Goal: Information Seeking & Learning: Learn about a topic

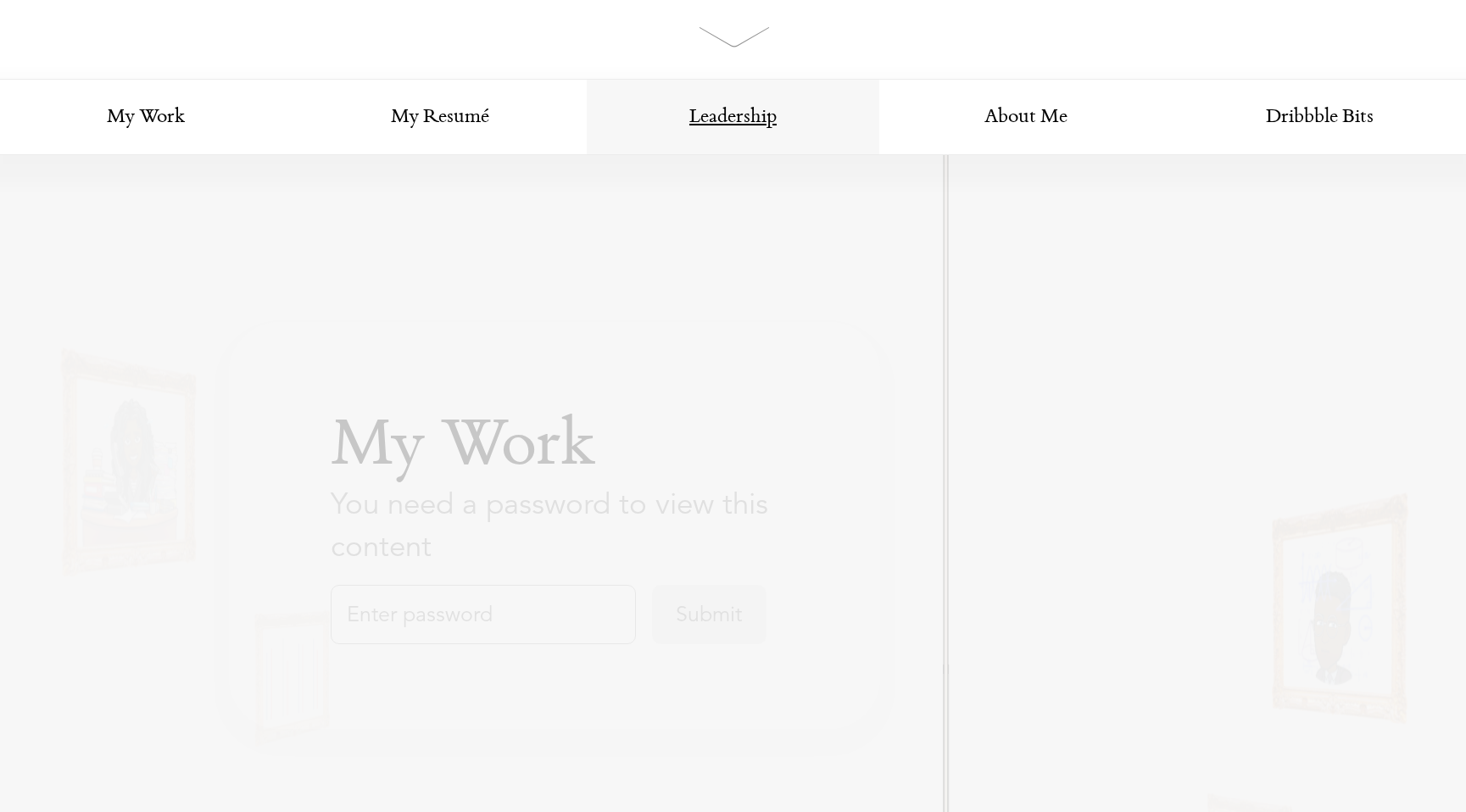
click at [729, 116] on link "Leadership" at bounding box center [733, 118] width 293 height 76
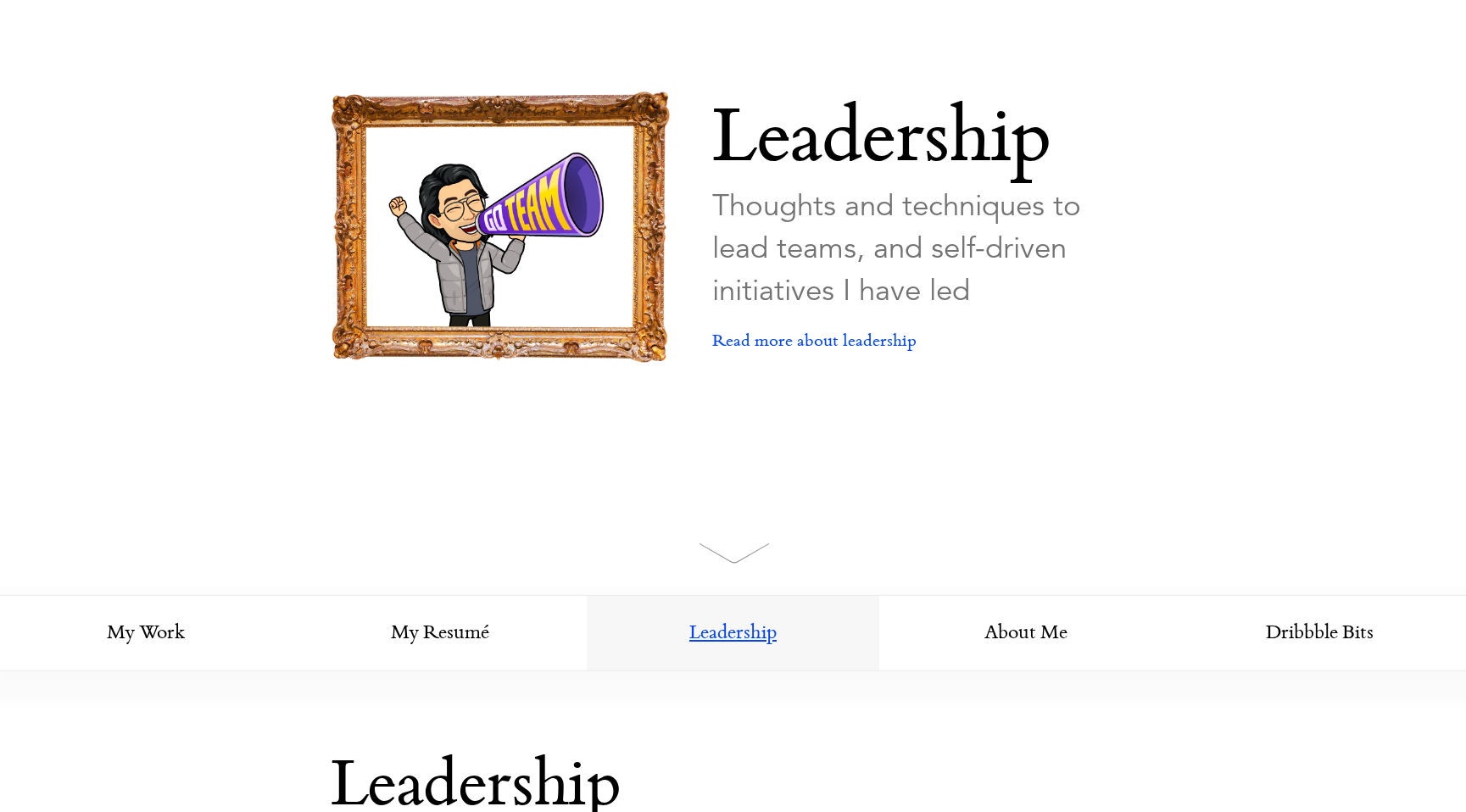
scroll to position [1, 0]
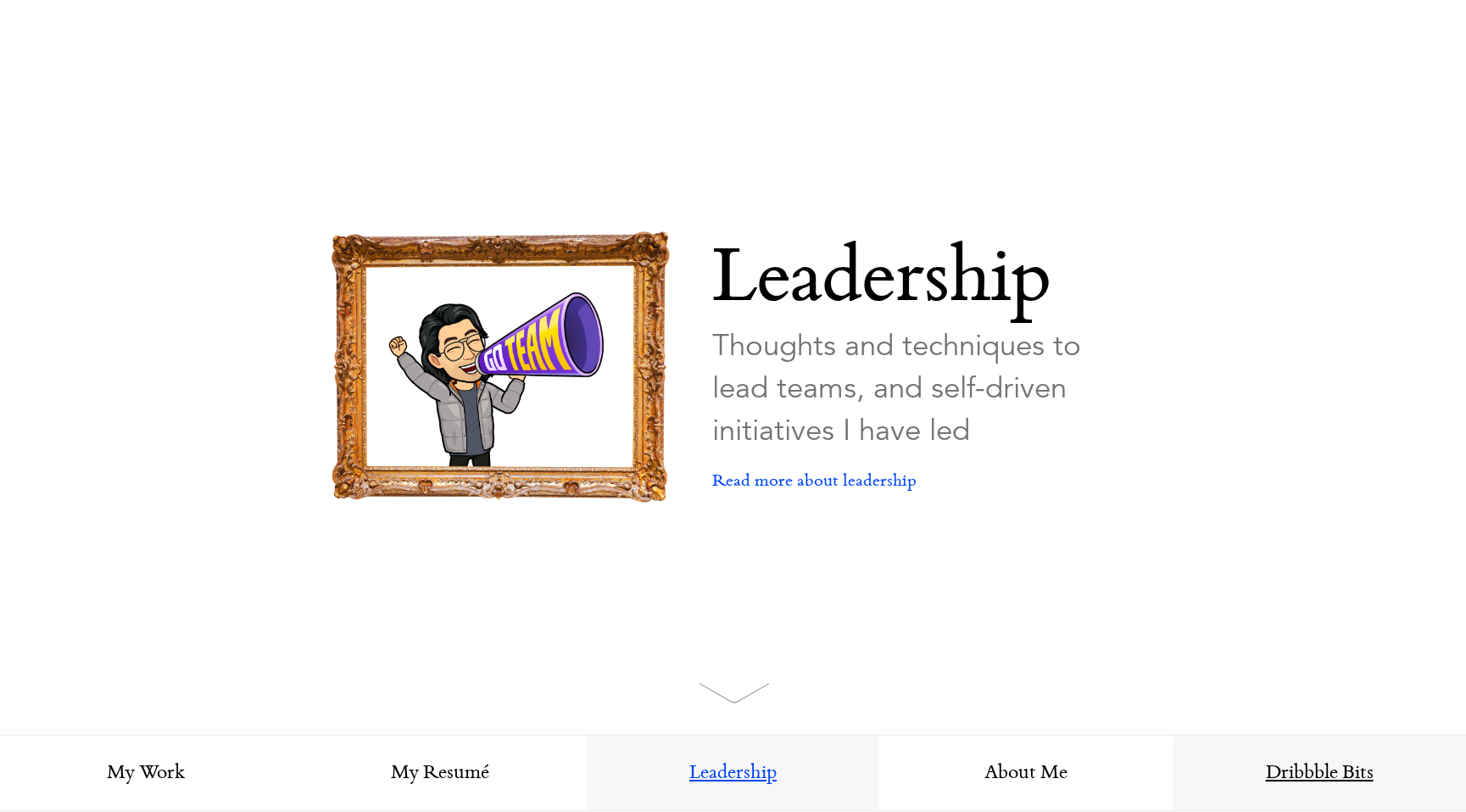
click at [1277, 787] on link "Dribbble Bits" at bounding box center [1319, 773] width 293 height 76
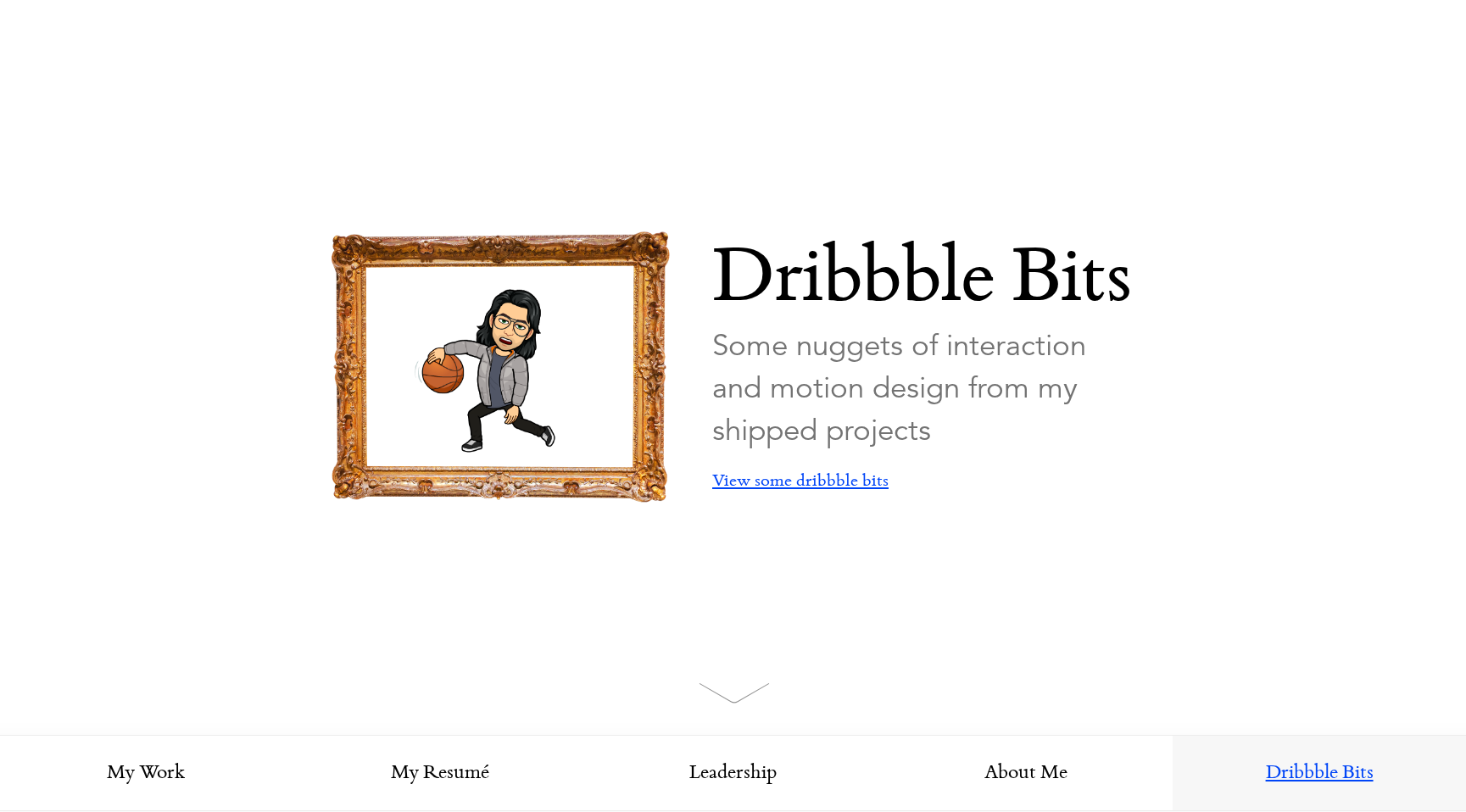
click at [782, 482] on link "View some dribbble bits" at bounding box center [800, 481] width 177 height 59
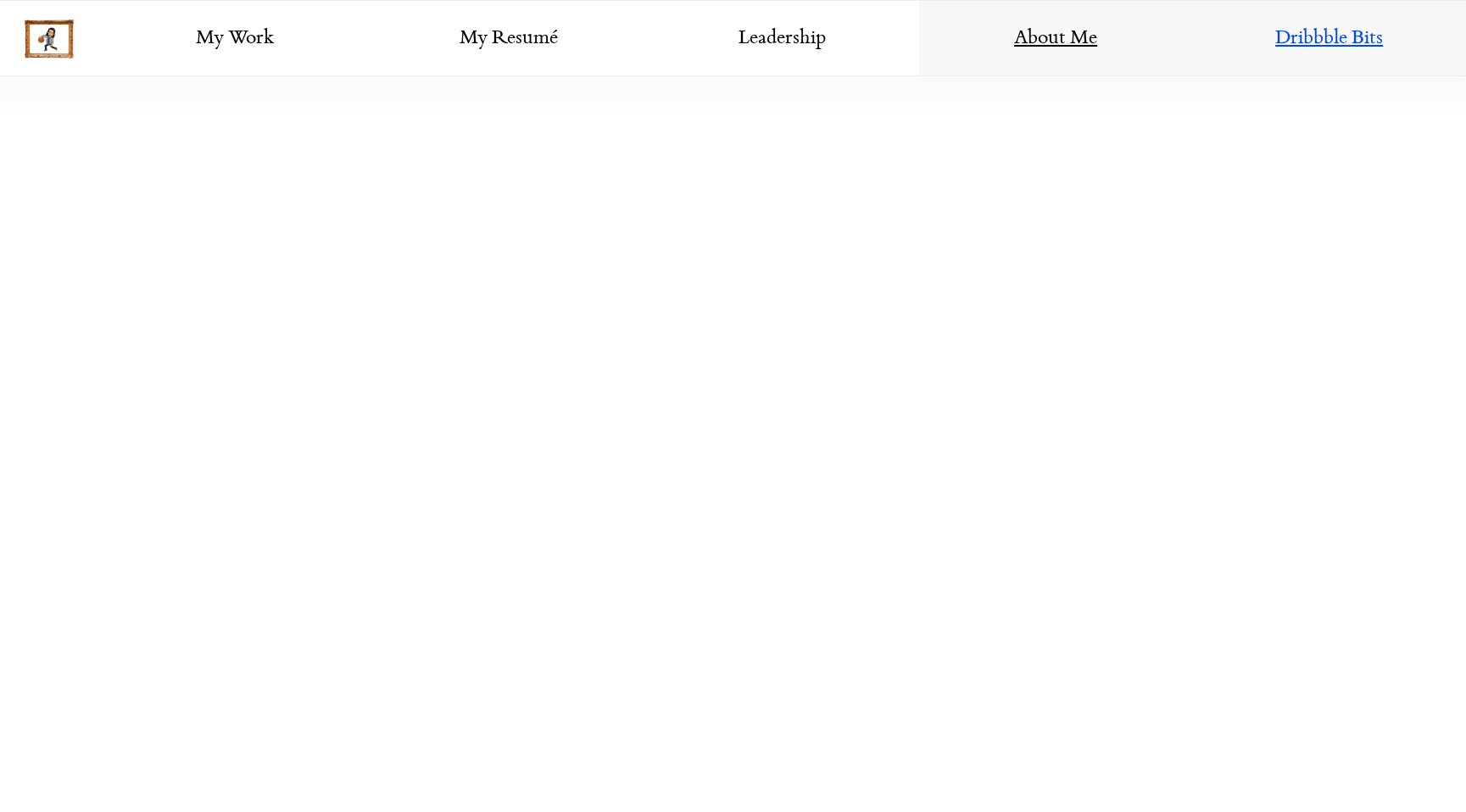
scroll to position [2654, 0]
click at [1059, 46] on link "About Me" at bounding box center [1056, 39] width 273 height 76
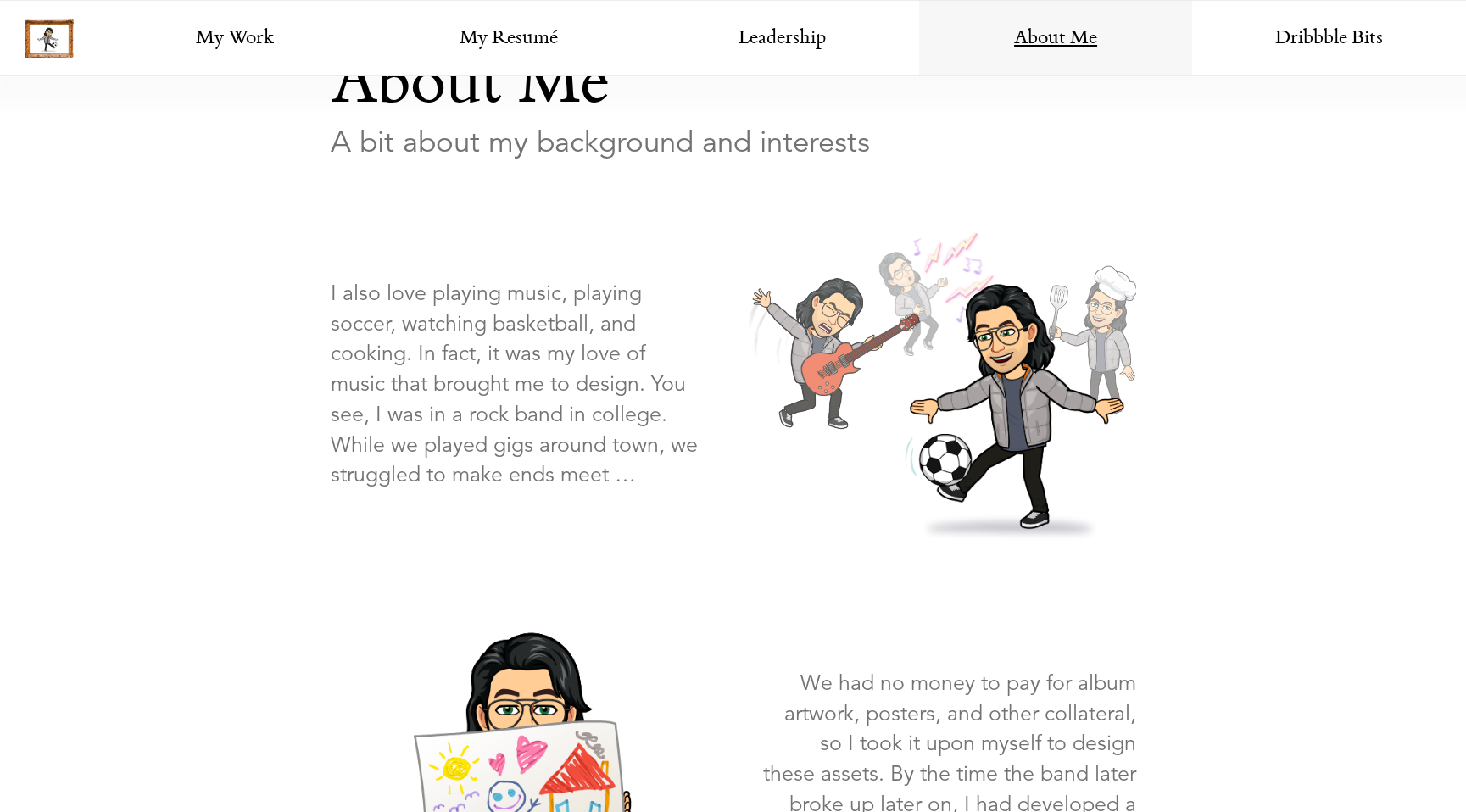
scroll to position [736, 0]
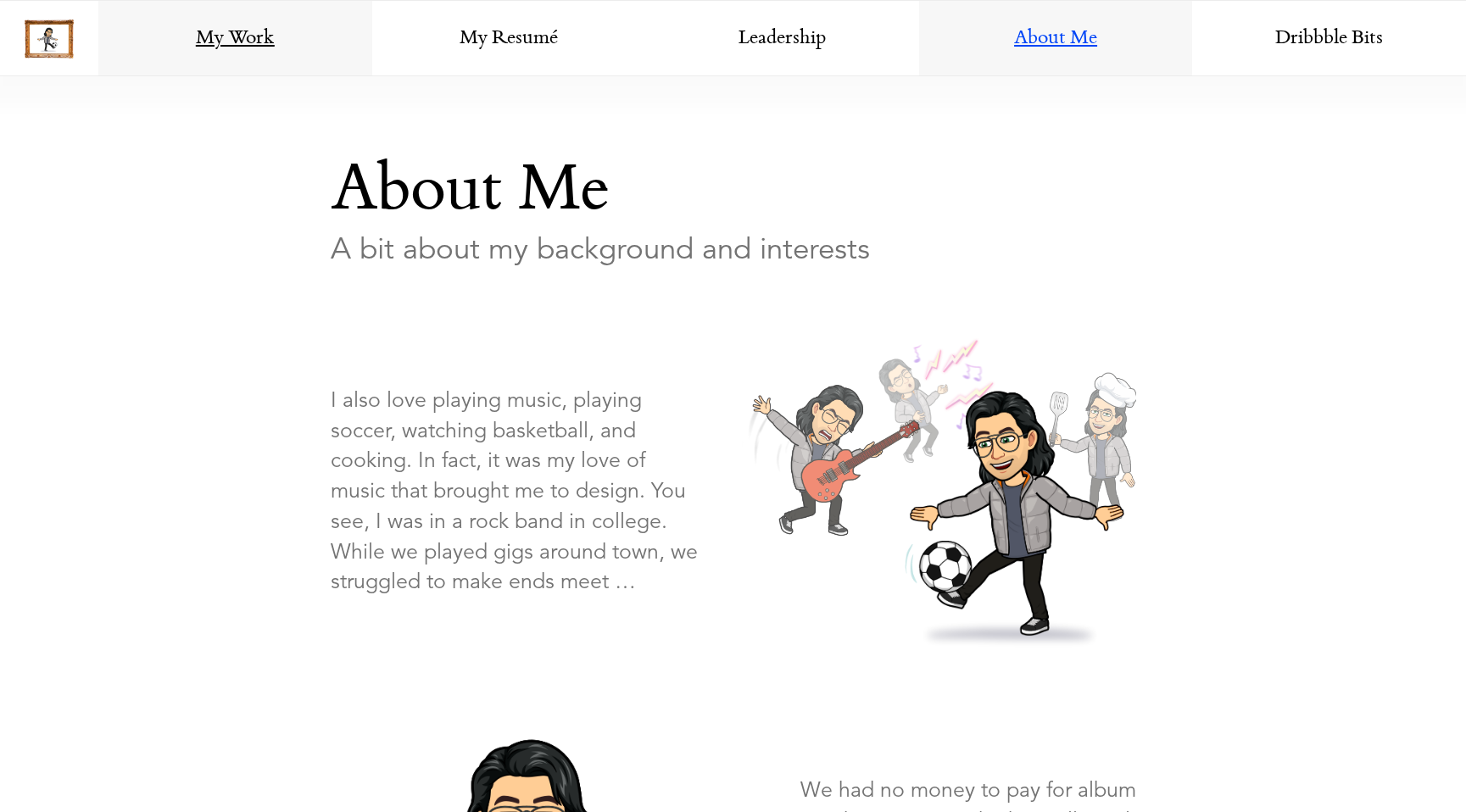
click at [254, 31] on link "My Work" at bounding box center [236, 39] width 273 height 76
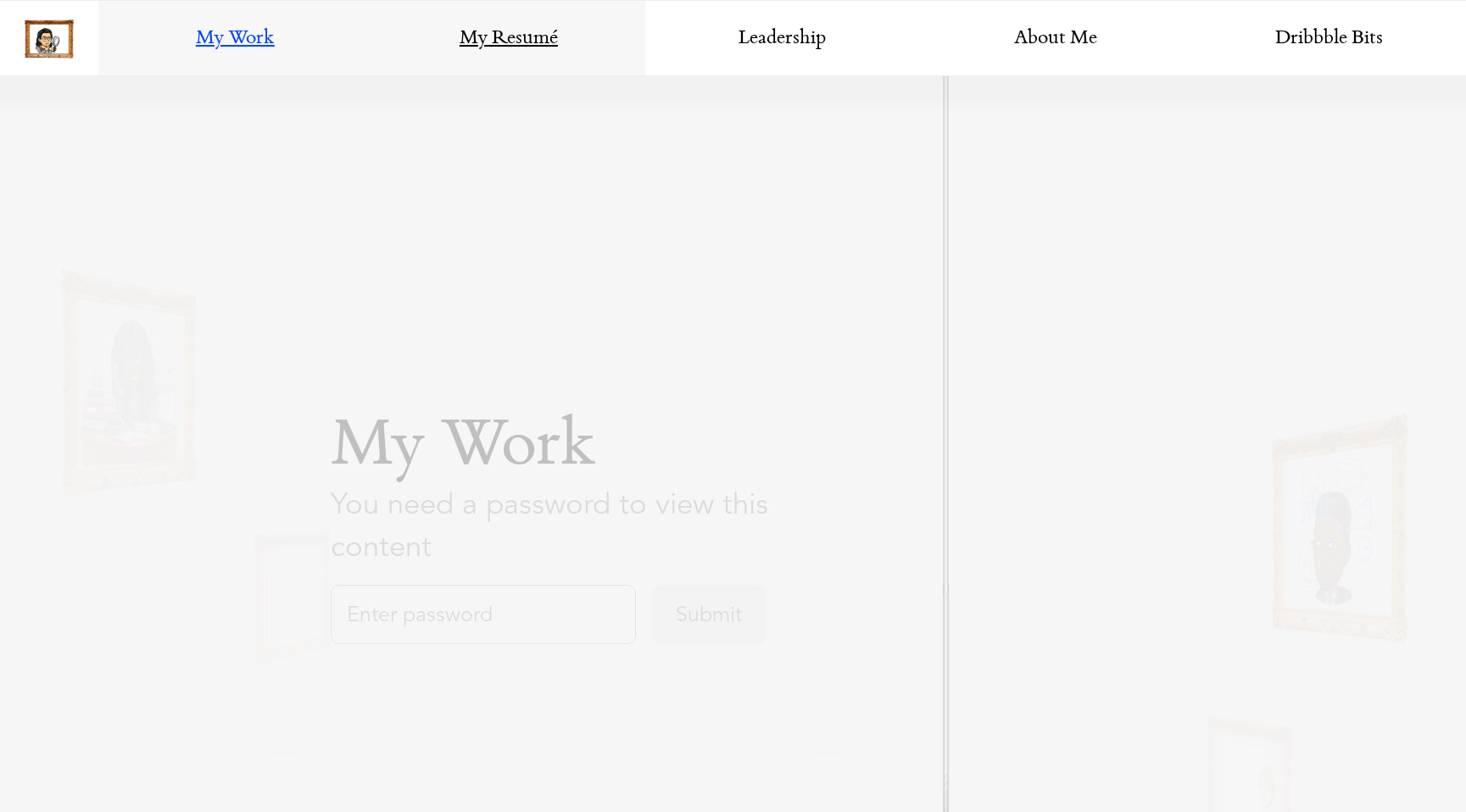
click at [504, 25] on link "My Resumé" at bounding box center [509, 39] width 273 height 76
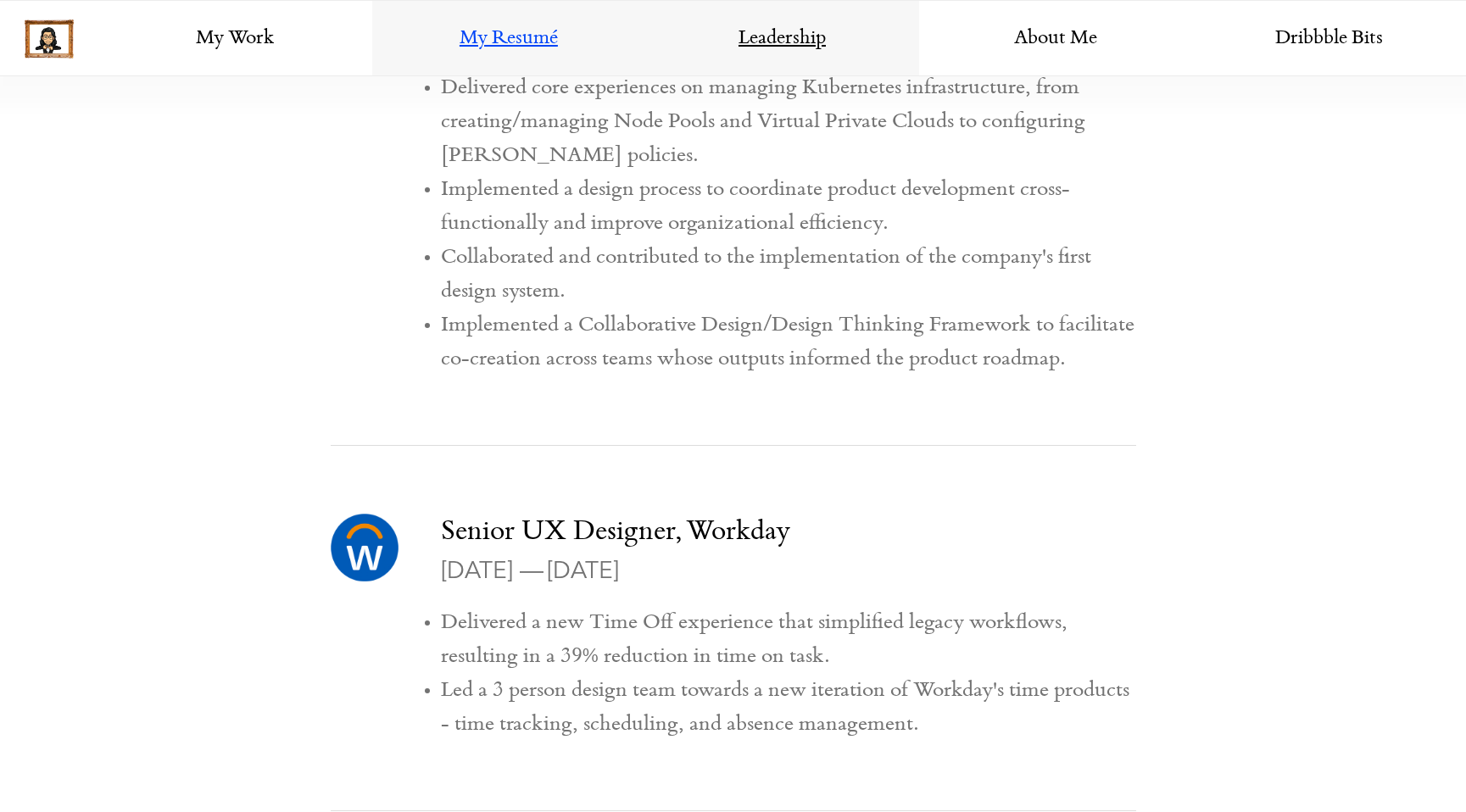
scroll to position [1242, 0]
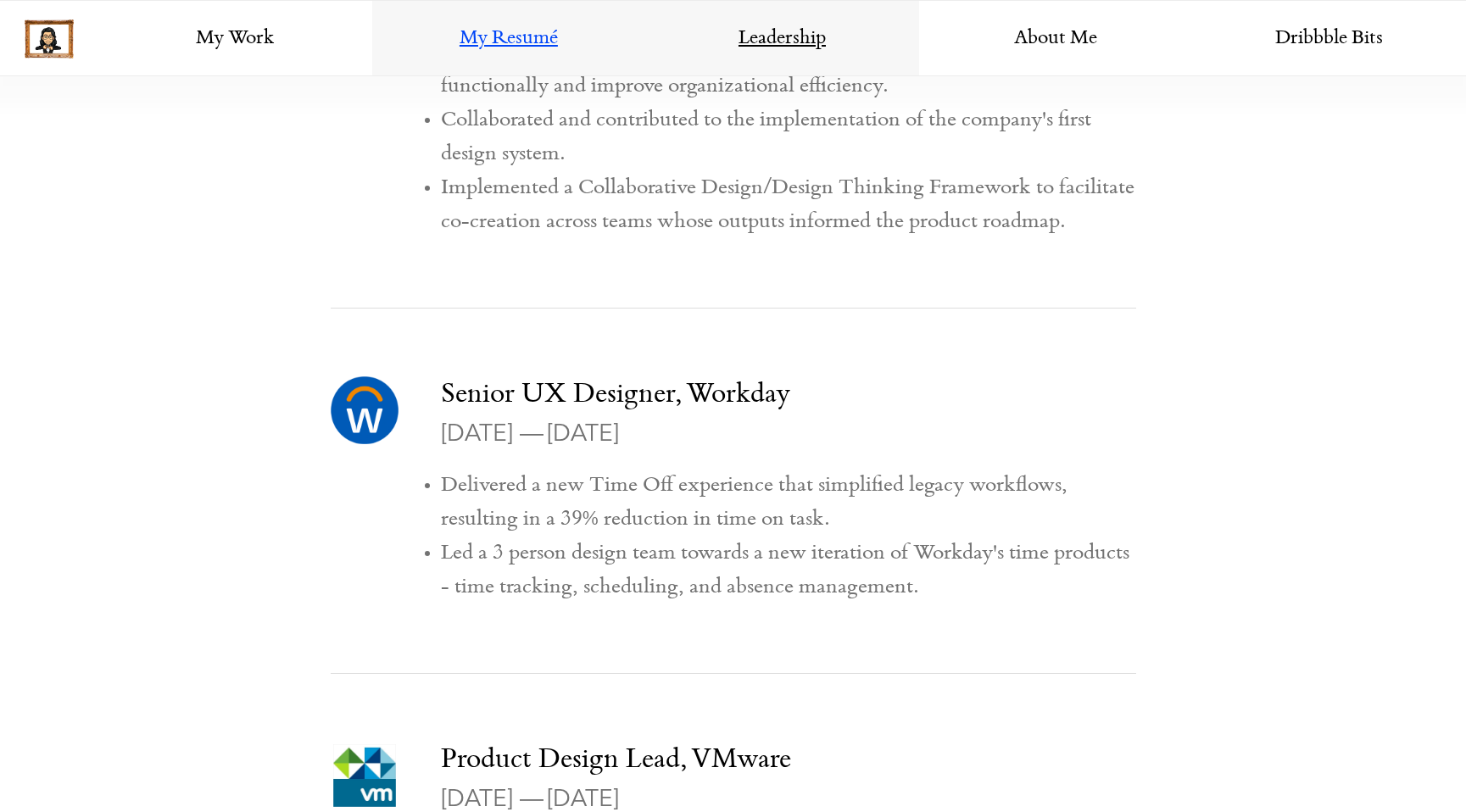
click at [791, 36] on link "Leadership" at bounding box center [781, 39] width 273 height 76
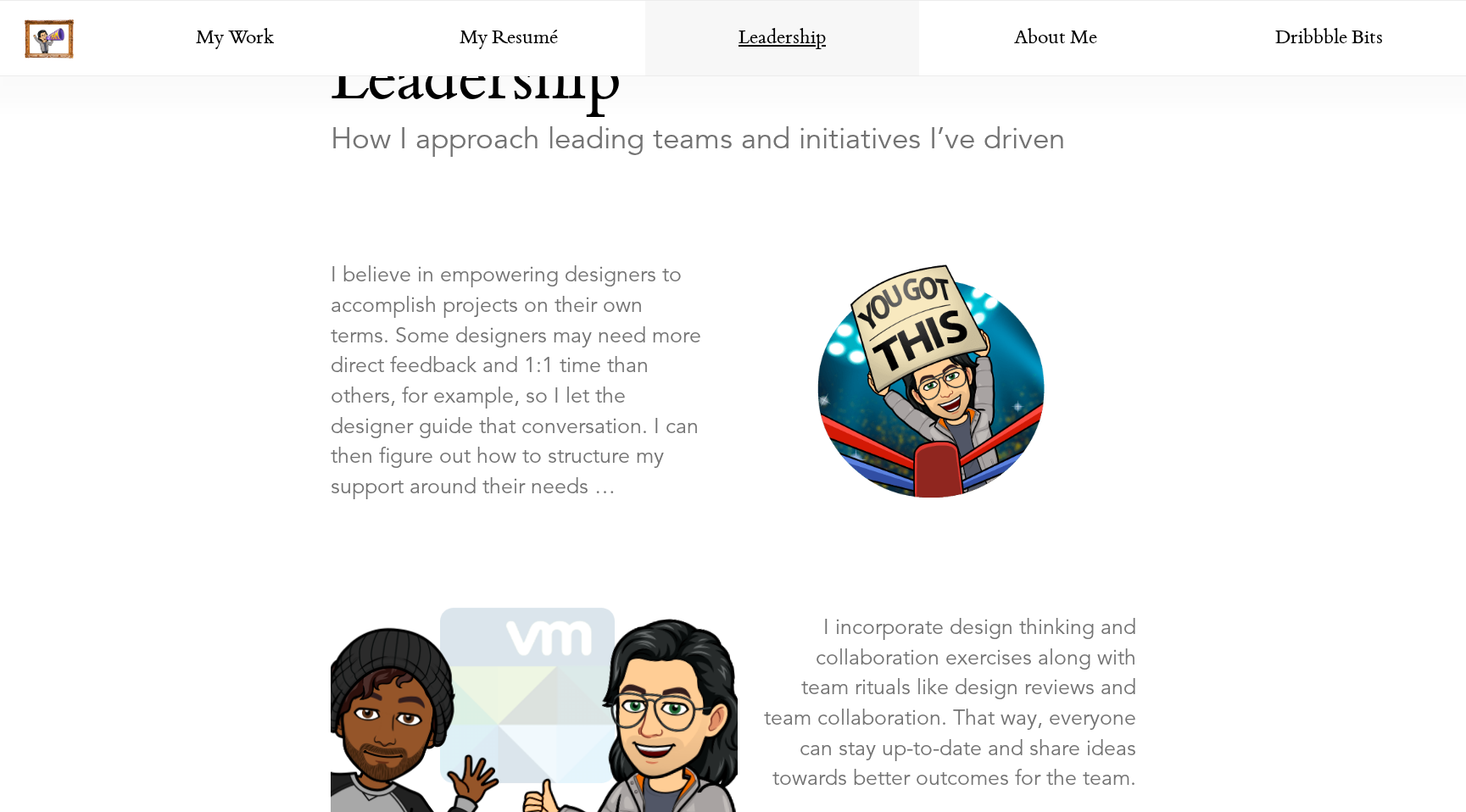
scroll to position [736, 0]
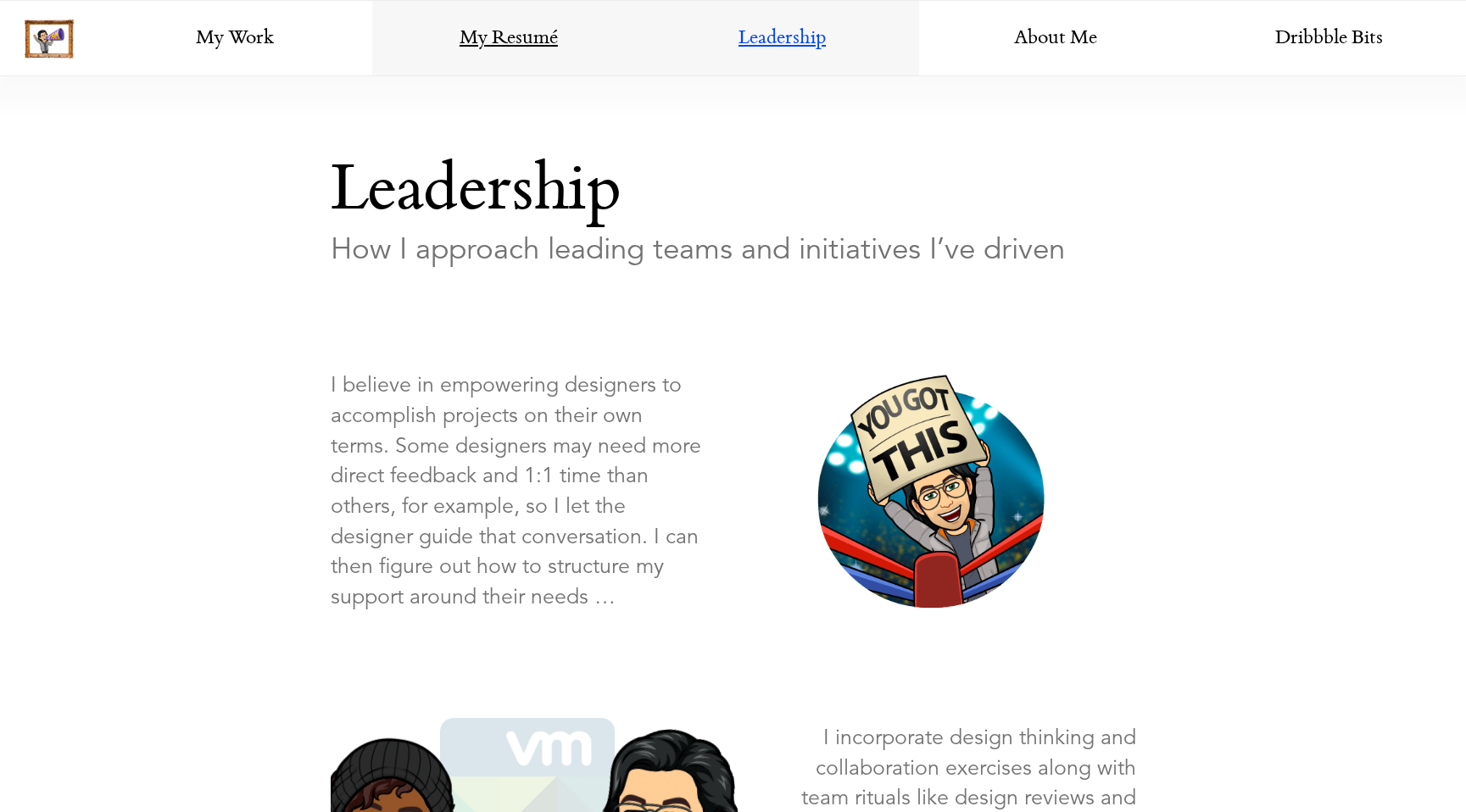
click at [554, 31] on link "My Resumé" at bounding box center [509, 39] width 273 height 76
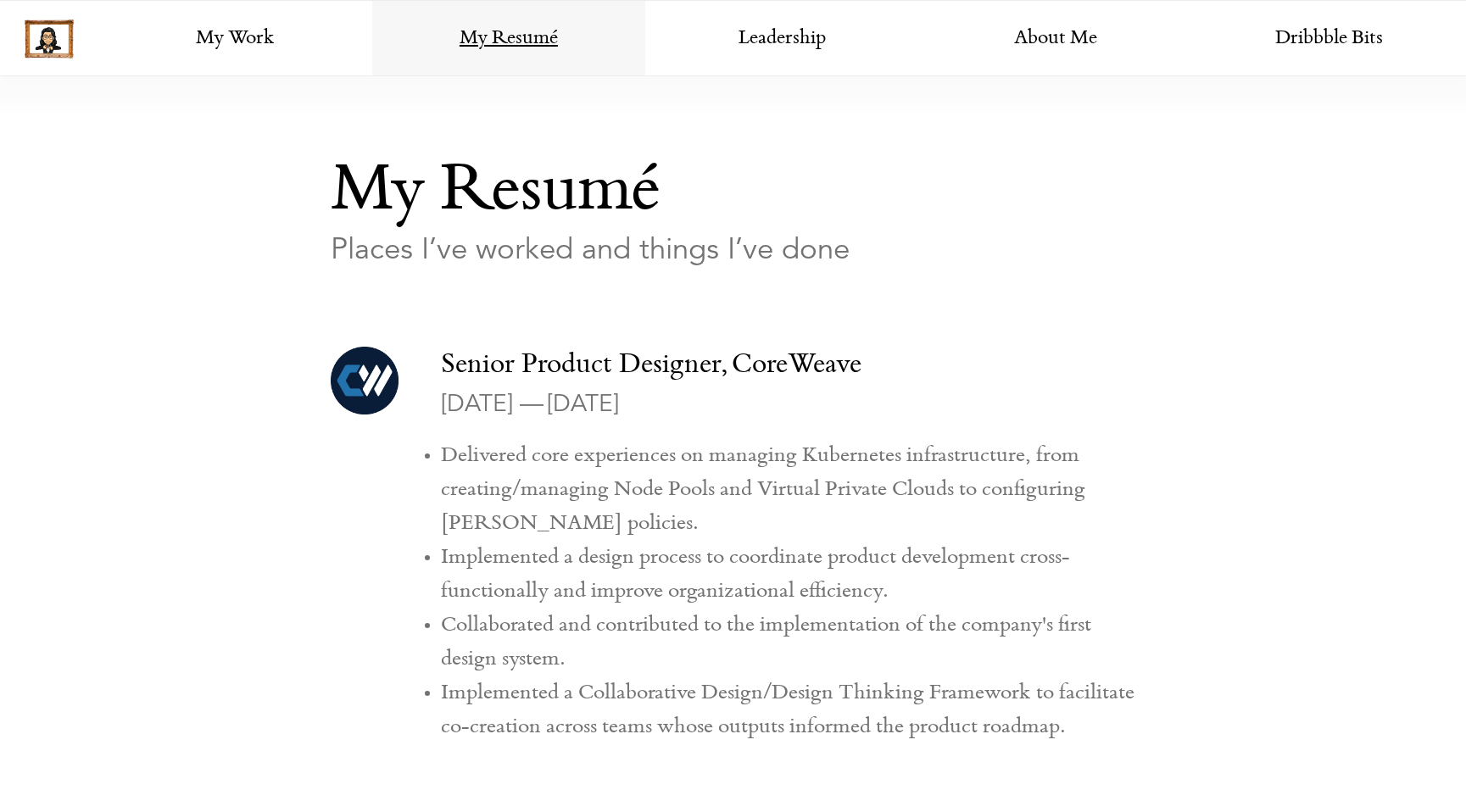
click at [373, 42] on link "My Resumé" at bounding box center [509, 39] width 273 height 76
click at [369, 42] on link "My Work" at bounding box center [236, 39] width 273 height 76
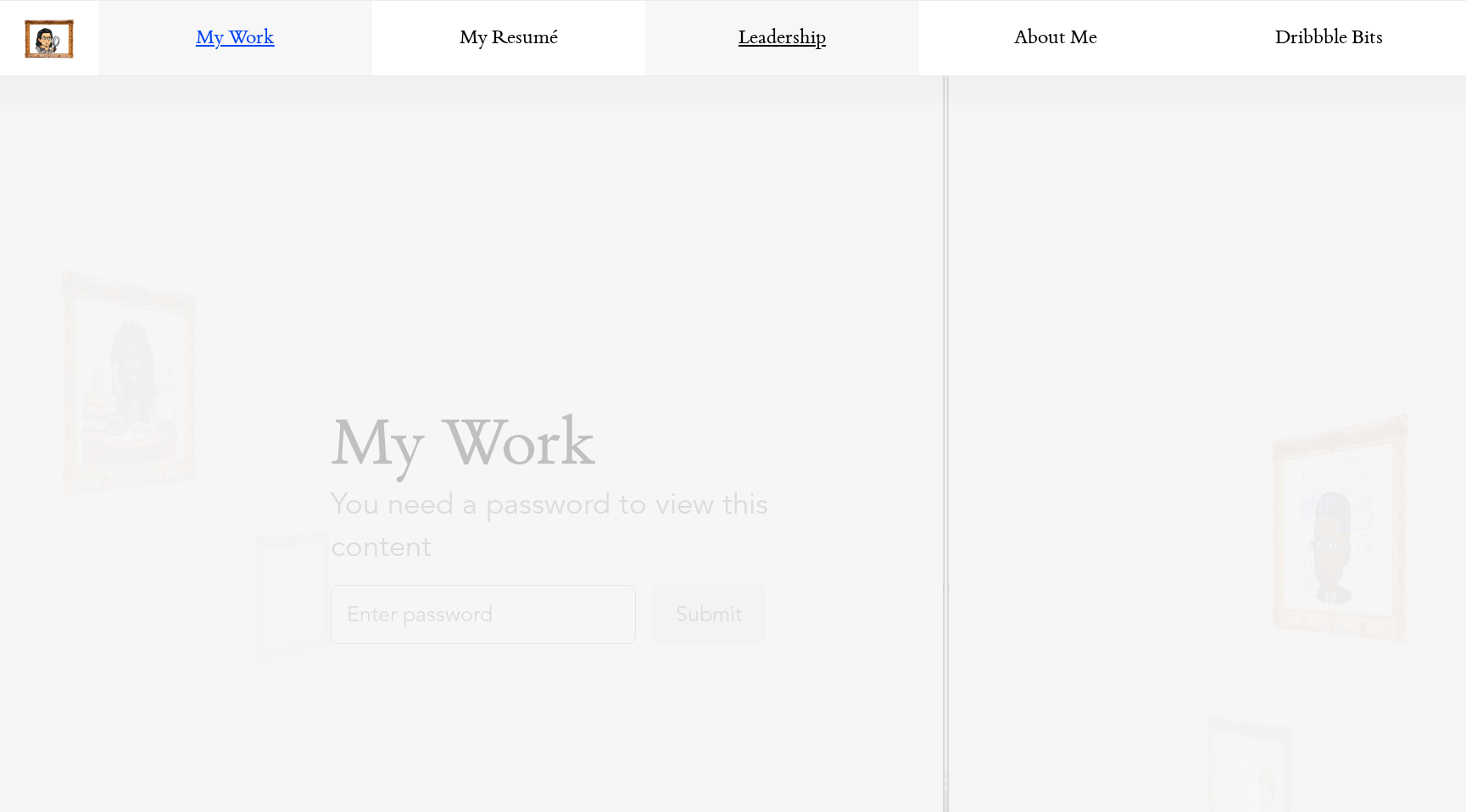
click at [786, 28] on link "Leadership" at bounding box center [781, 39] width 273 height 76
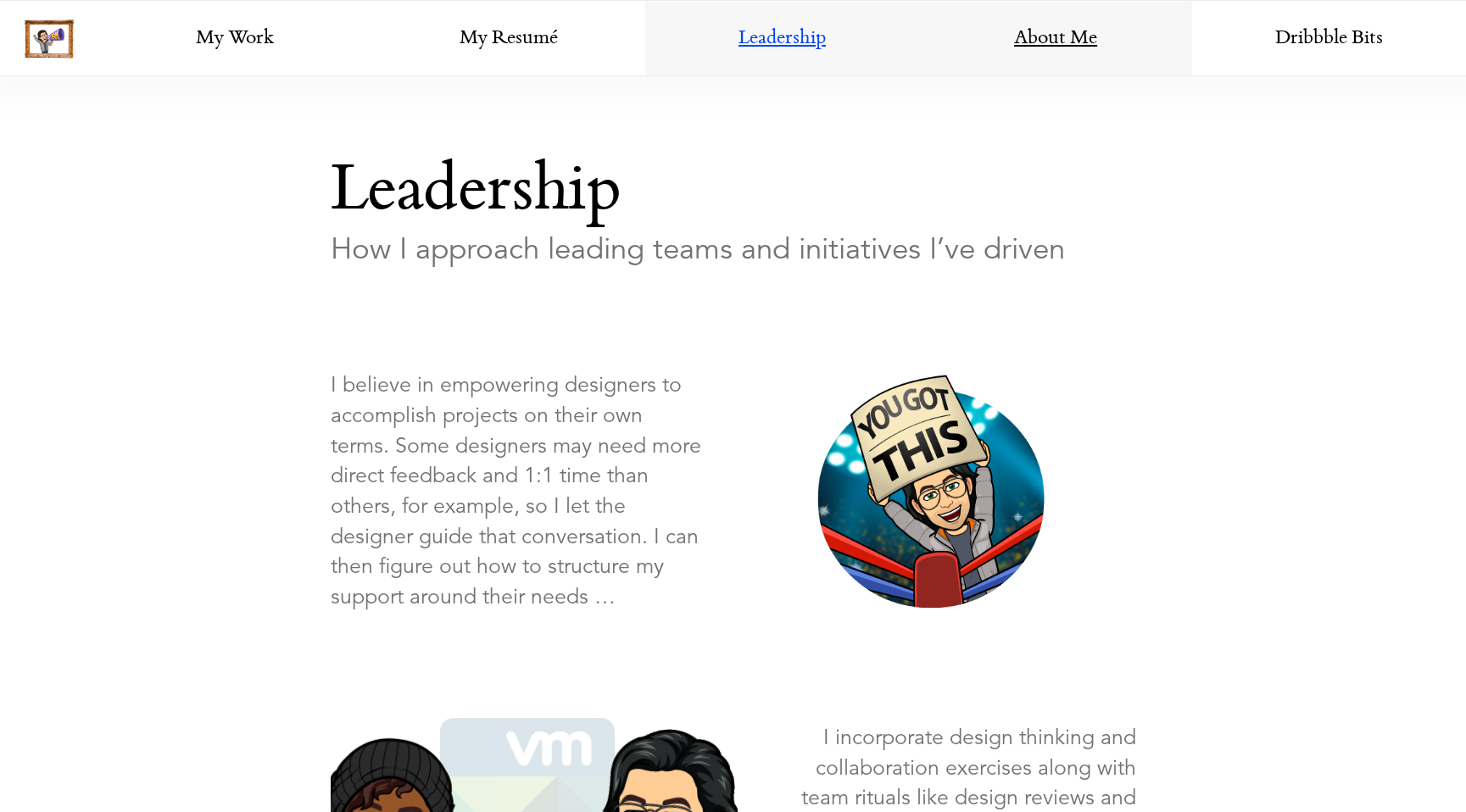
click at [1069, 37] on link "About Me" at bounding box center [1056, 39] width 273 height 76
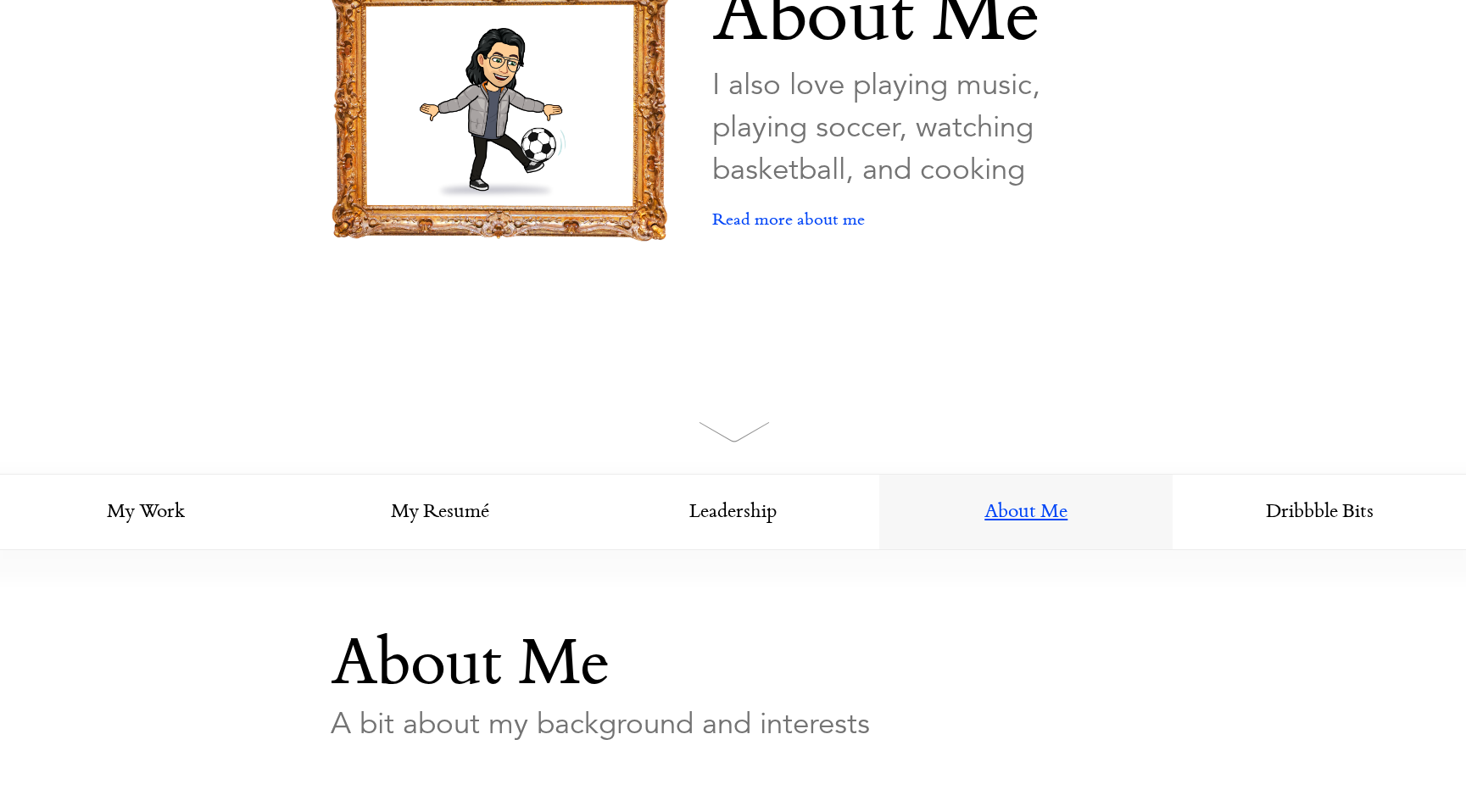
scroll to position [0, 0]
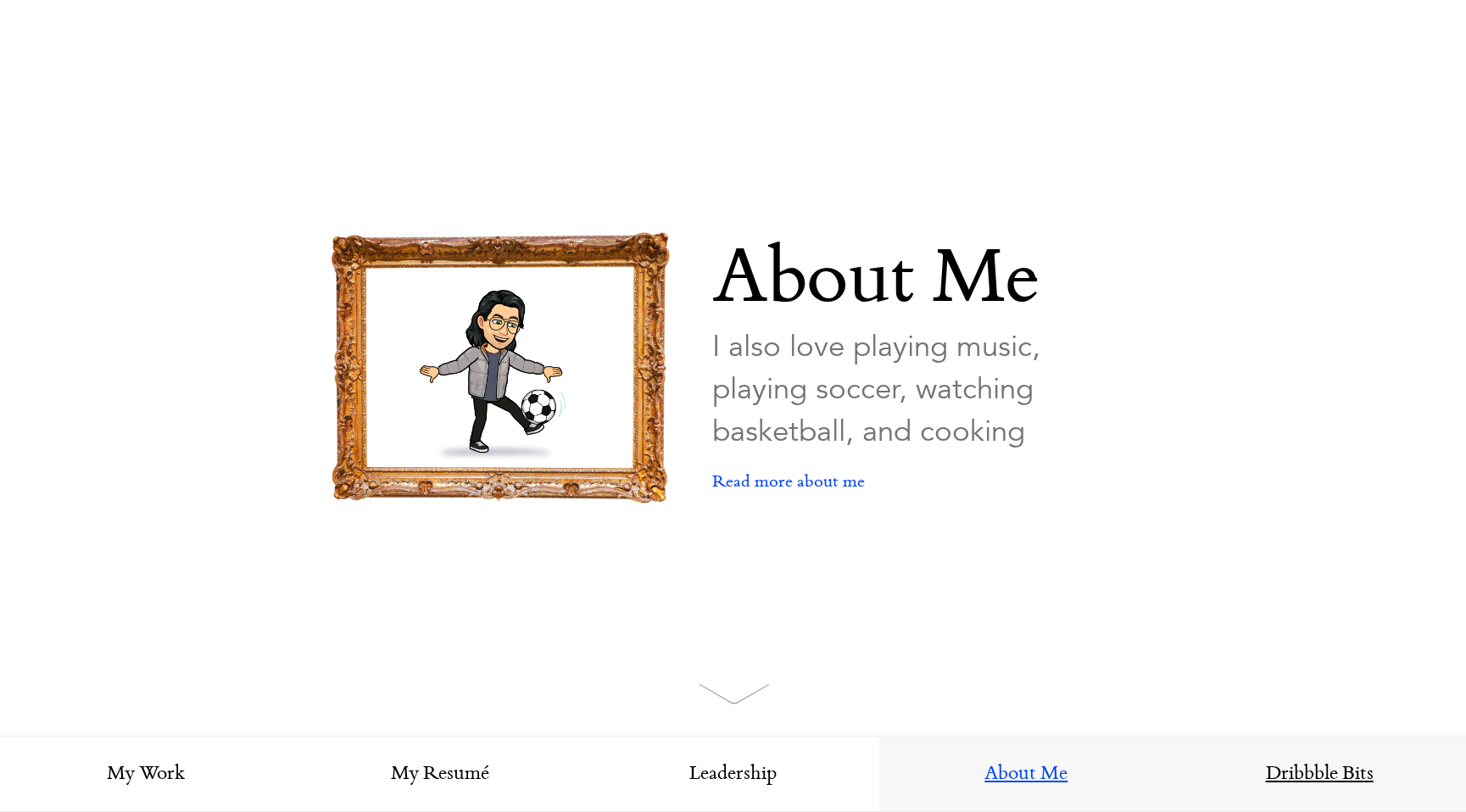
click at [1321, 768] on link "Dribbble Bits" at bounding box center [1319, 774] width 293 height 76
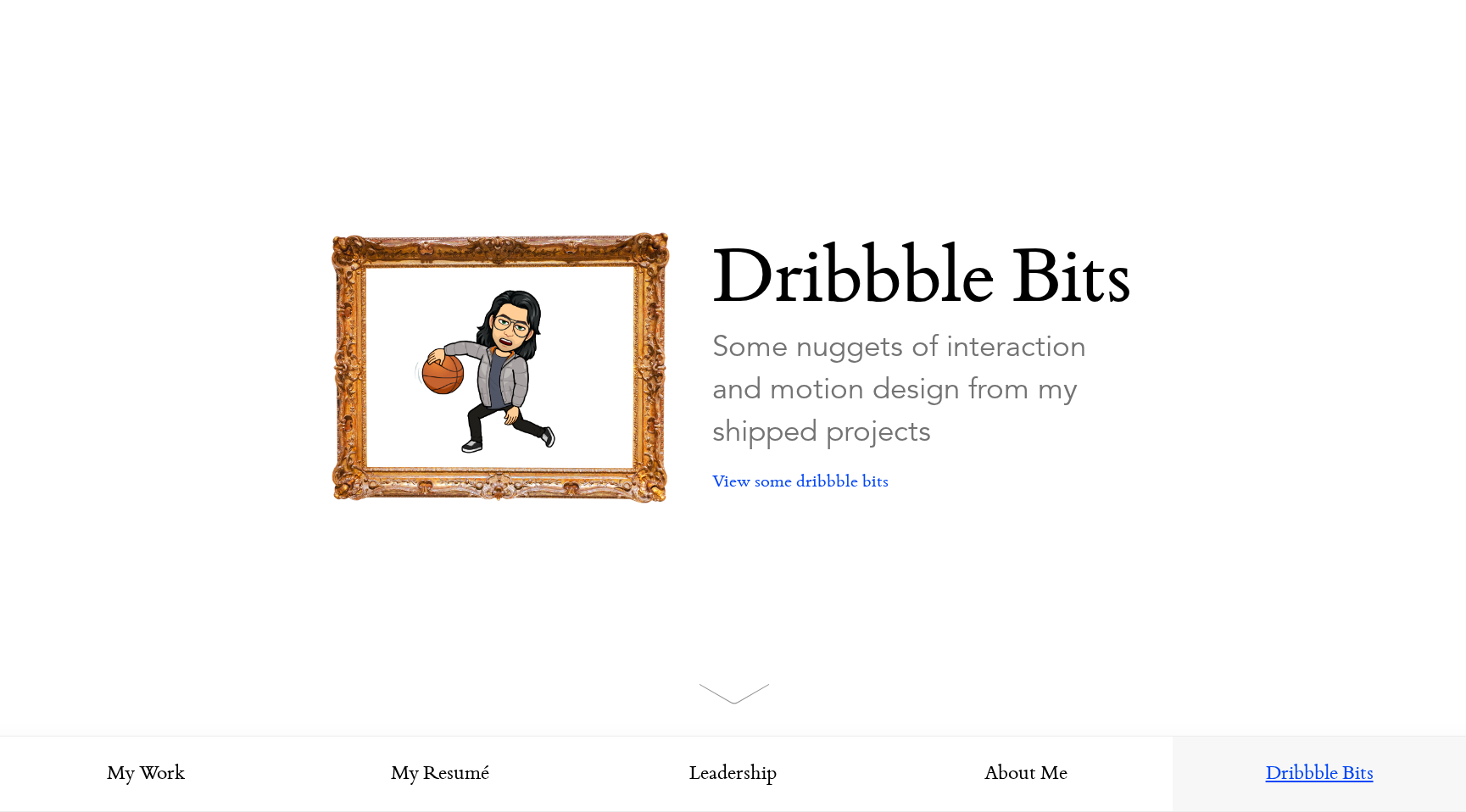
scroll to position [1, 0]
click at [794, 482] on link "View some dribbble bits" at bounding box center [800, 481] width 177 height 59
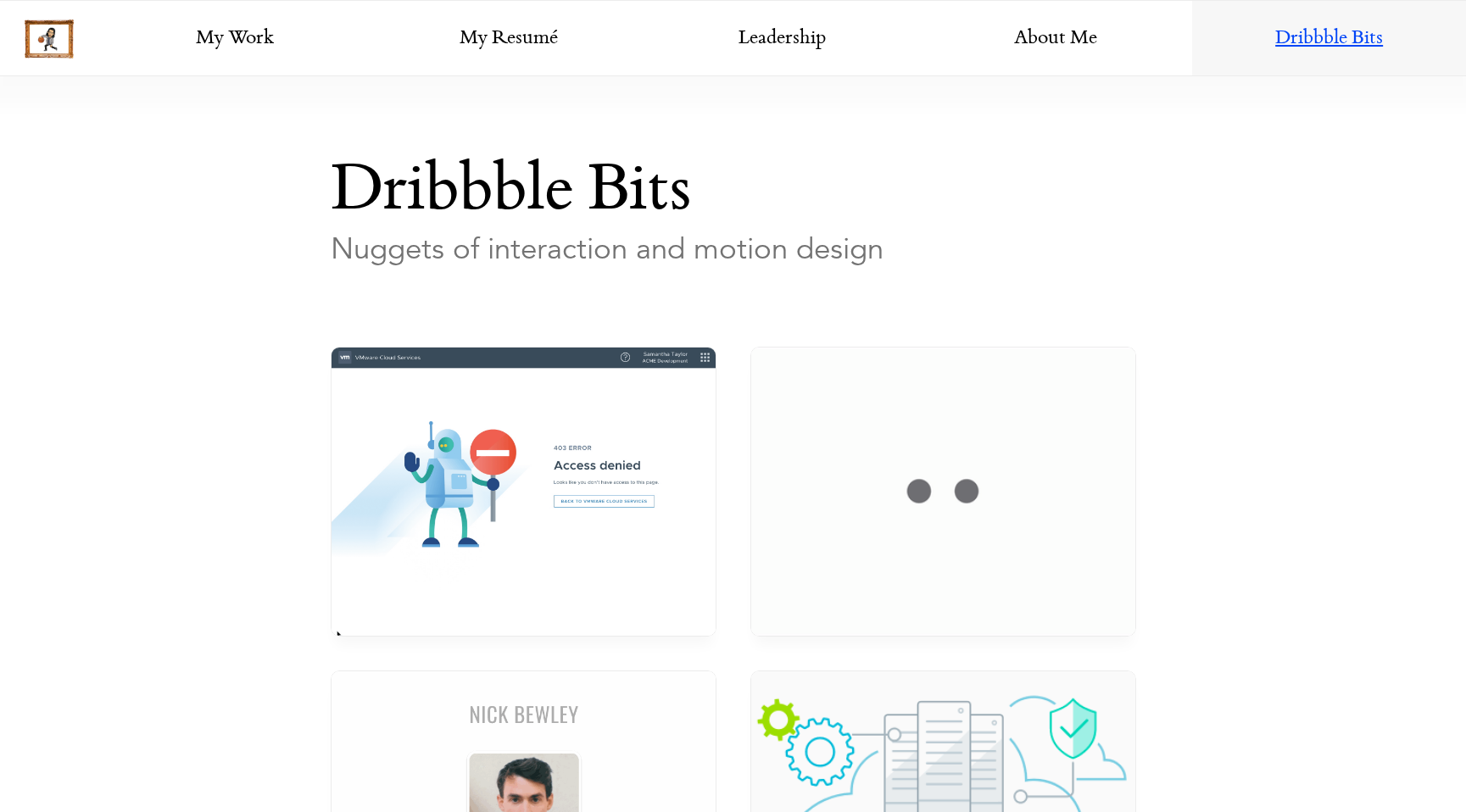
scroll to position [1202, 0]
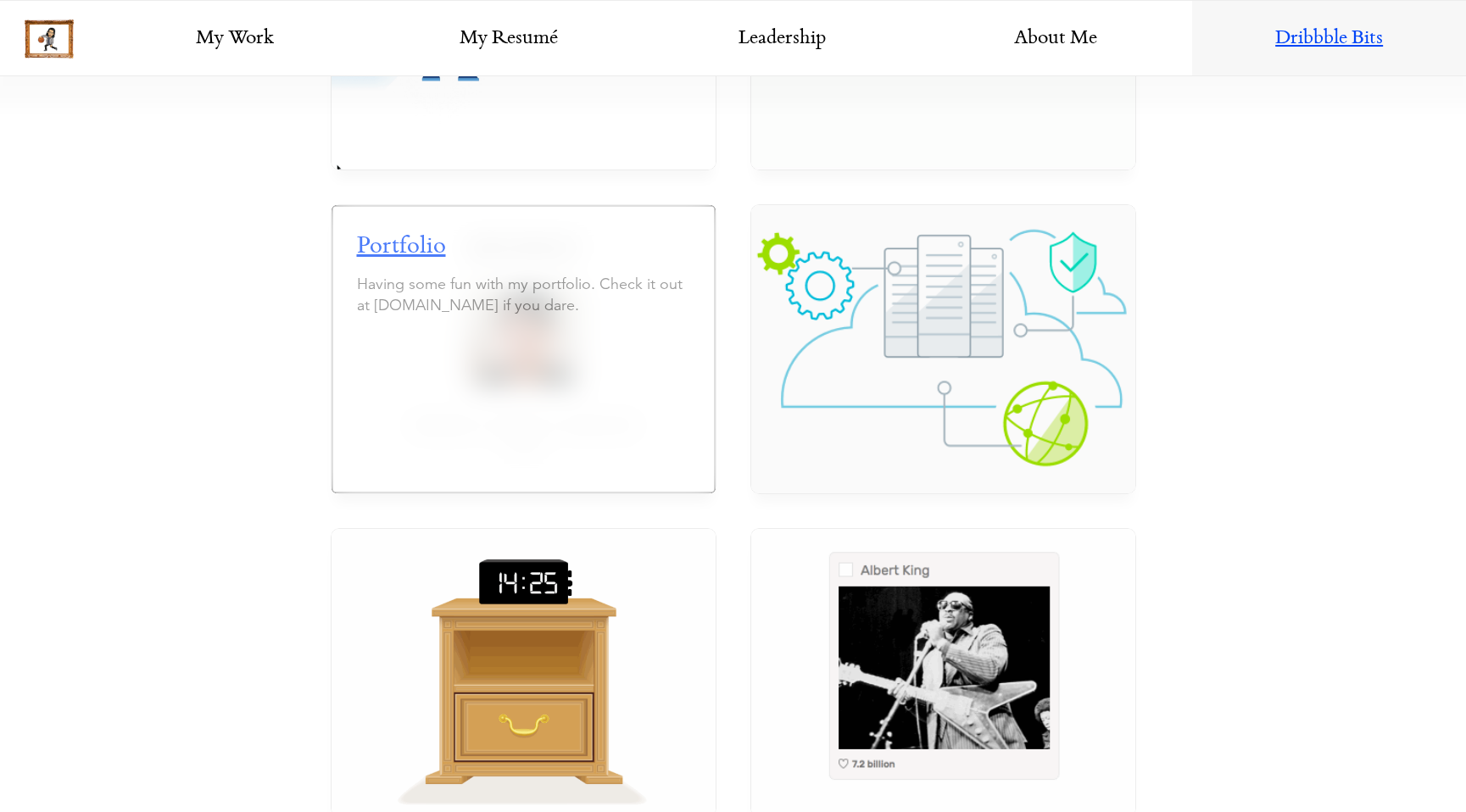
click at [392, 250] on span "Portfolio" at bounding box center [401, 246] width 89 height 25
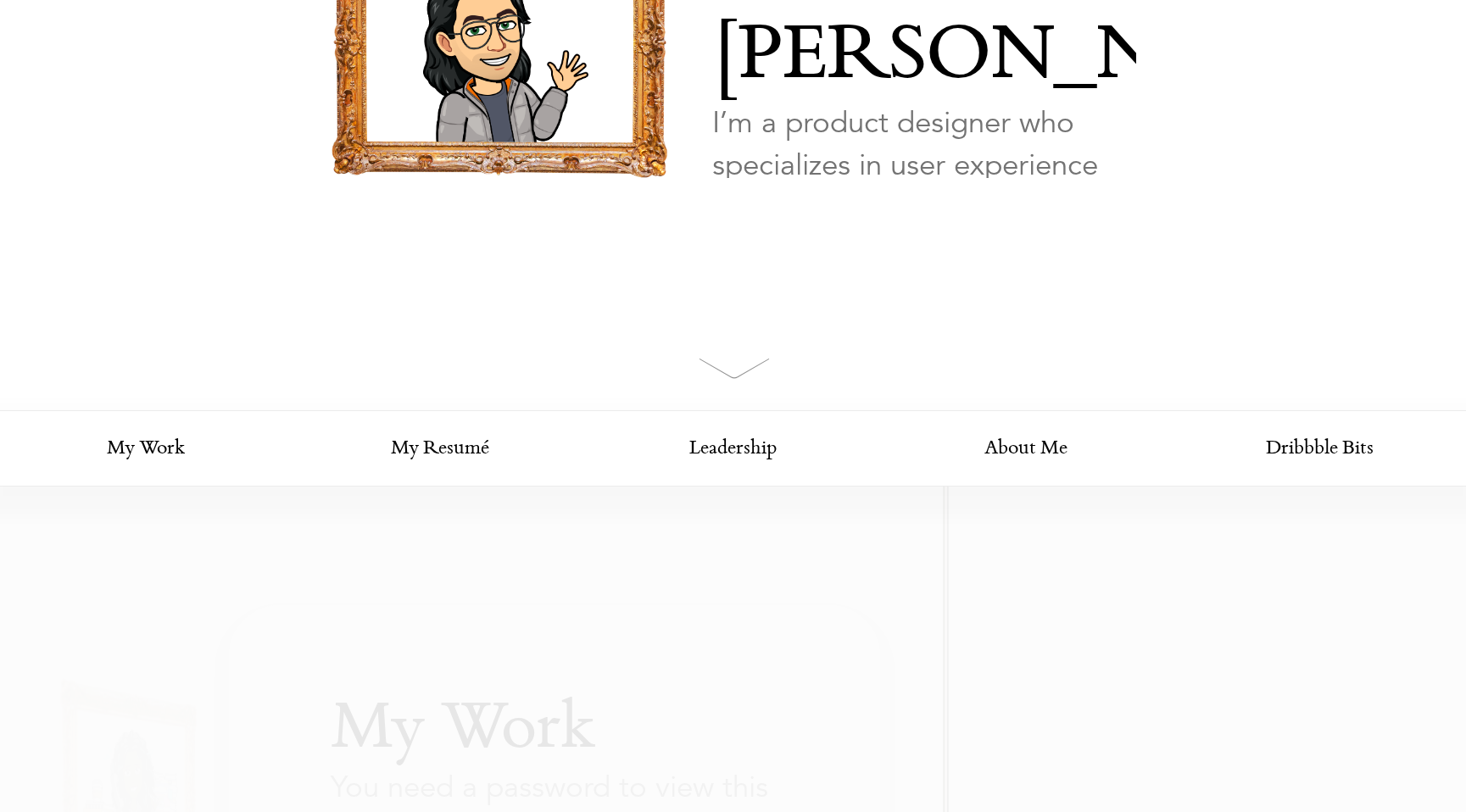
scroll to position [448, 0]
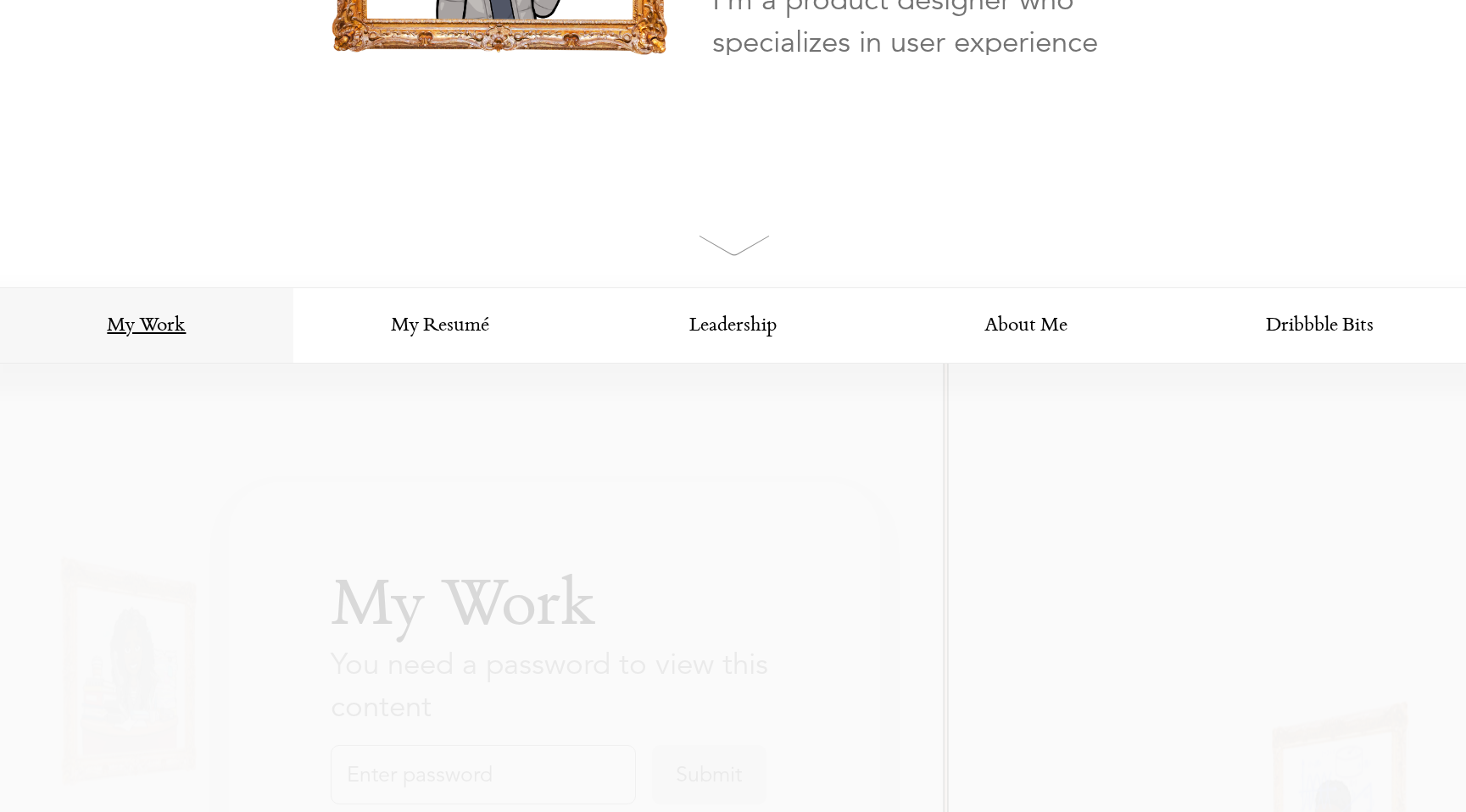
click at [177, 330] on link "My Work" at bounding box center [147, 326] width 293 height 76
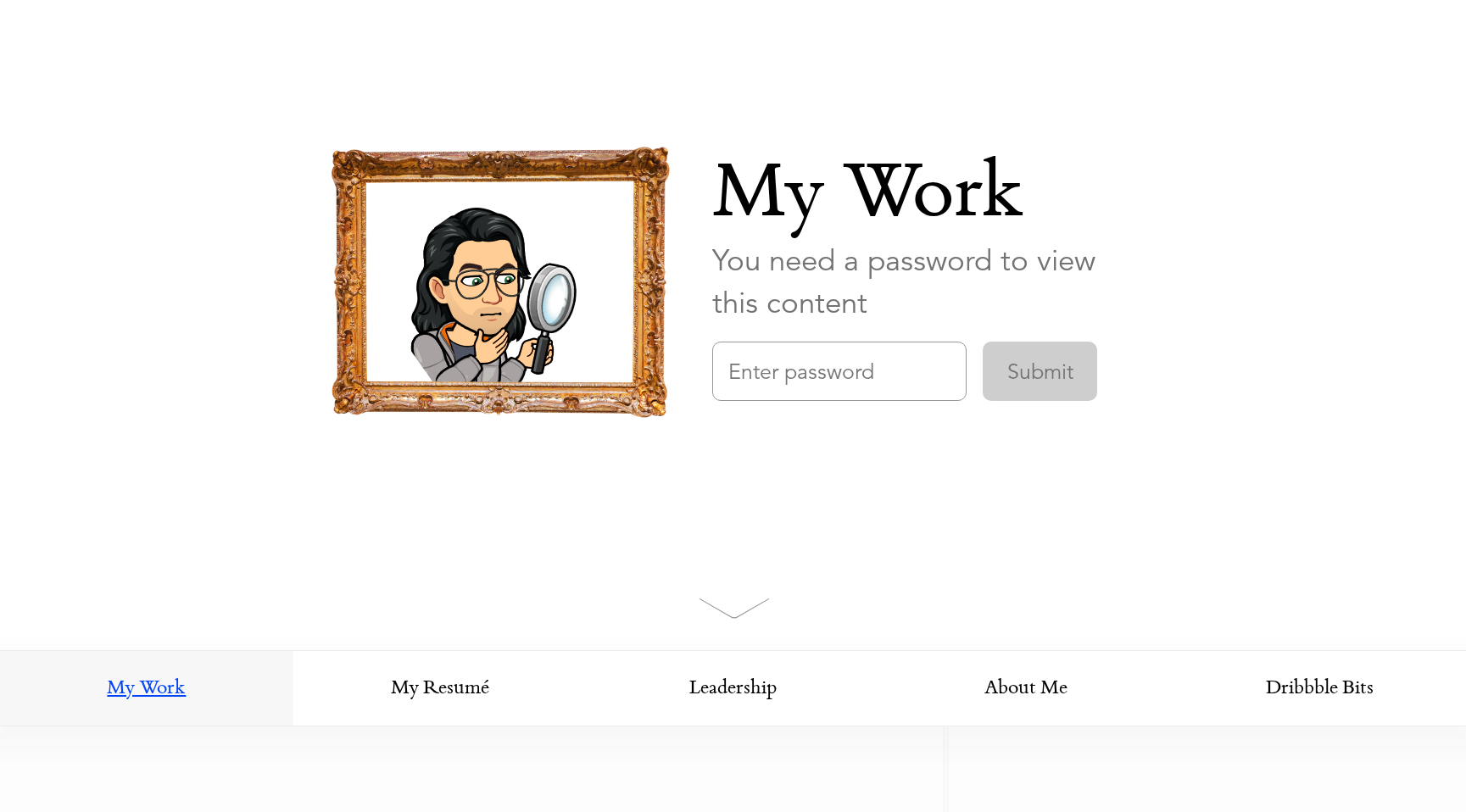
scroll to position [0, 0]
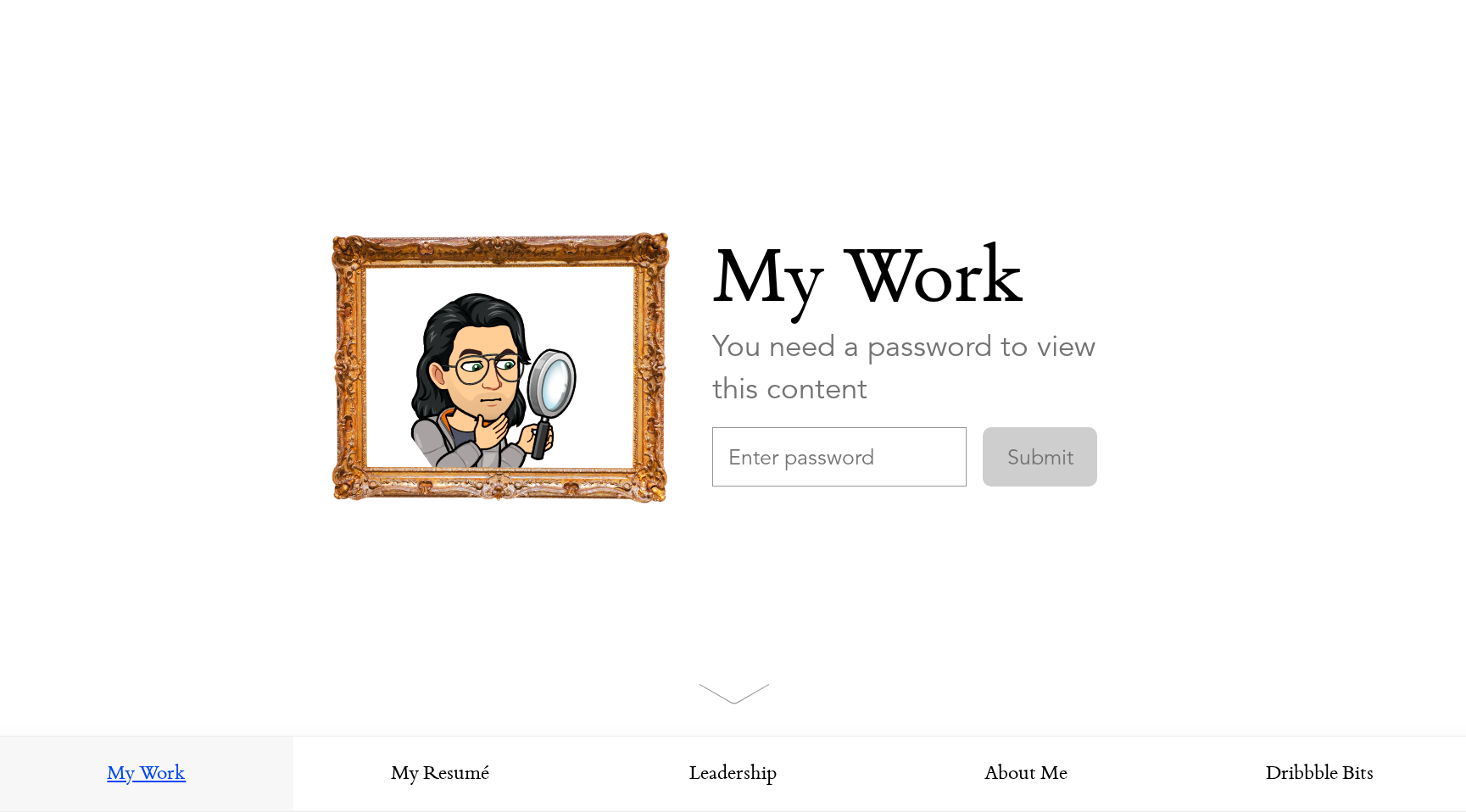
click at [792, 460] on input "text" at bounding box center [839, 456] width 254 height 59
paste input "[InsertYourCompanyName]Desig"
drag, startPoint x: 884, startPoint y: 446, endPoint x: 1012, endPoint y: 447, distance: 128.0
click at [1012, 447] on form "[InsertYourCompanyName]Desig Submit" at bounding box center [924, 448] width 424 height 76
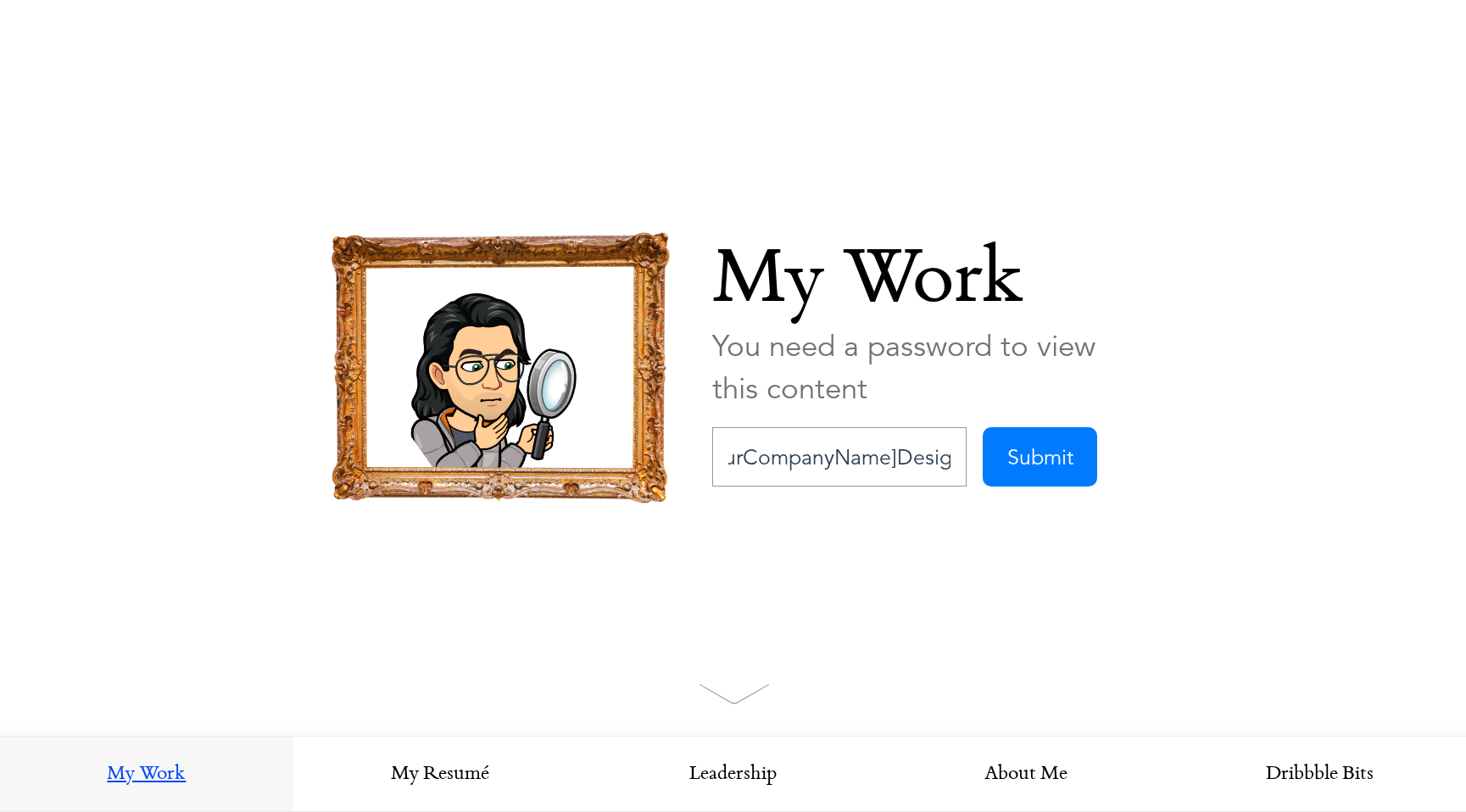
click at [928, 454] on input "[InsertYourCompanyName]Desig" at bounding box center [839, 456] width 254 height 59
drag, startPoint x: 950, startPoint y: 457, endPoint x: 967, endPoint y: 457, distance: 17.0
click at [967, 457] on form "[InsertYourCompanyName]Desig Submit" at bounding box center [924, 448] width 424 height 76
type input "[InsertYourCompanyName]Design"
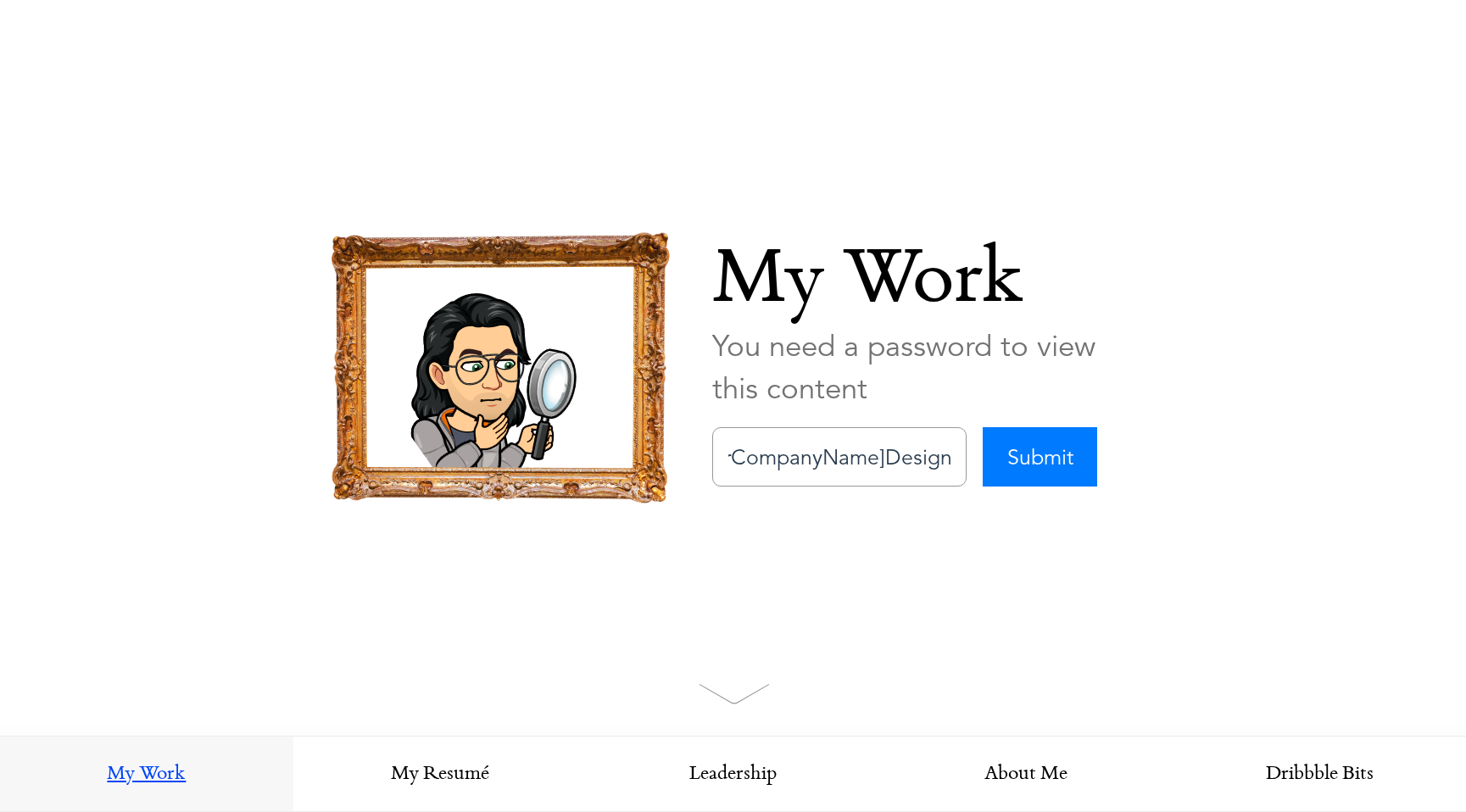
click at [1027, 457] on input "Submit" at bounding box center [1040, 456] width 115 height 59
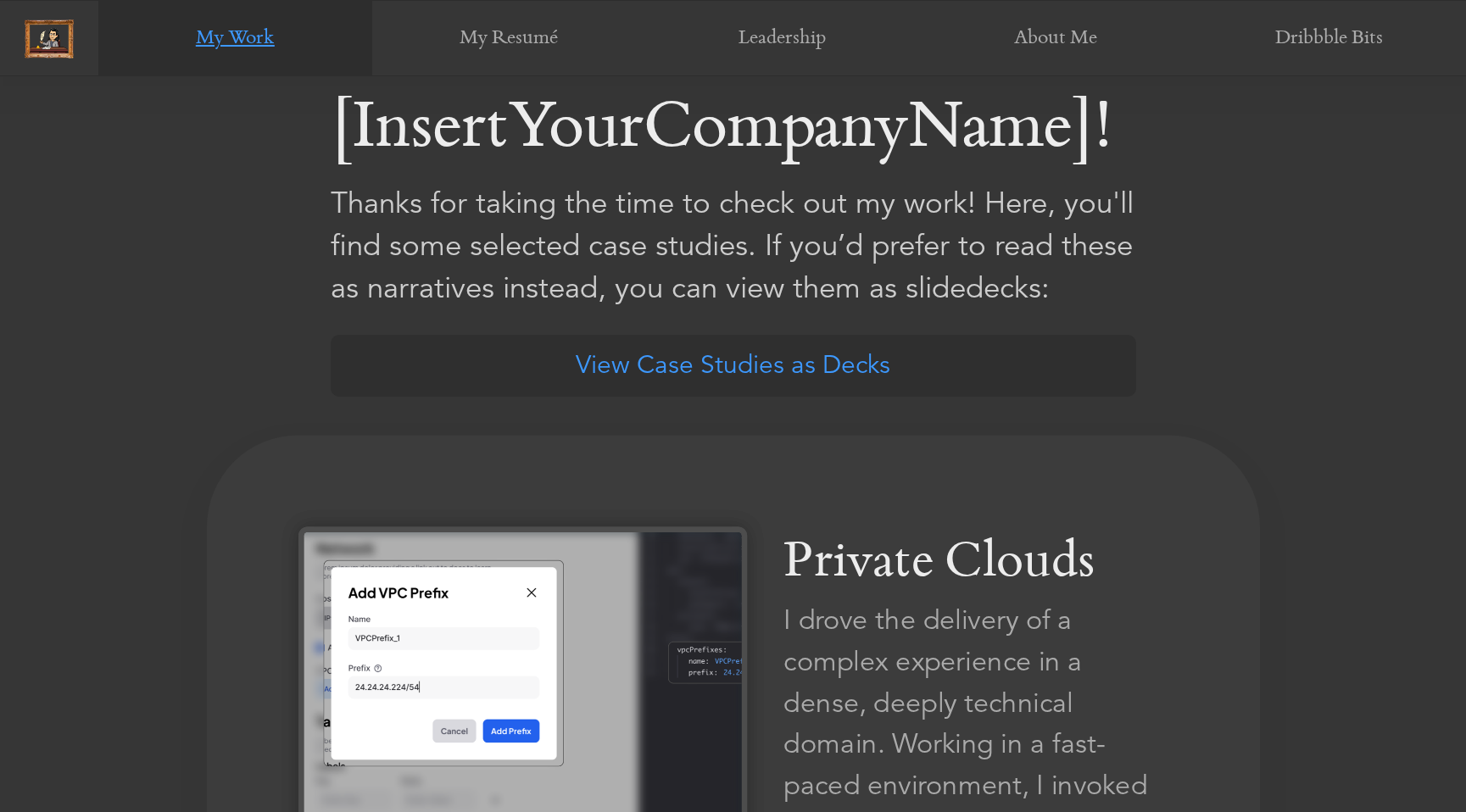
scroll to position [710, 0]
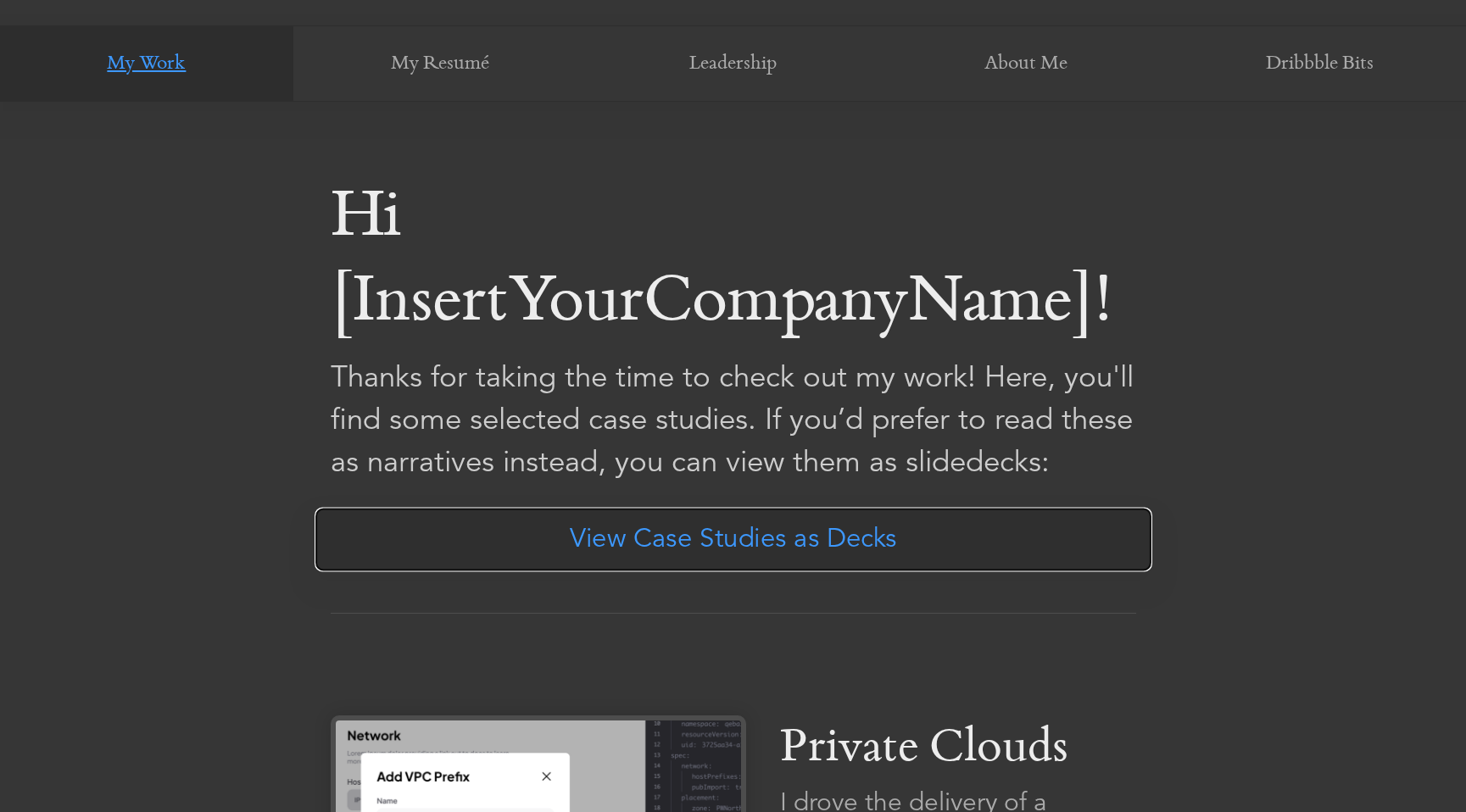
click at [600, 547] on link "View Case Studies as Decks" at bounding box center [733, 540] width 837 height 65
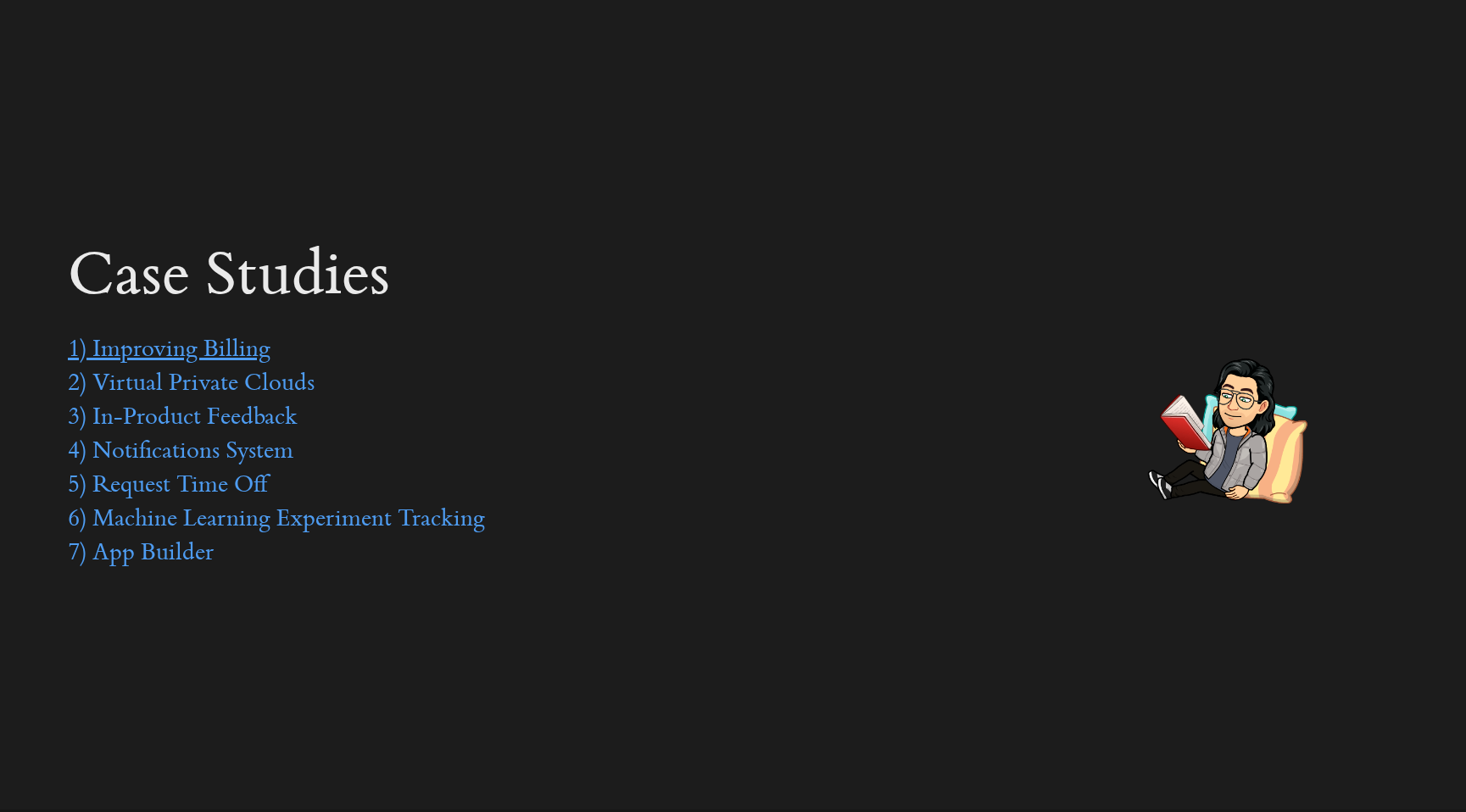
click at [206, 352] on link "1) Improving Billing" at bounding box center [169, 350] width 203 height 25
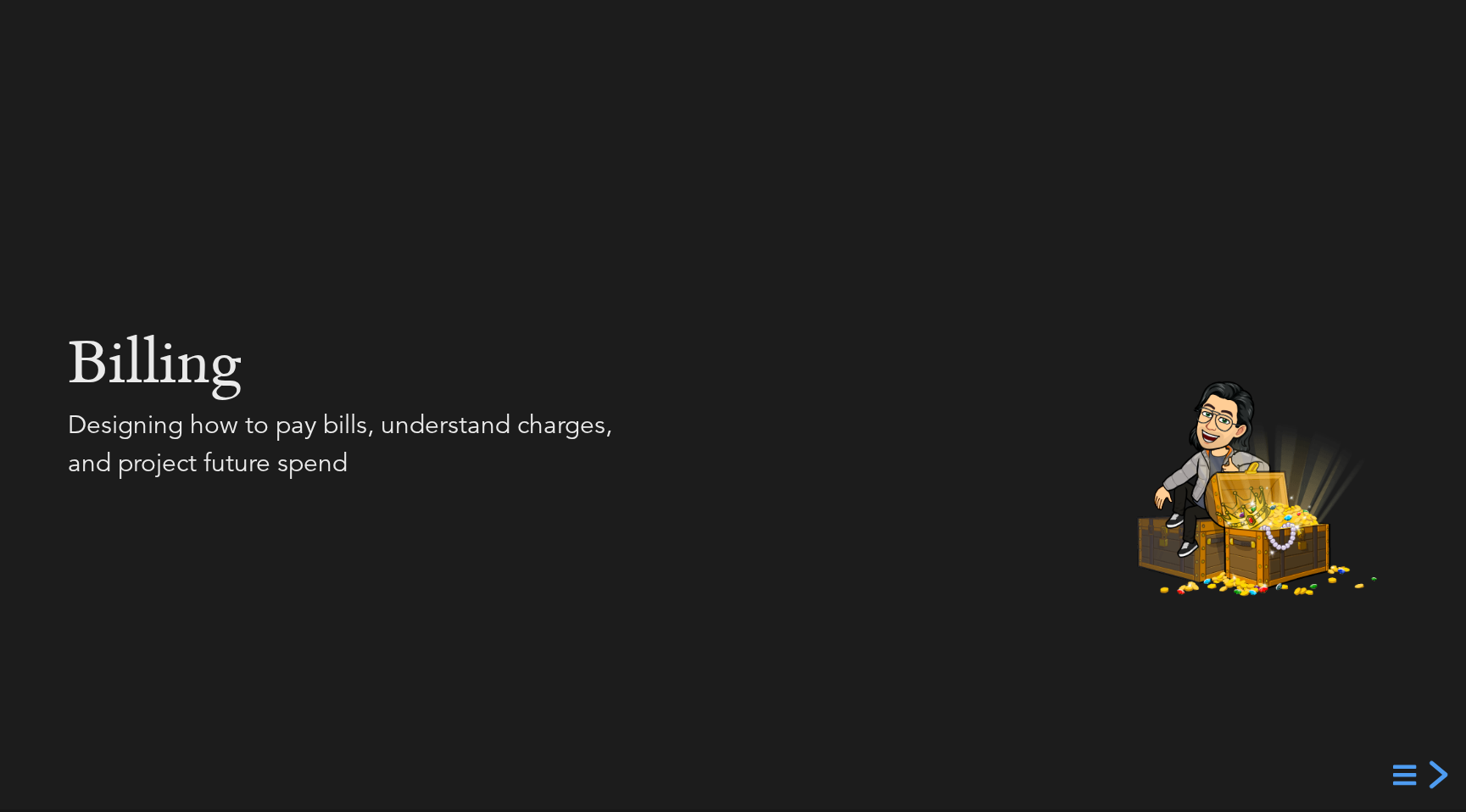
click at [1436, 785] on div "next slide" at bounding box center [1436, 774] width 31 height 31
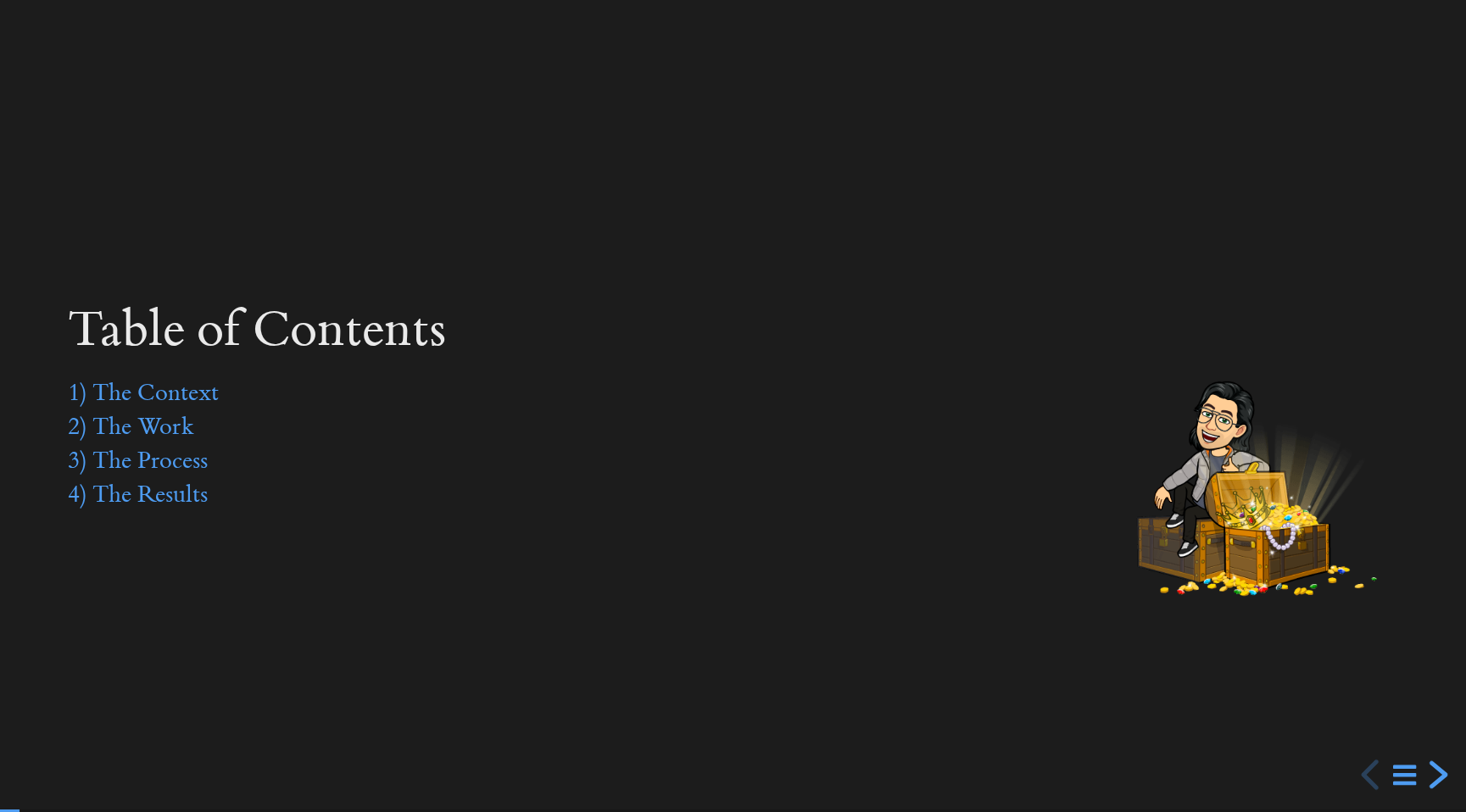
click at [1438, 773] on div "next slide" at bounding box center [1436, 774] width 31 height 31
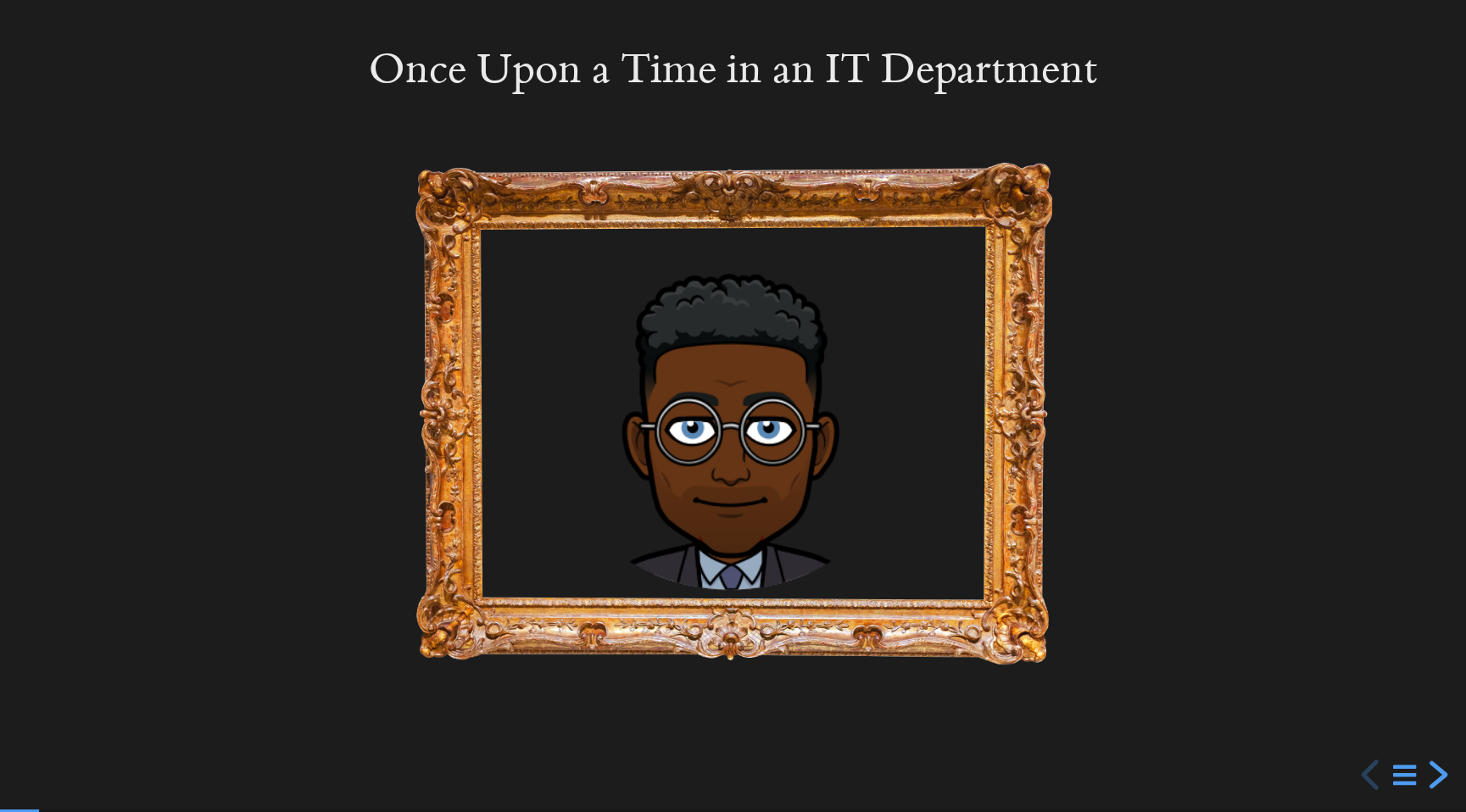
click at [1438, 772] on div "next slide" at bounding box center [1436, 774] width 31 height 31
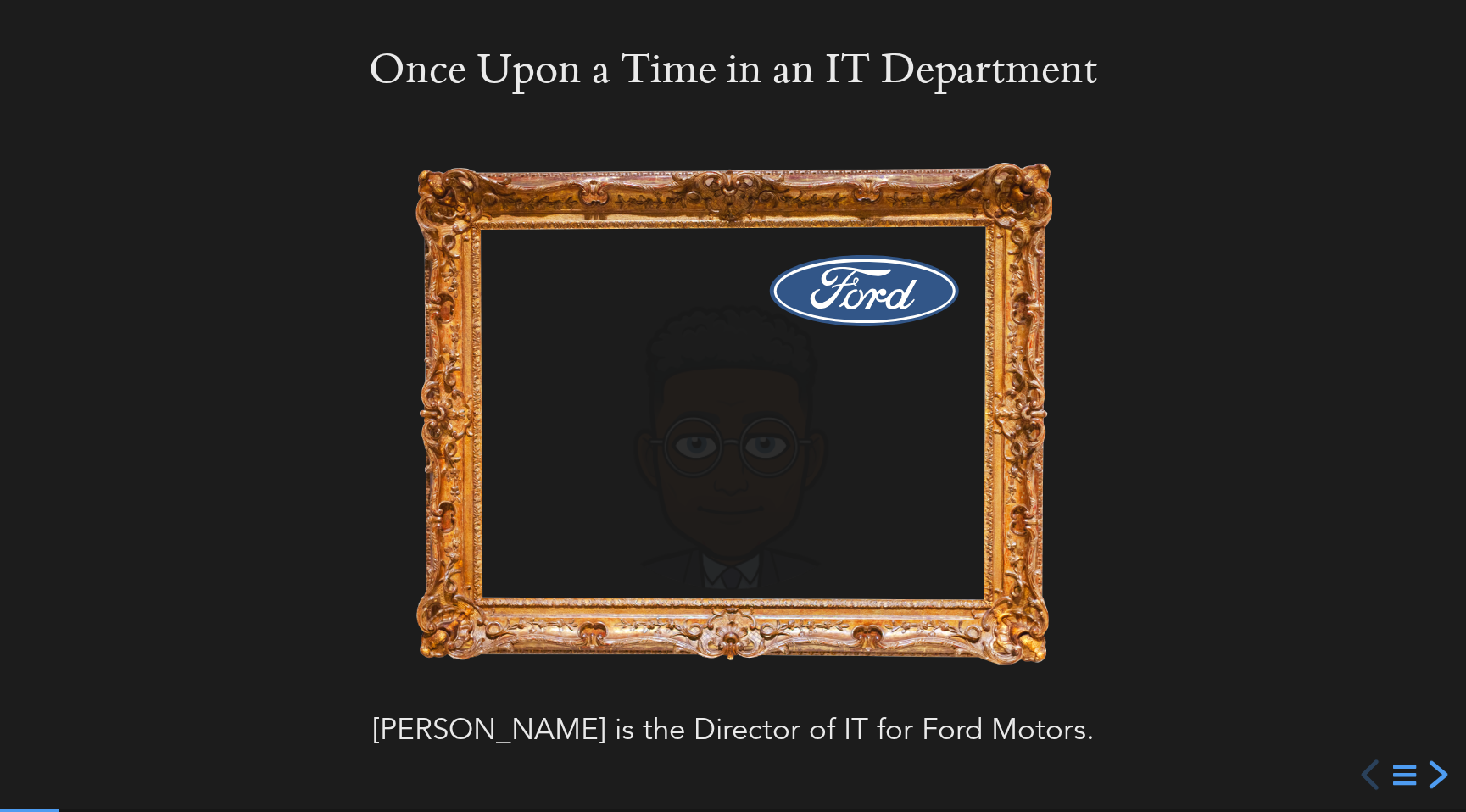
click at [1438, 768] on div "next slide" at bounding box center [1436, 774] width 31 height 31
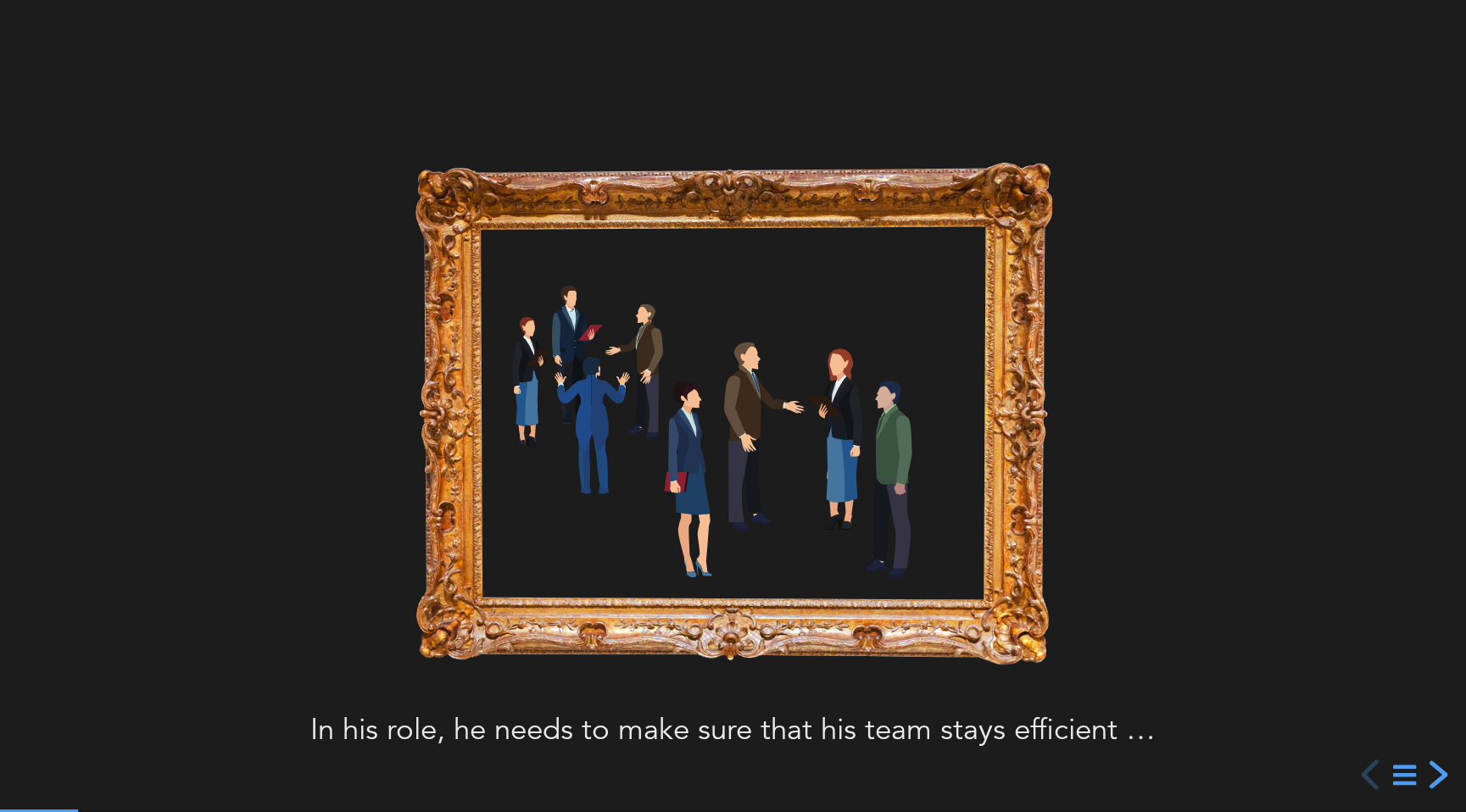
click at [1438, 768] on div "next slide" at bounding box center [1436, 774] width 31 height 31
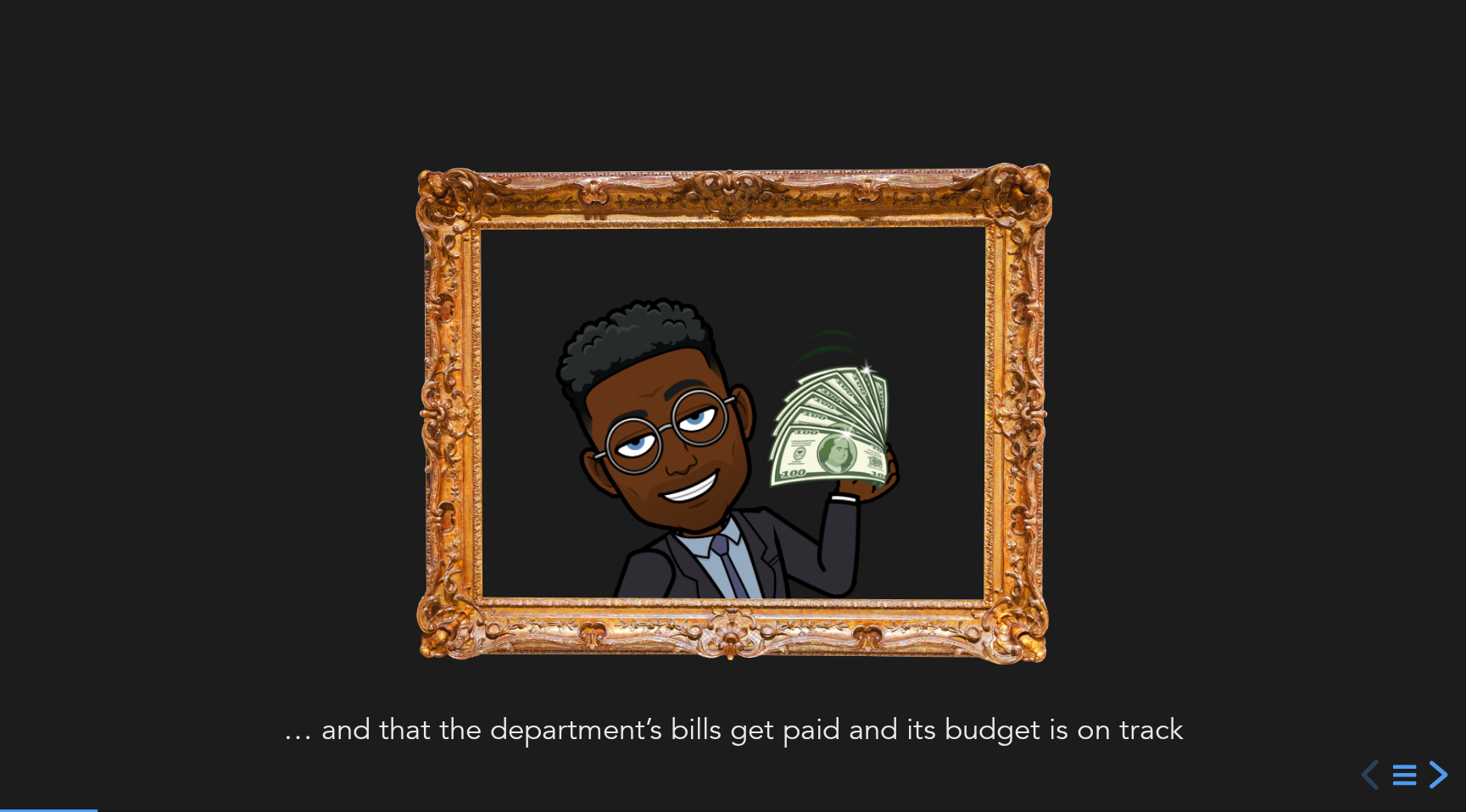
click at [1438, 768] on div "next slide" at bounding box center [1436, 774] width 31 height 31
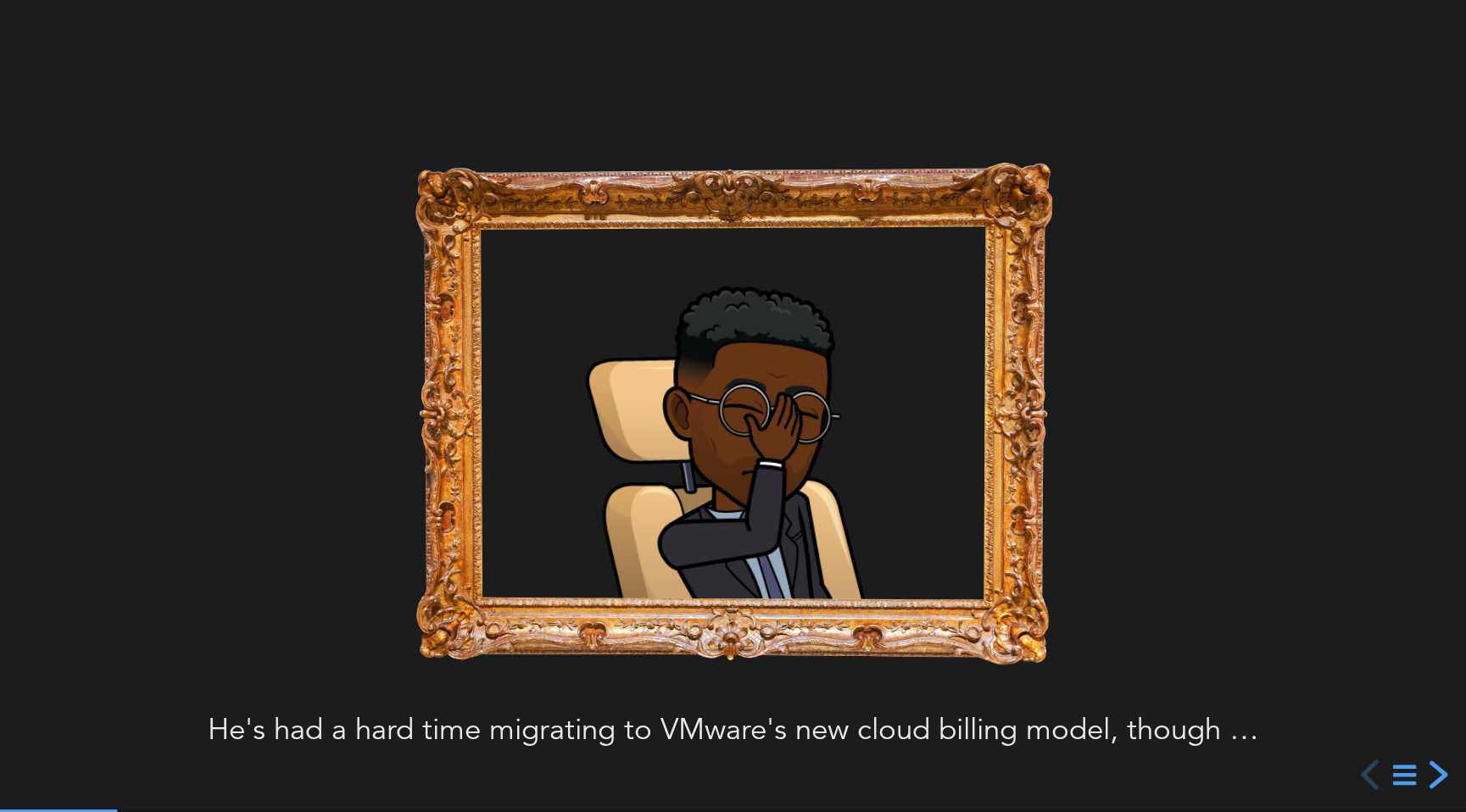
click at [1438, 768] on div "next slide" at bounding box center [1436, 774] width 31 height 31
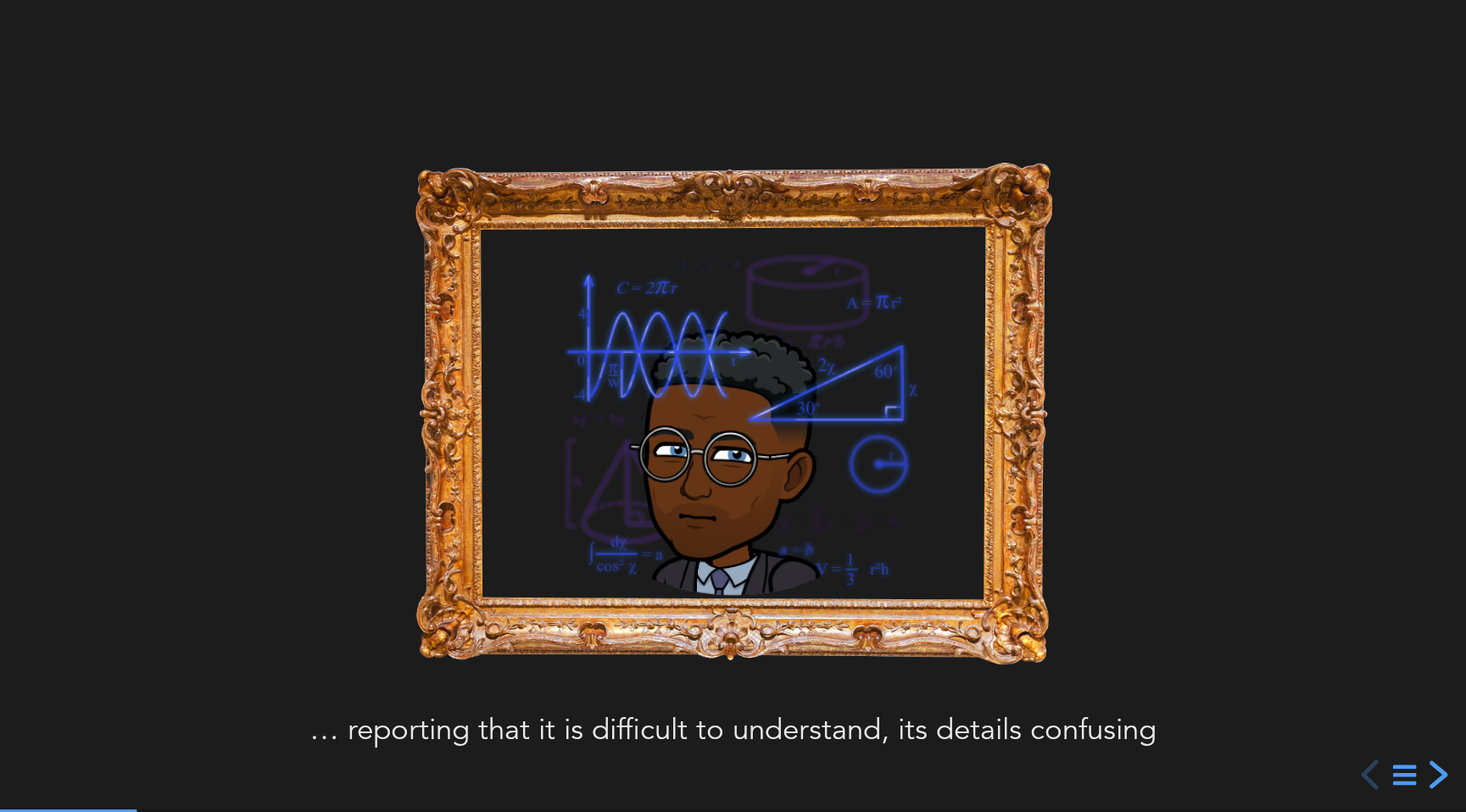
click at [1438, 768] on div "next slide" at bounding box center [1436, 774] width 31 height 31
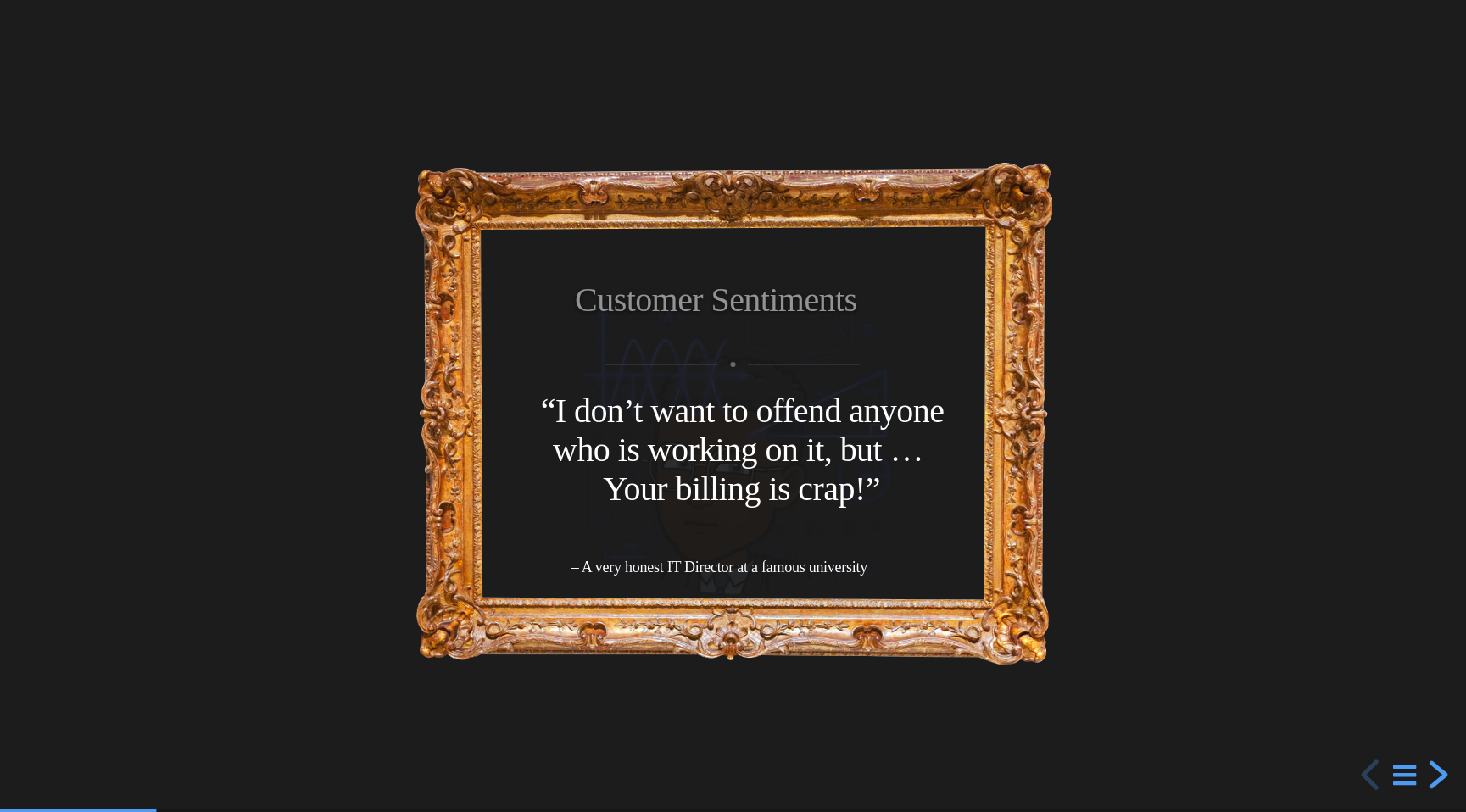
click at [1438, 768] on div "next slide" at bounding box center [1436, 774] width 31 height 31
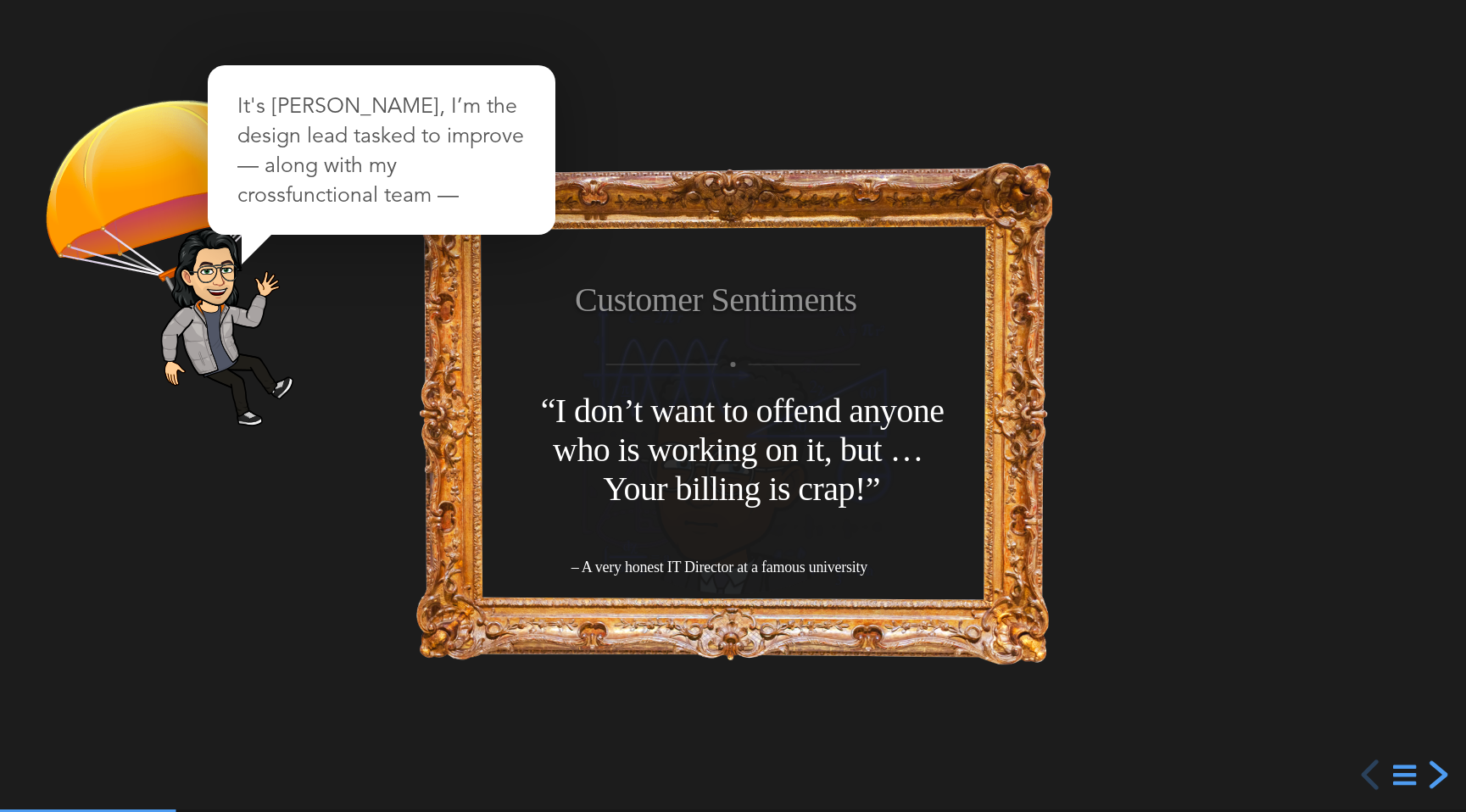
click at [1438, 768] on div "next slide" at bounding box center [1436, 774] width 31 height 31
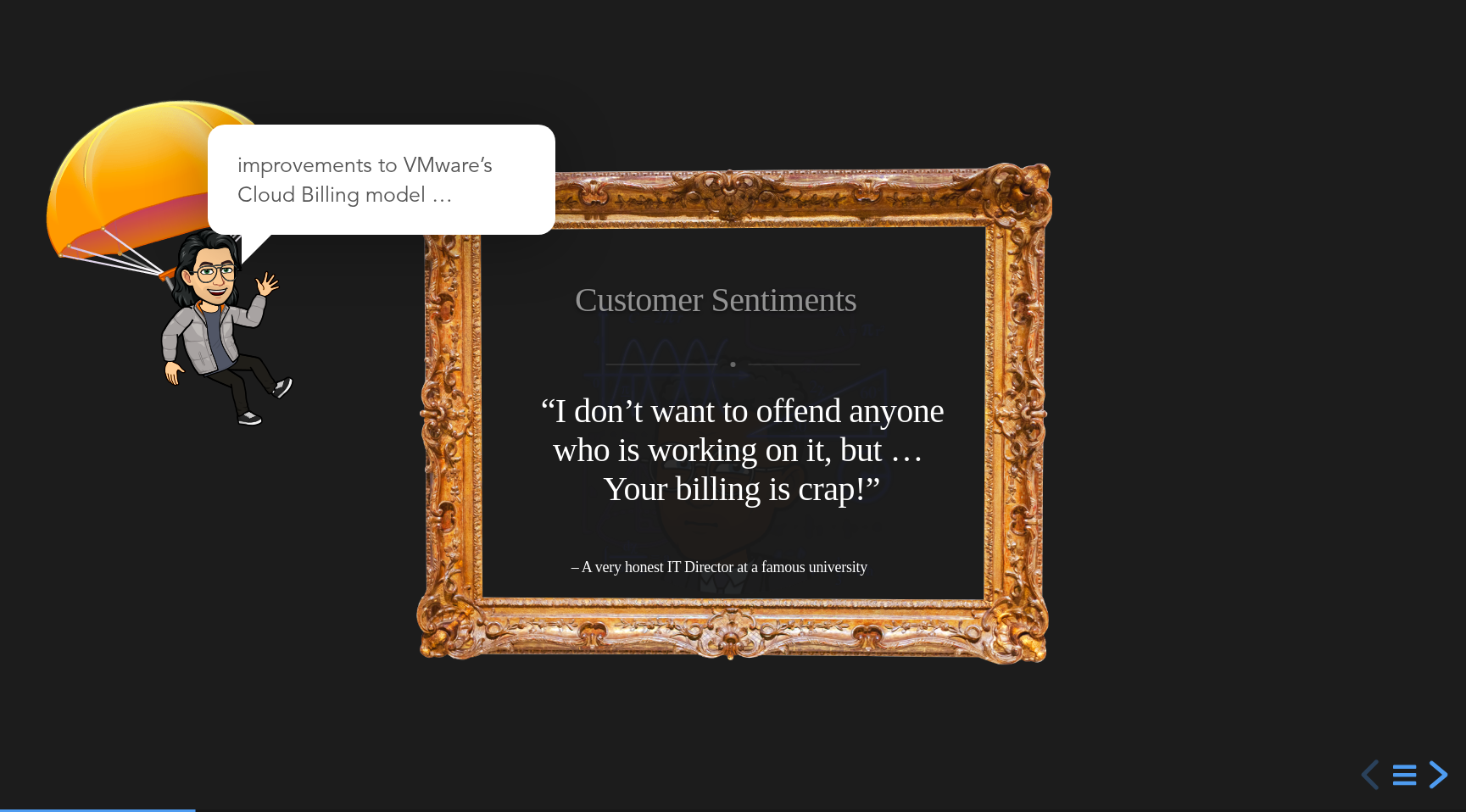
click at [1438, 768] on div "next slide" at bounding box center [1436, 774] width 31 height 31
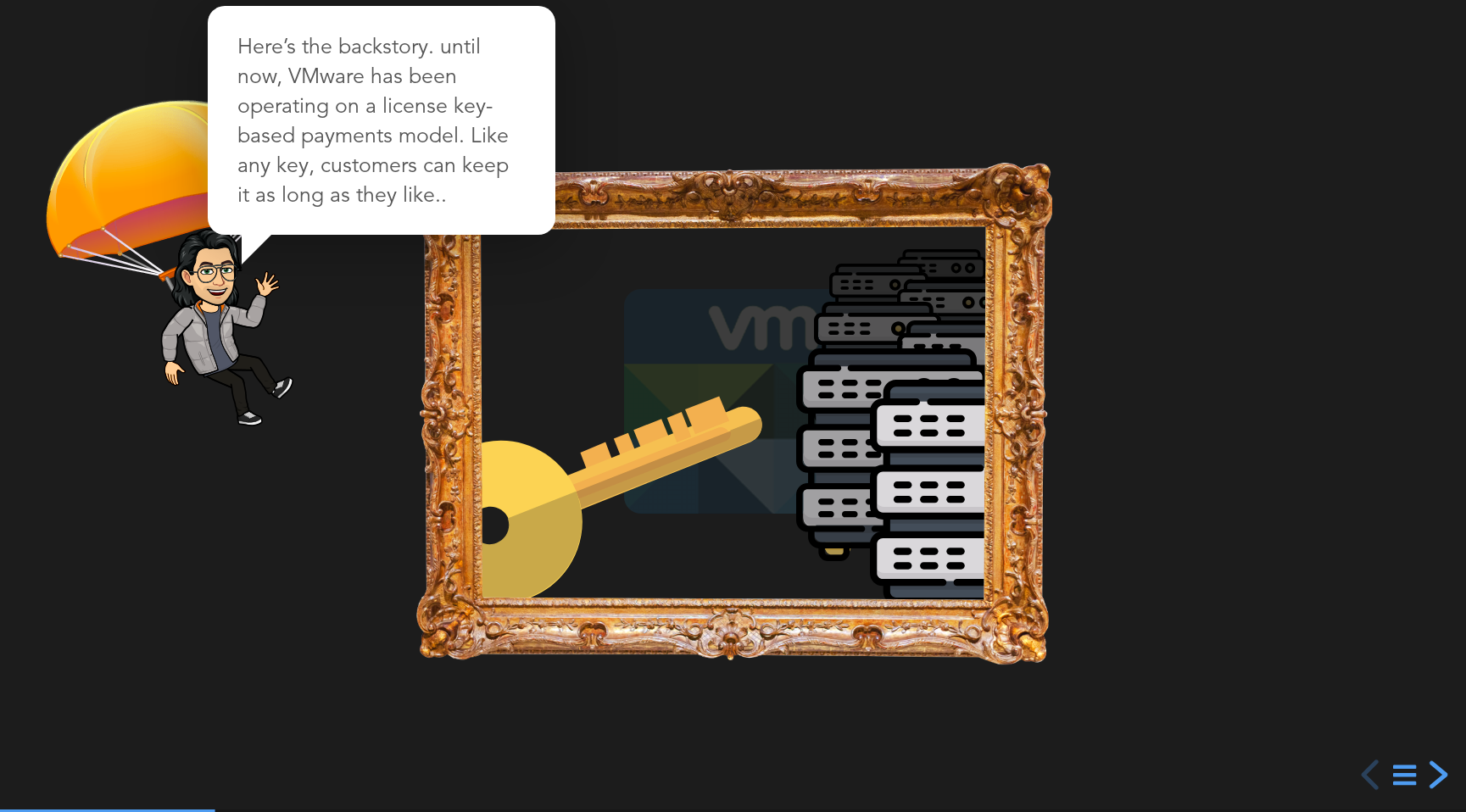
click at [1438, 768] on div "next slide" at bounding box center [1436, 774] width 31 height 31
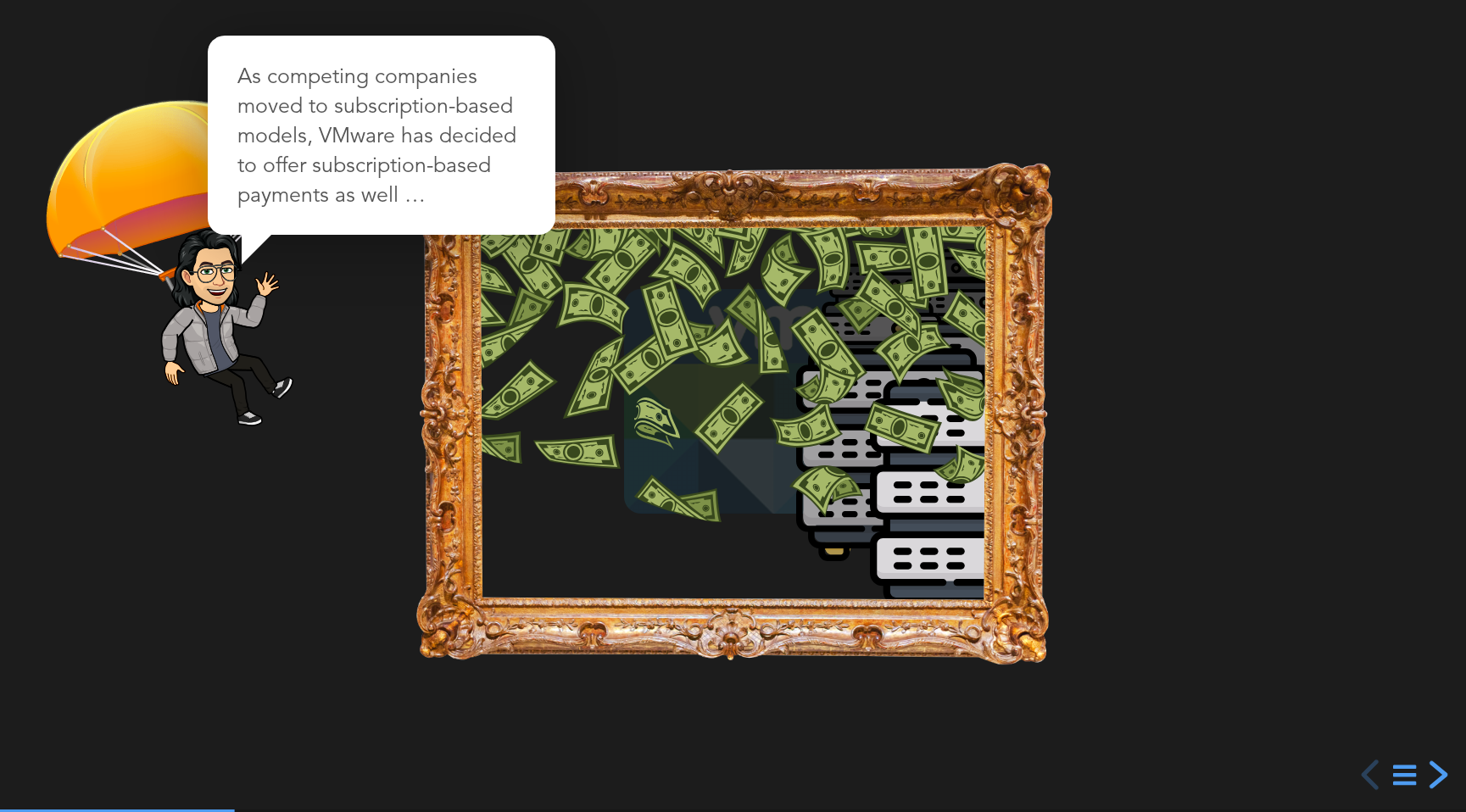
click at [1438, 768] on div "next slide" at bounding box center [1436, 774] width 31 height 31
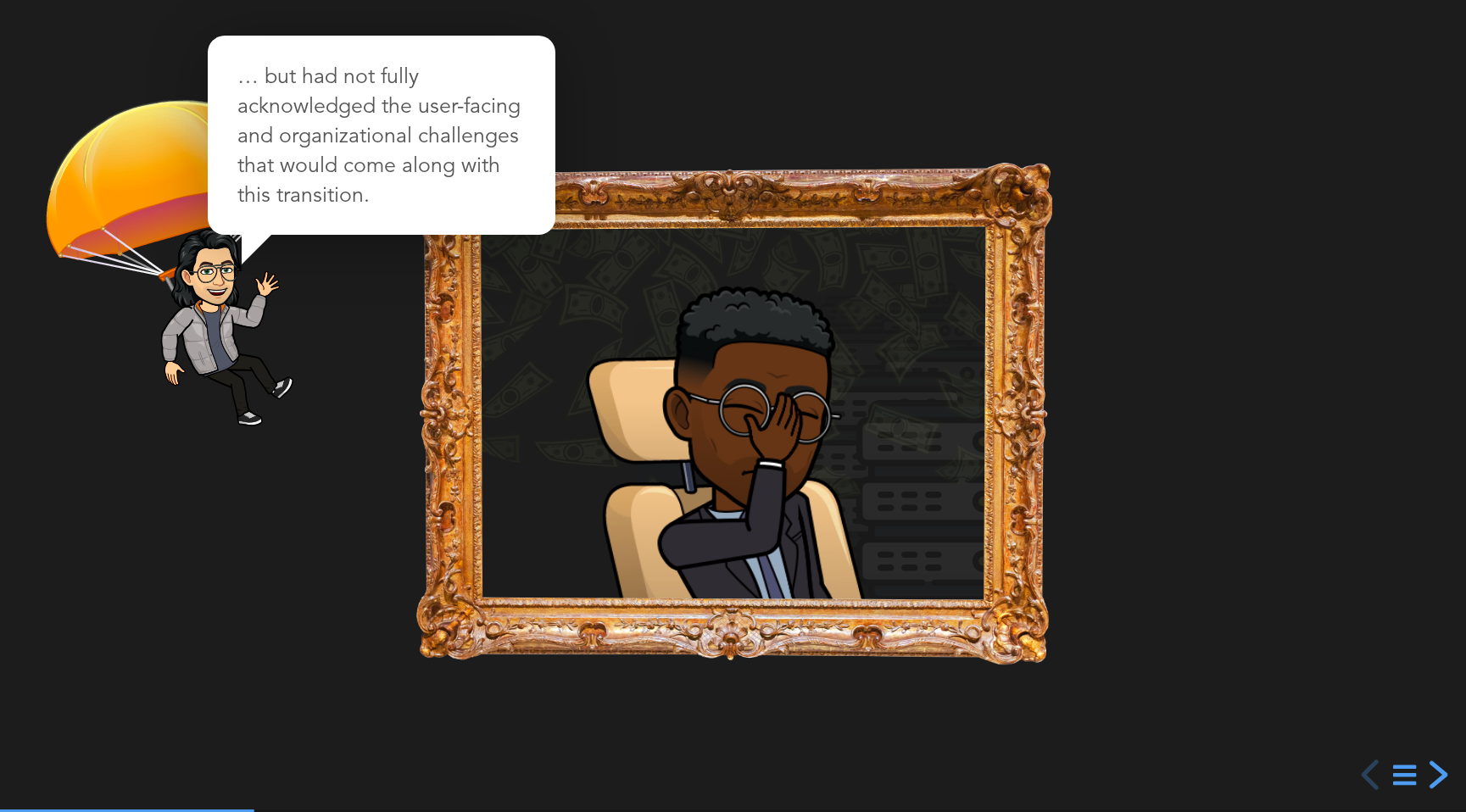
click at [1438, 768] on div "next slide" at bounding box center [1436, 774] width 31 height 31
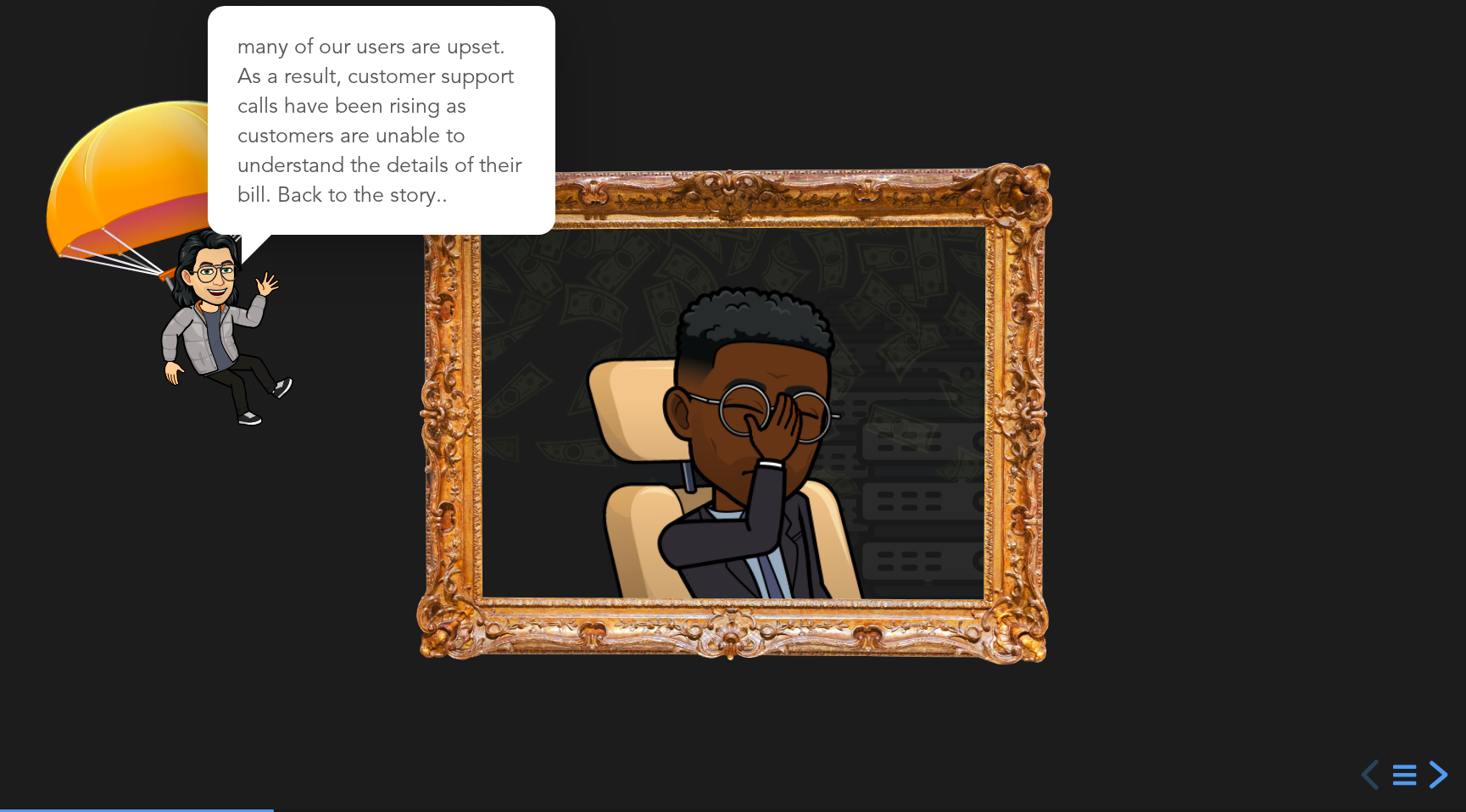
click at [1438, 768] on div "next slide" at bounding box center [1436, 774] width 31 height 31
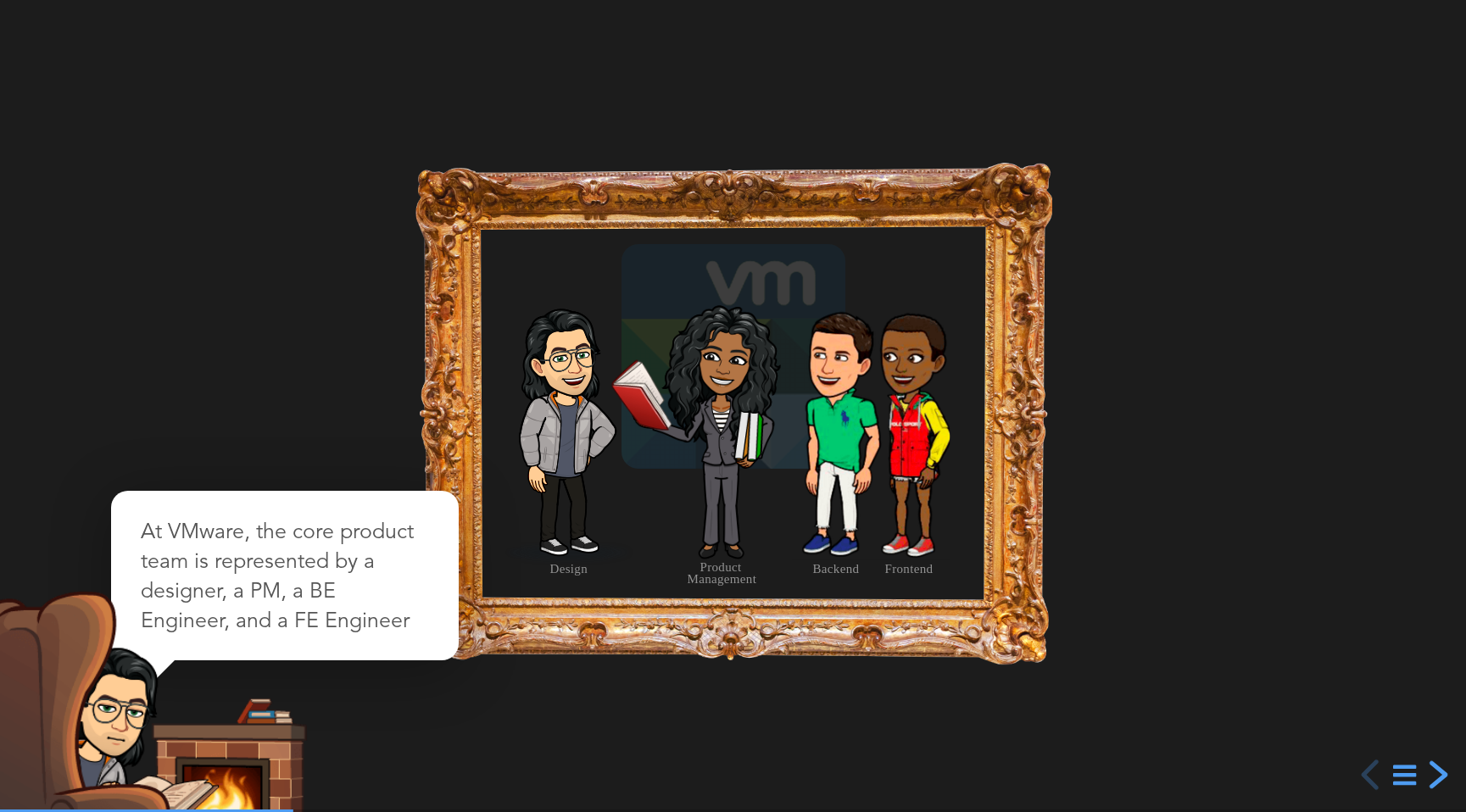
click at [1438, 768] on div "next slide" at bounding box center [1436, 774] width 31 height 31
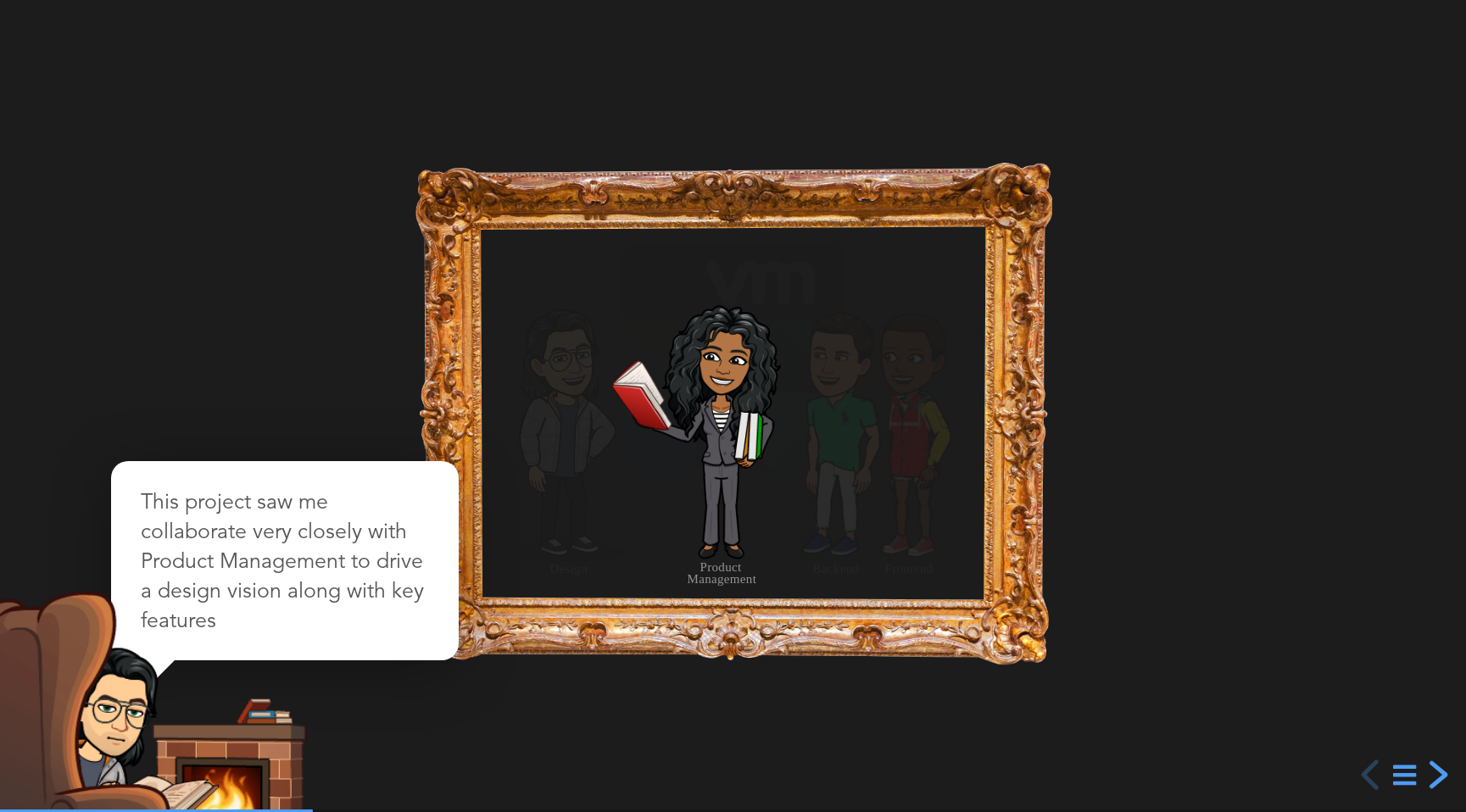
click at [1438, 768] on div "next slide" at bounding box center [1436, 774] width 31 height 31
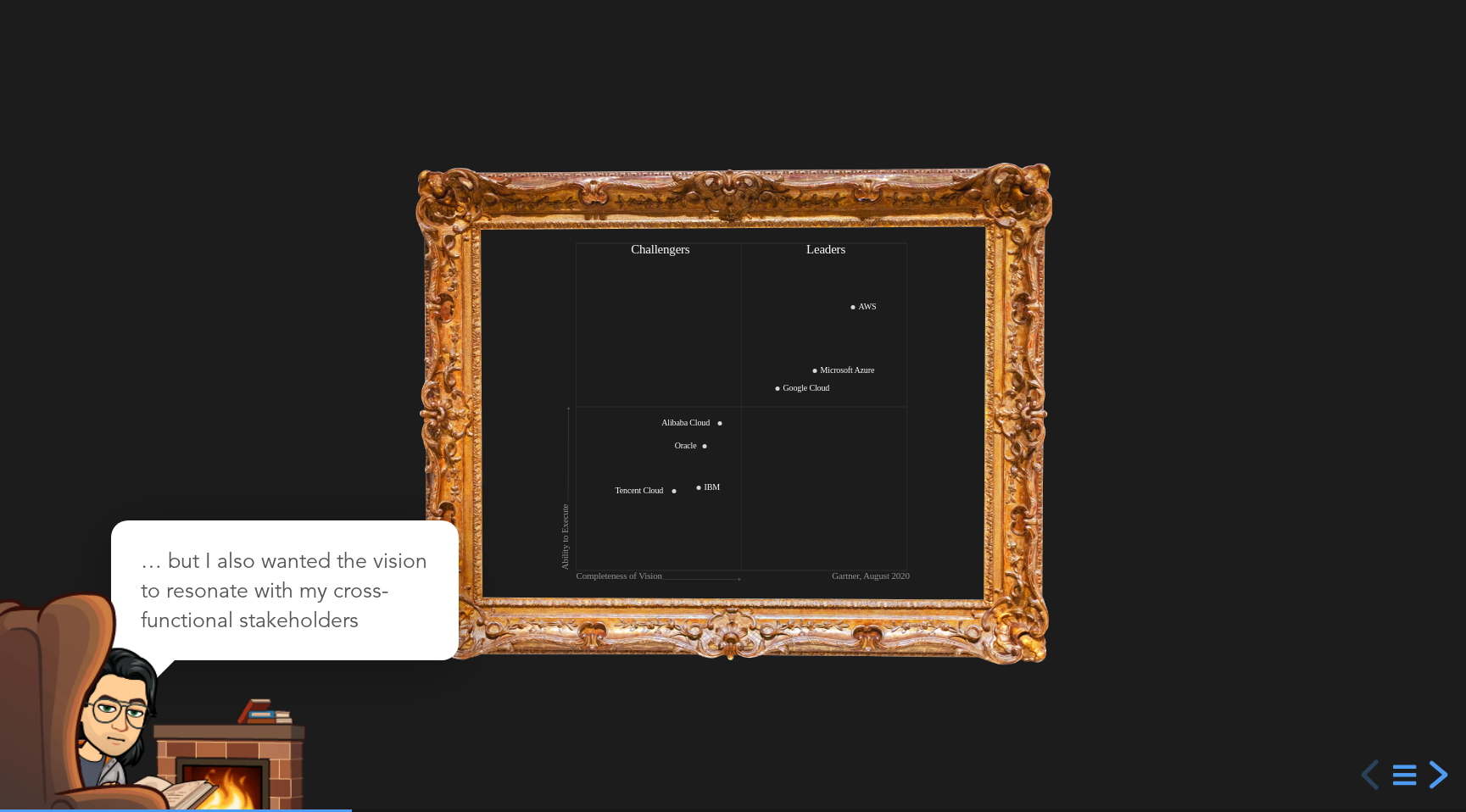
click at [1438, 768] on div "next slide" at bounding box center [1436, 774] width 31 height 31
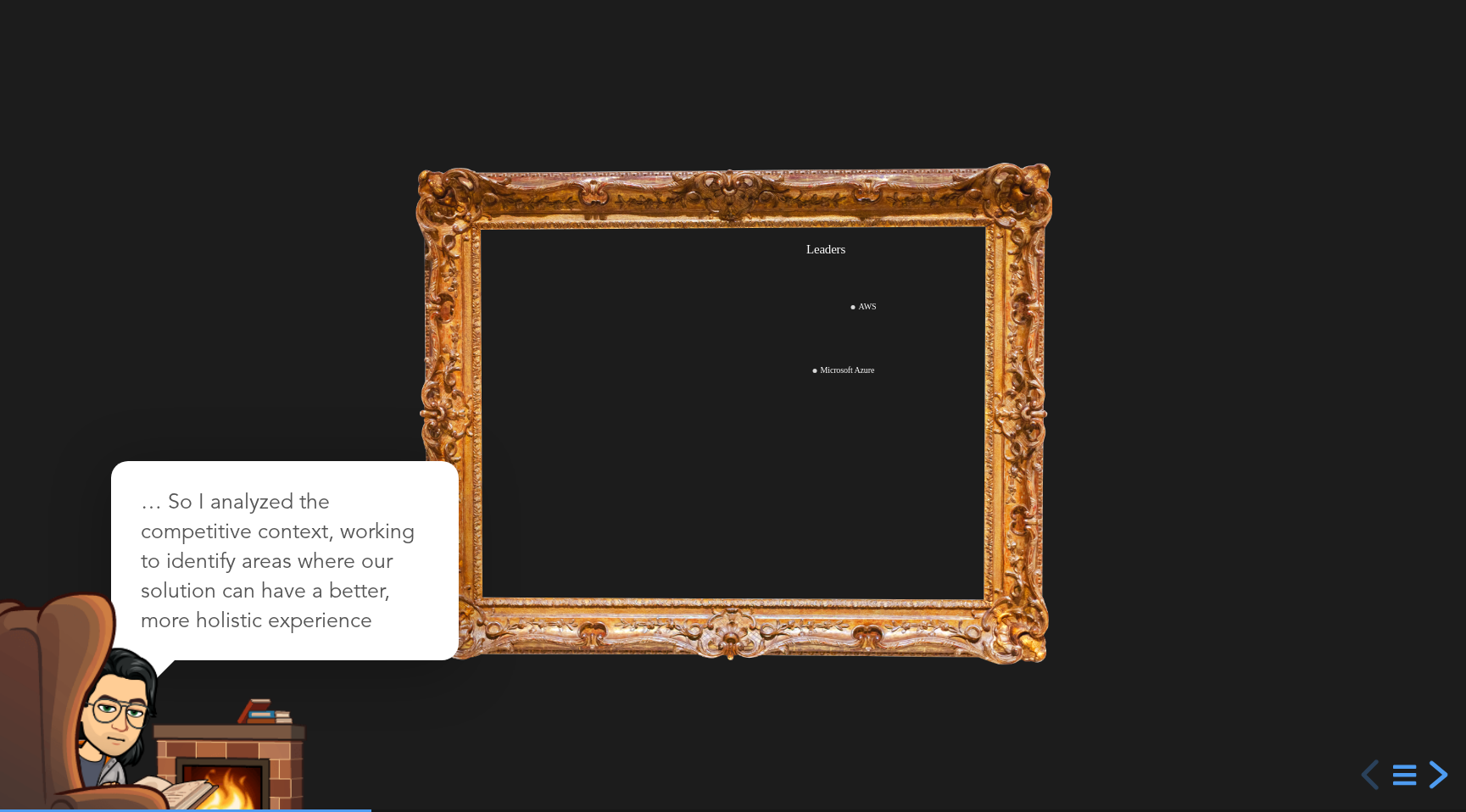
click at [1438, 768] on div "next slide" at bounding box center [1436, 774] width 31 height 31
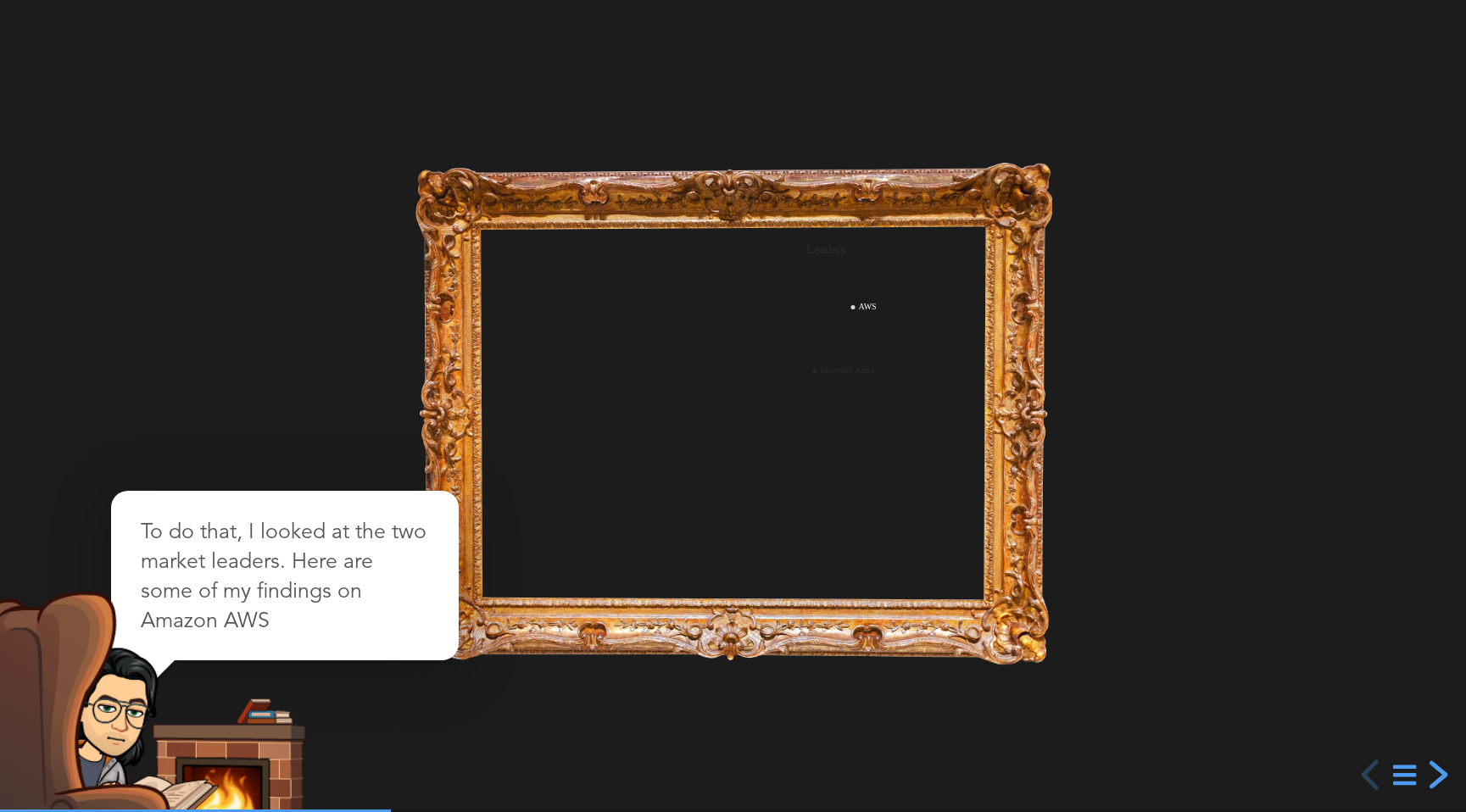
click at [1438, 768] on div "next slide" at bounding box center [1436, 774] width 31 height 31
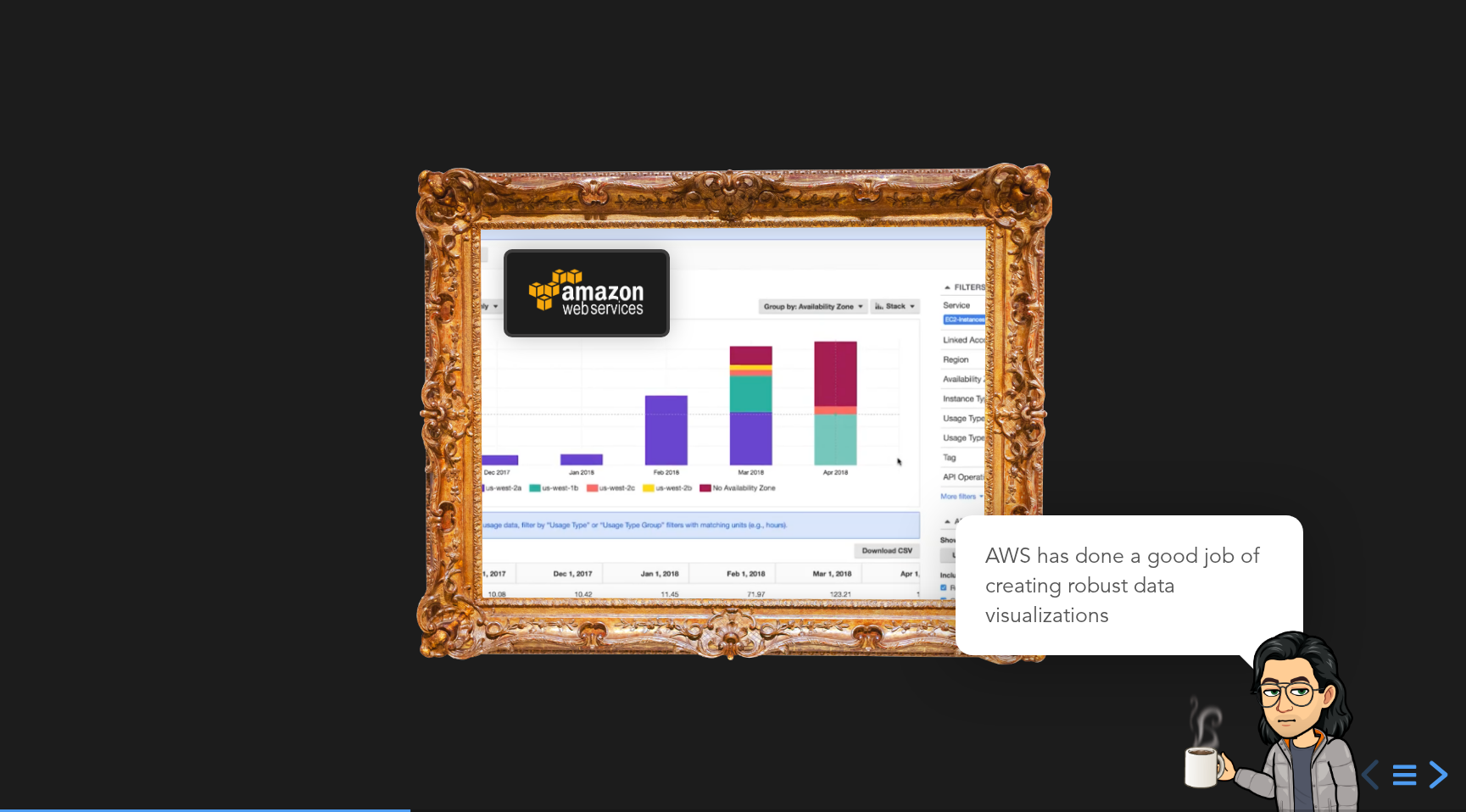
click at [1438, 768] on div "next slide" at bounding box center [1436, 774] width 31 height 31
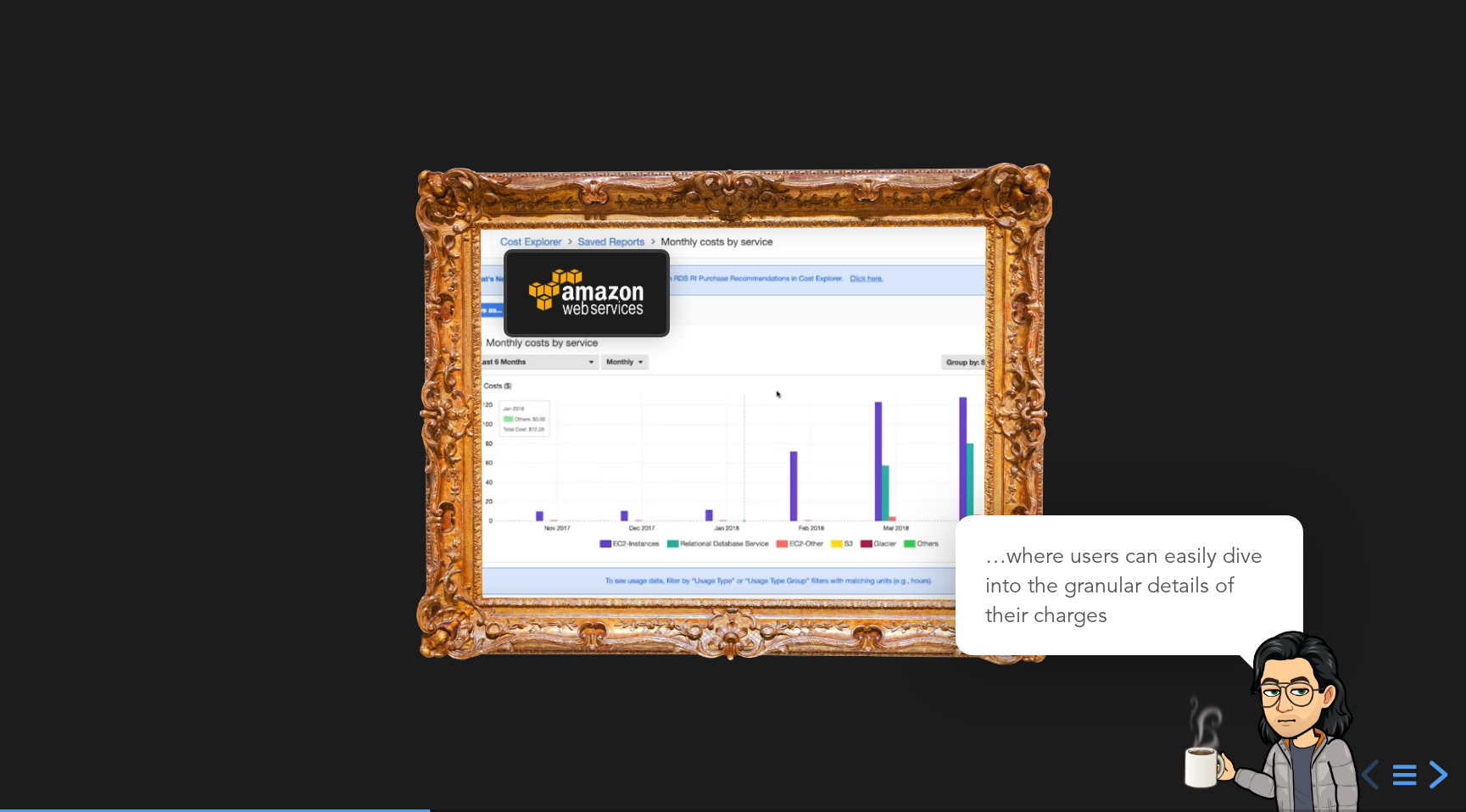
click at [1438, 768] on div "next slide" at bounding box center [1436, 774] width 31 height 31
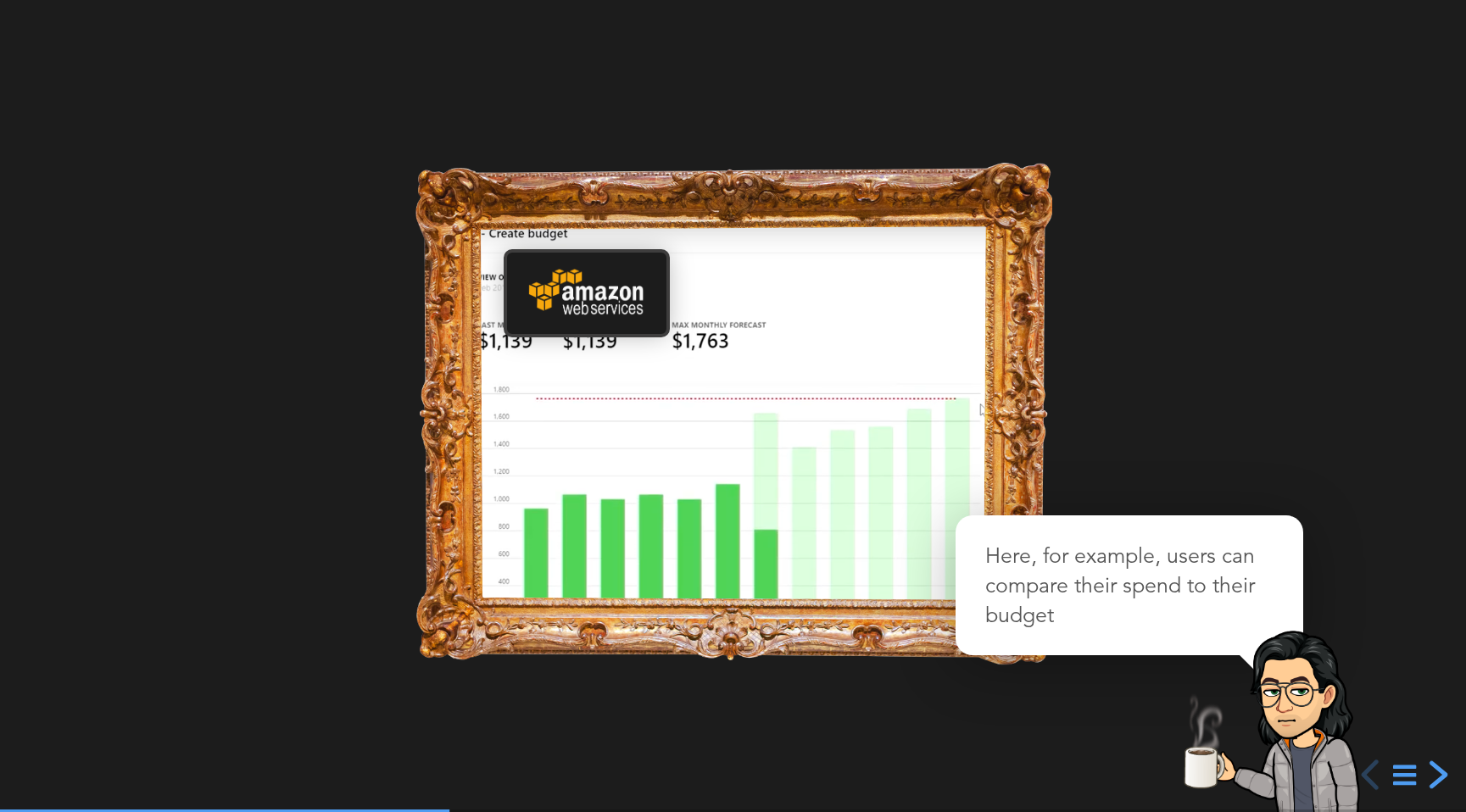
click at [1438, 768] on div "next slide" at bounding box center [1436, 774] width 31 height 31
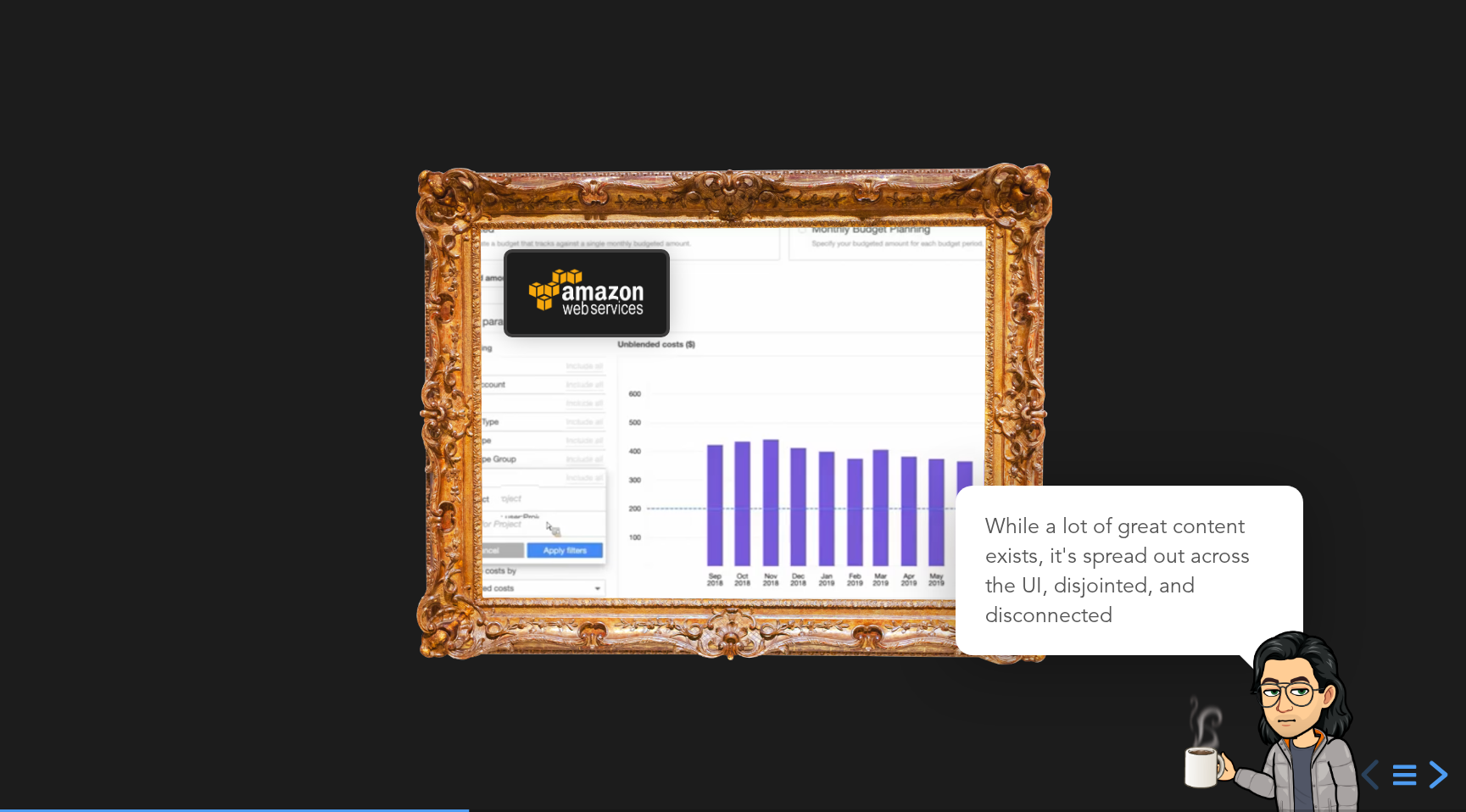
click at [1438, 768] on div "next slide" at bounding box center [1436, 774] width 31 height 31
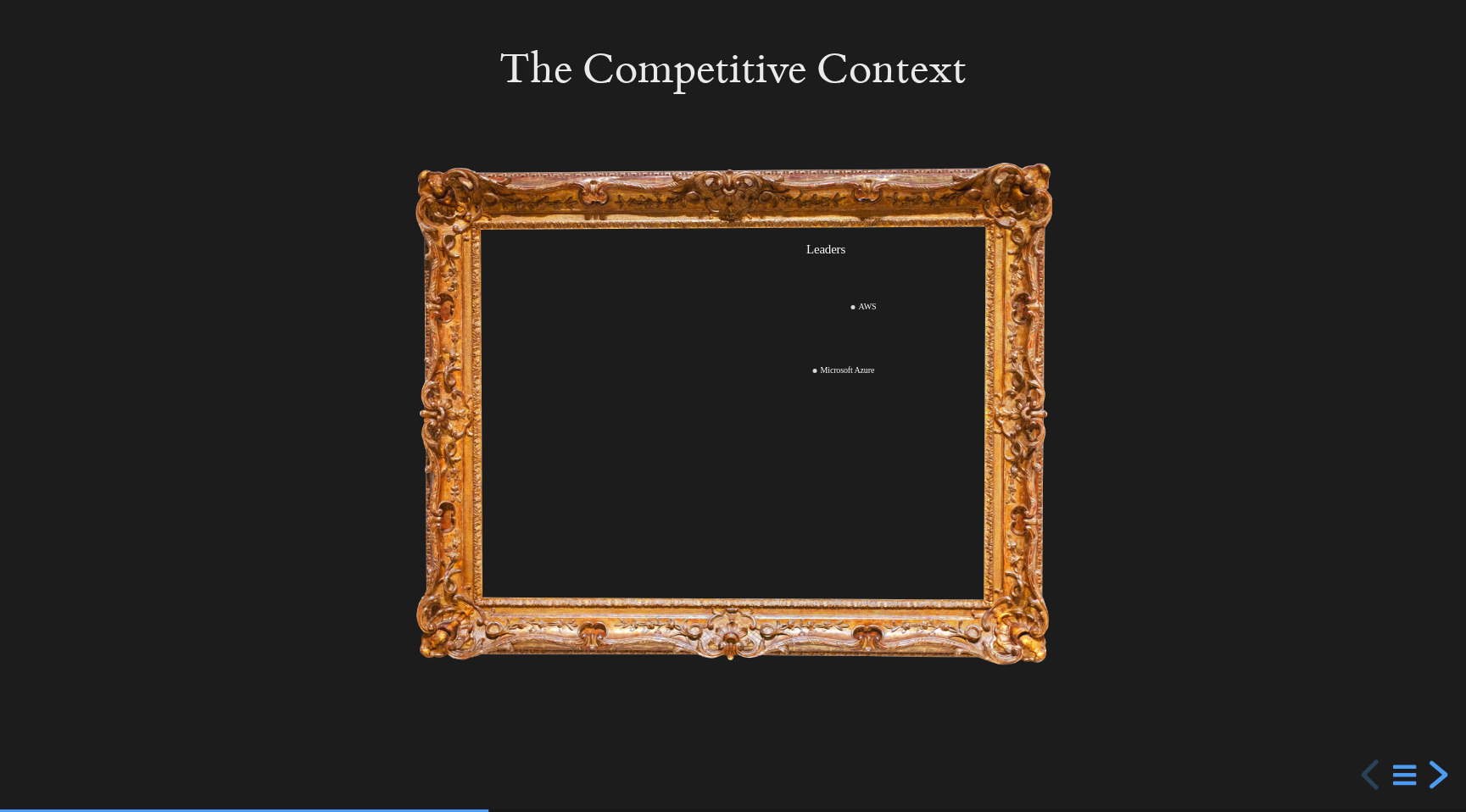
click at [1438, 768] on div "next slide" at bounding box center [1436, 774] width 31 height 31
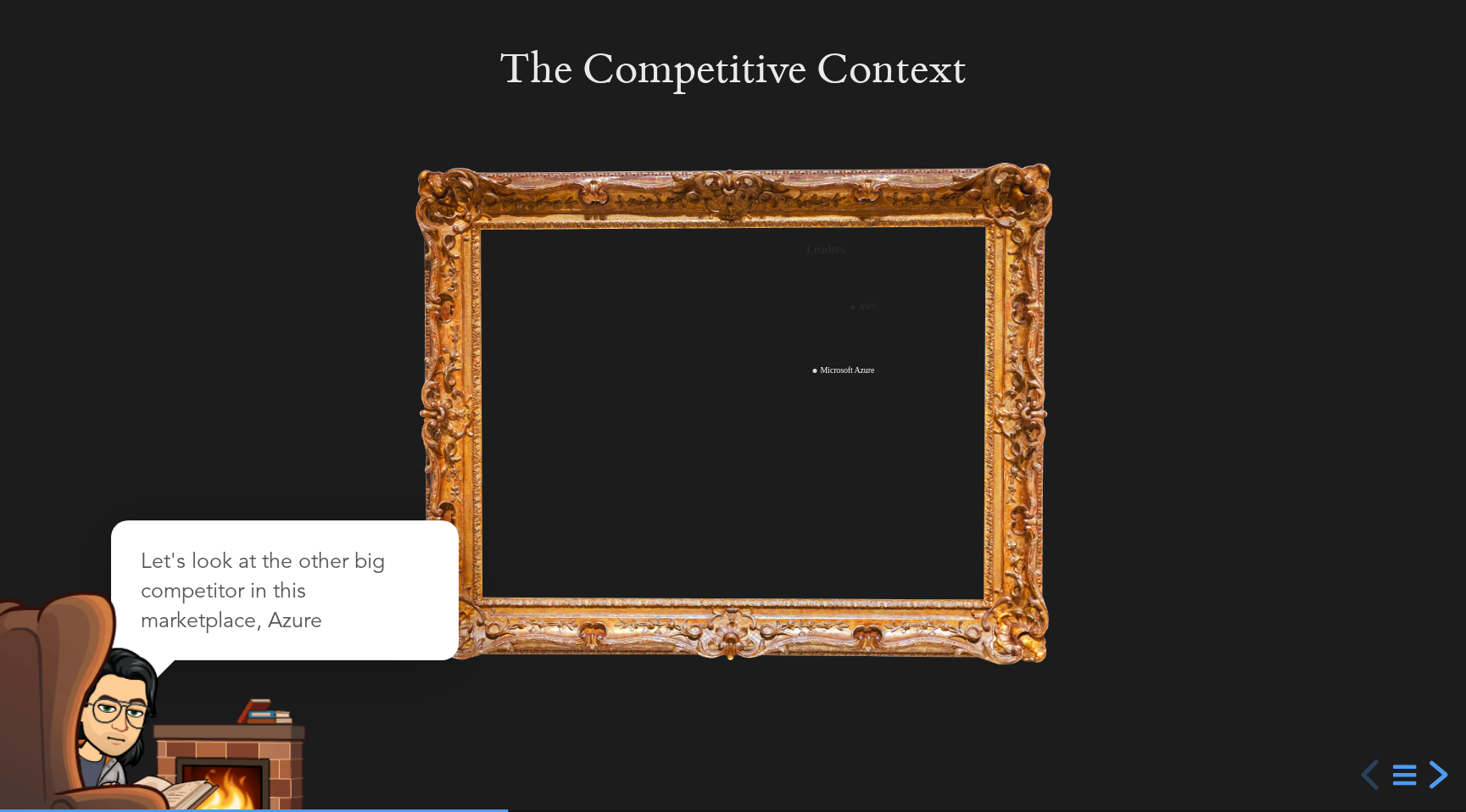
click at [1438, 768] on div "next slide" at bounding box center [1436, 774] width 31 height 31
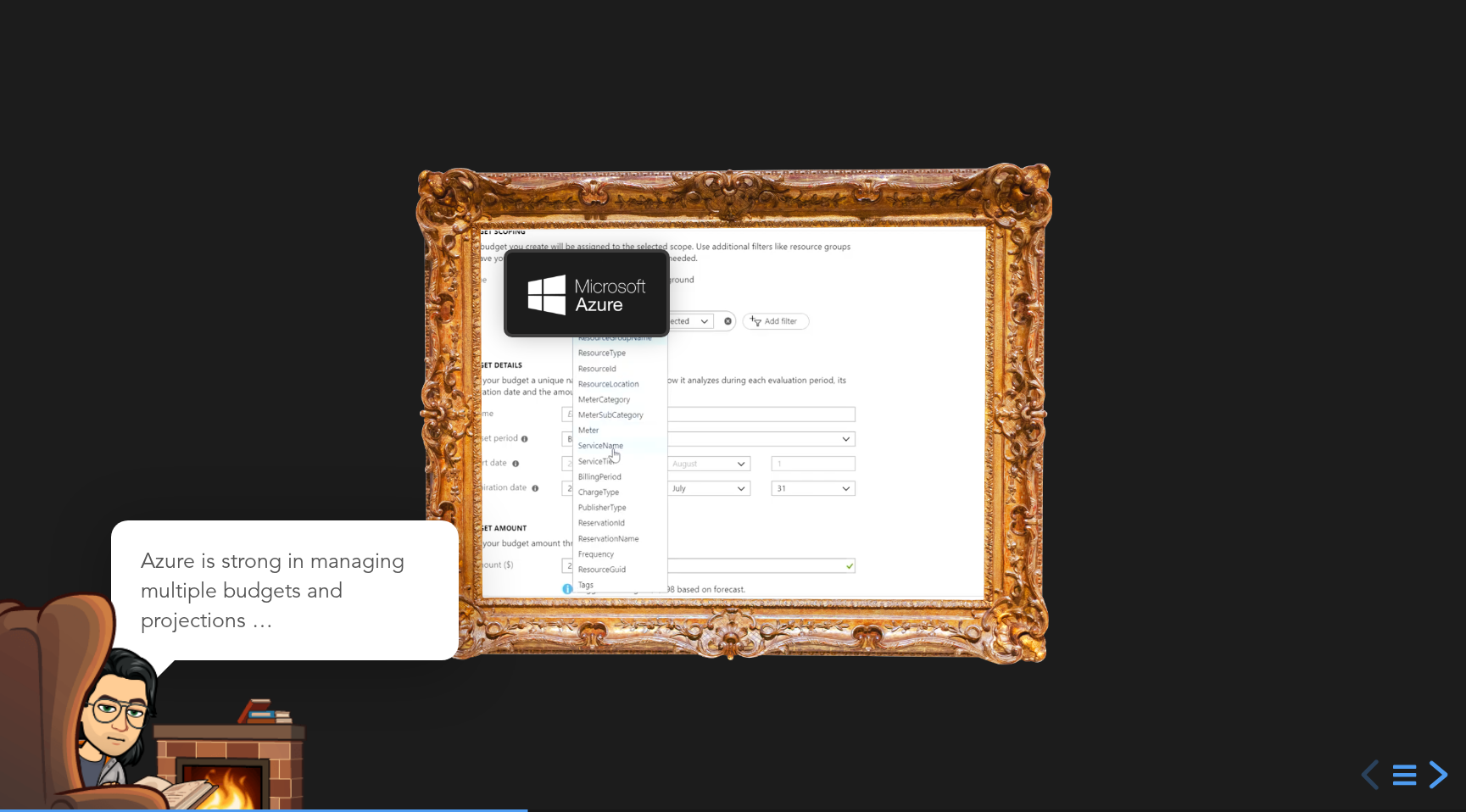
click at [1438, 768] on div "next slide" at bounding box center [1436, 774] width 31 height 31
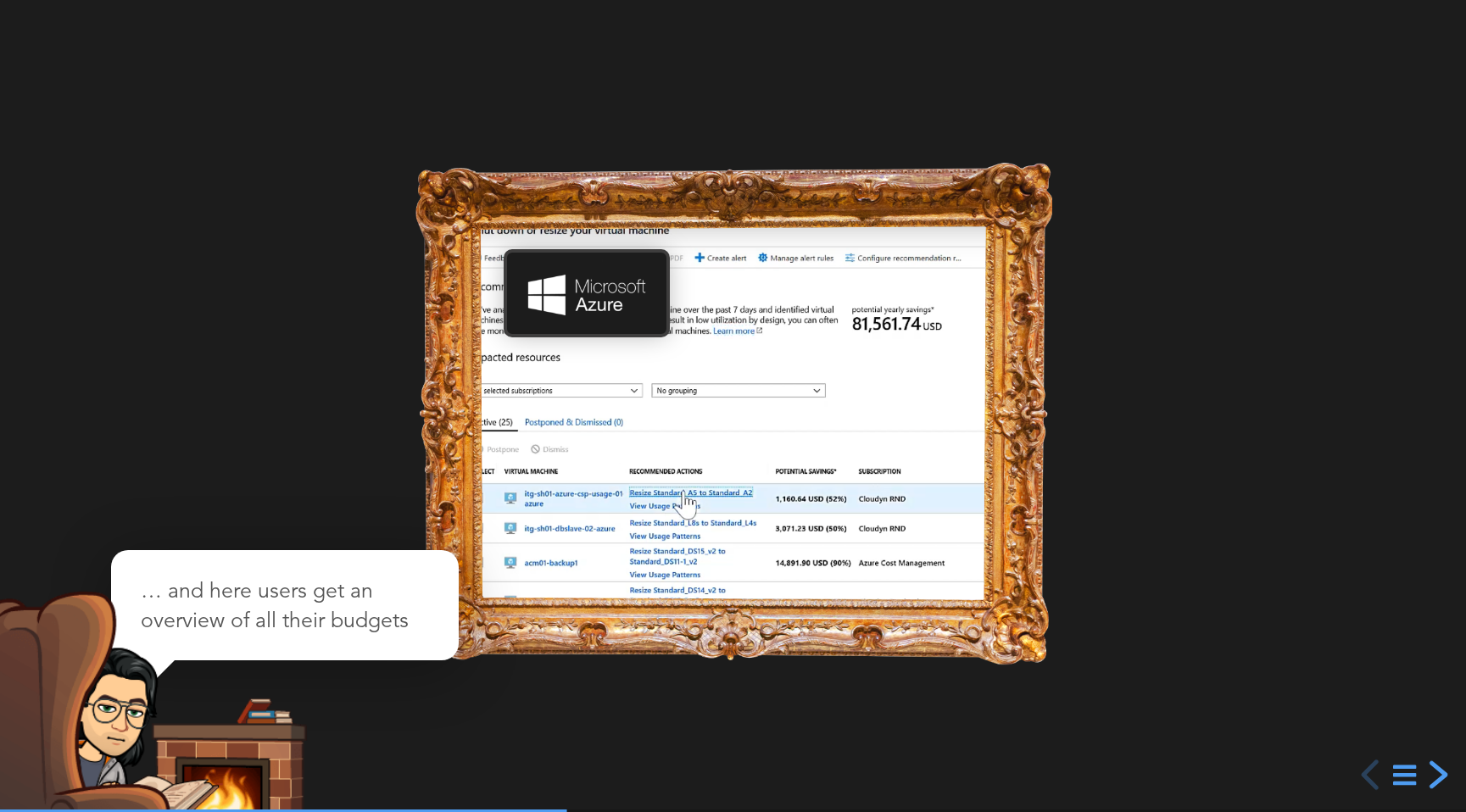
click at [1438, 768] on div "next slide" at bounding box center [1436, 774] width 31 height 31
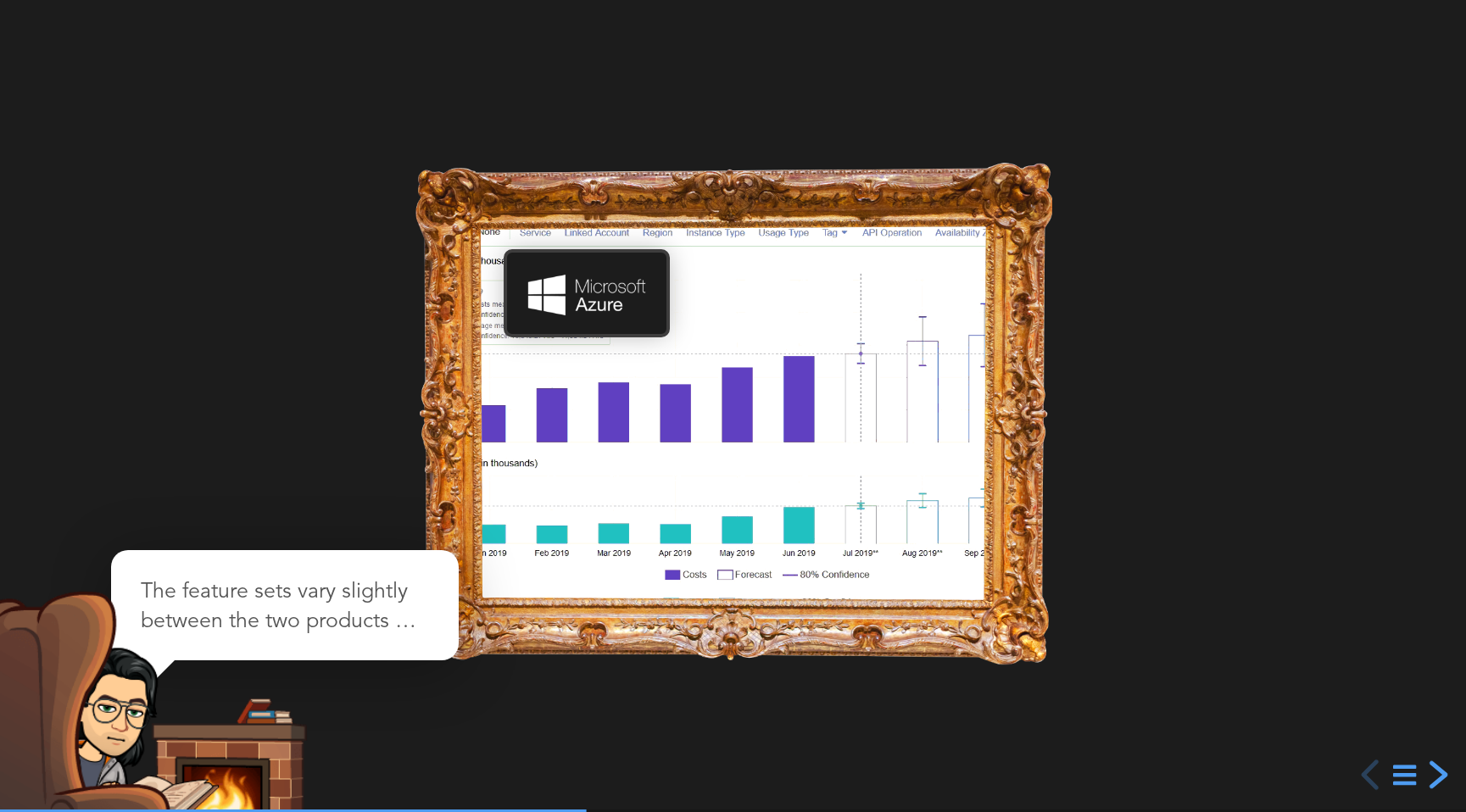
click at [1438, 768] on div "next slide" at bounding box center [1436, 774] width 31 height 31
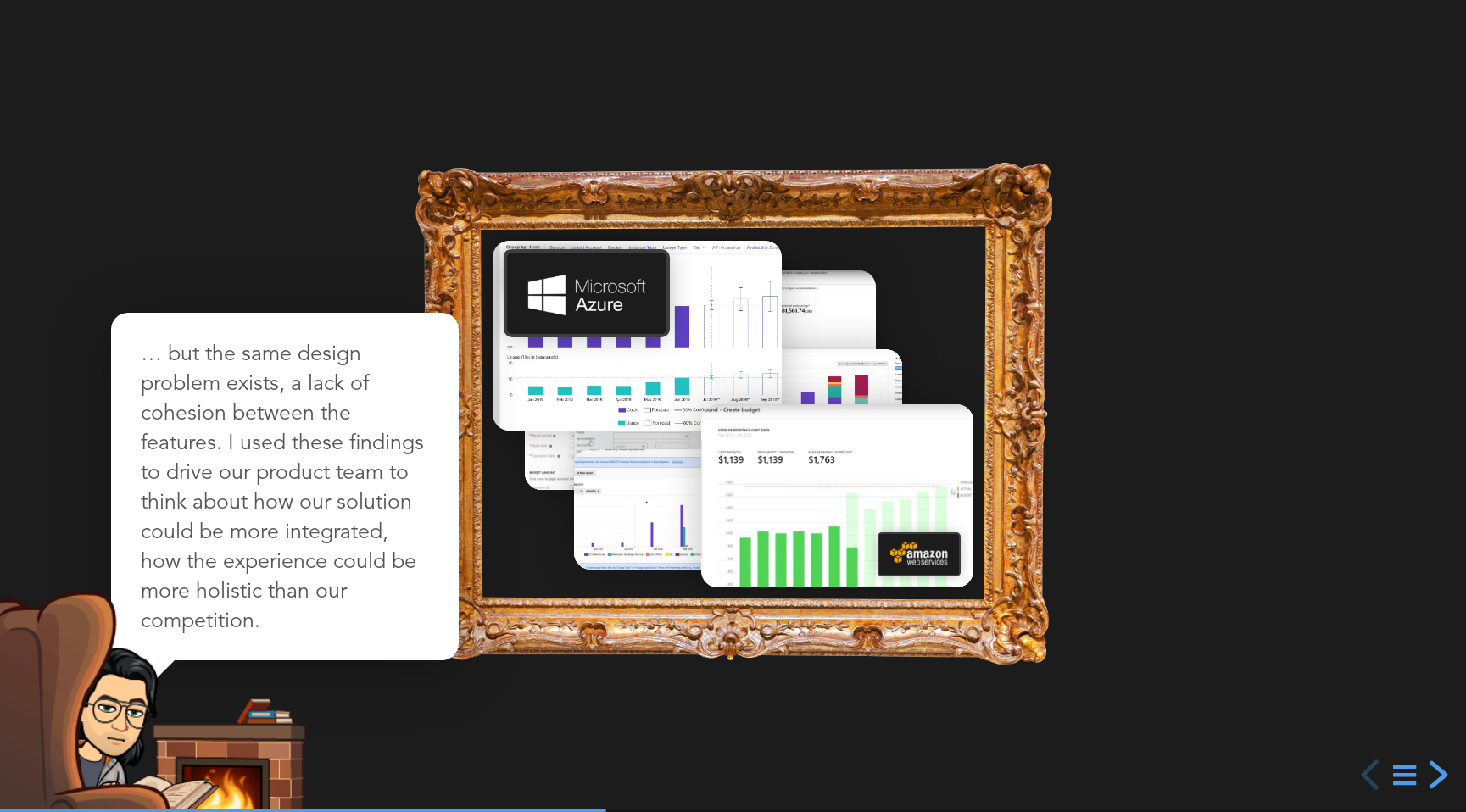
click at [1438, 768] on div "next slide" at bounding box center [1436, 774] width 31 height 31
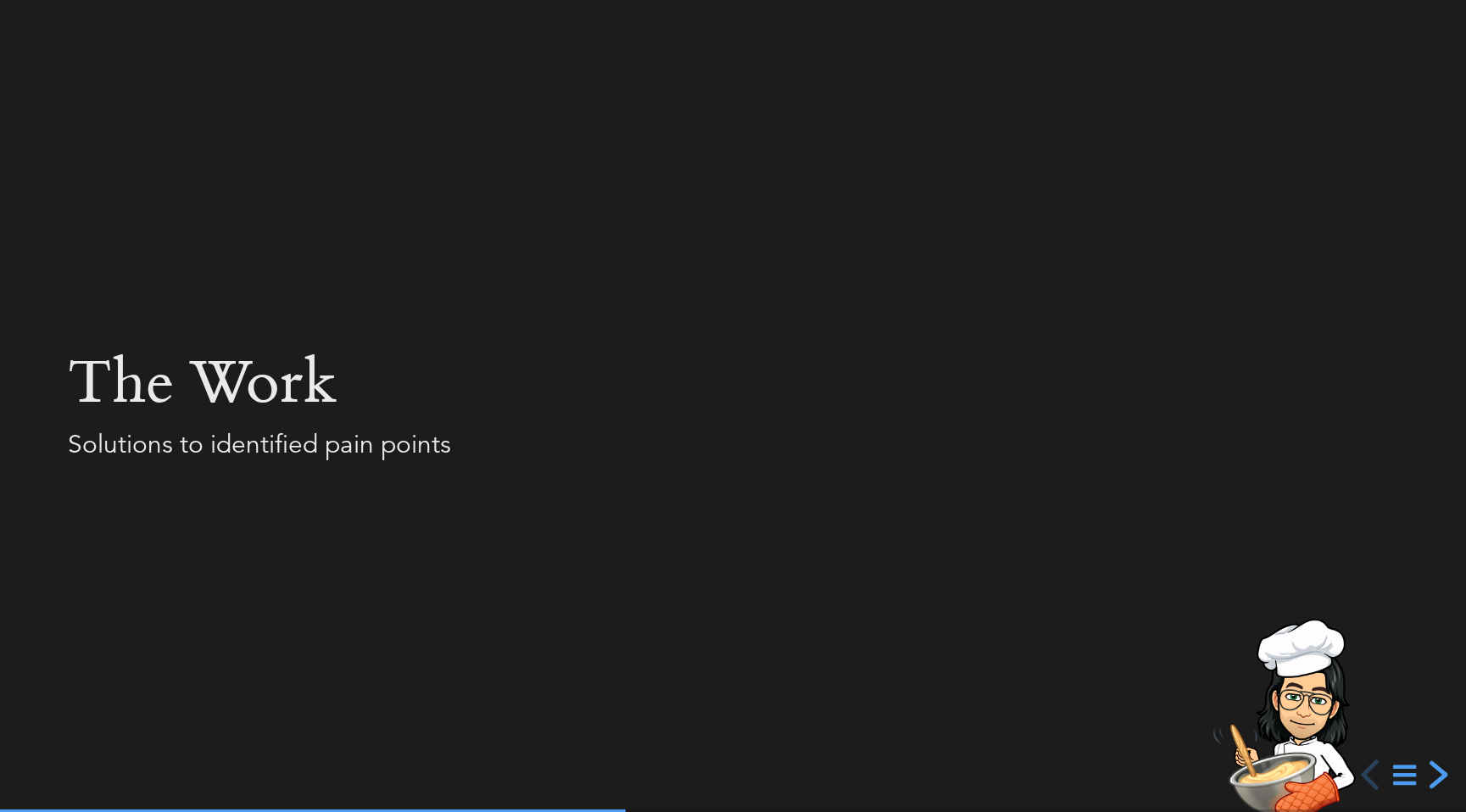
click at [1438, 768] on div "next slide" at bounding box center [1436, 774] width 31 height 31
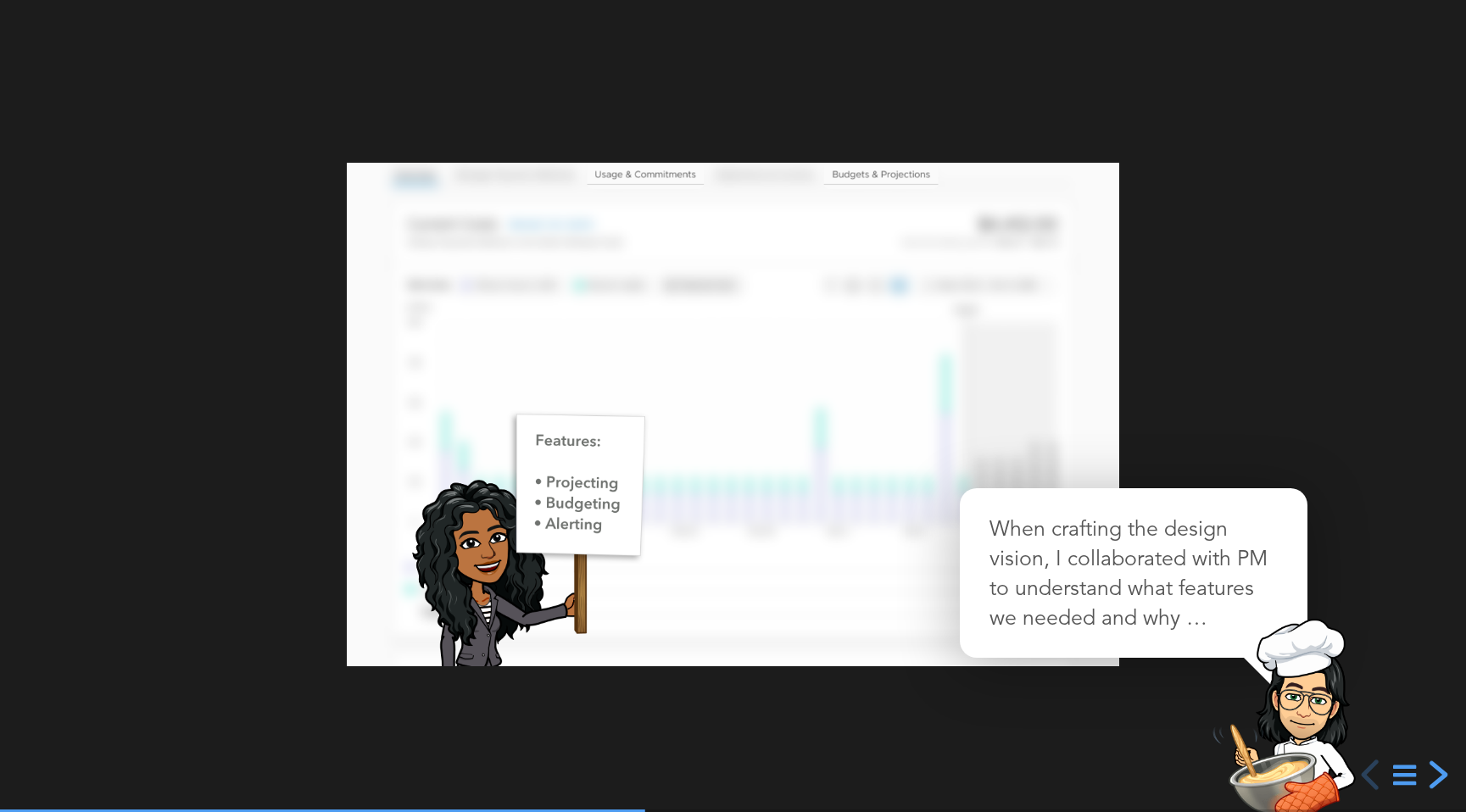
click at [1438, 768] on div "next slide" at bounding box center [1436, 774] width 31 height 31
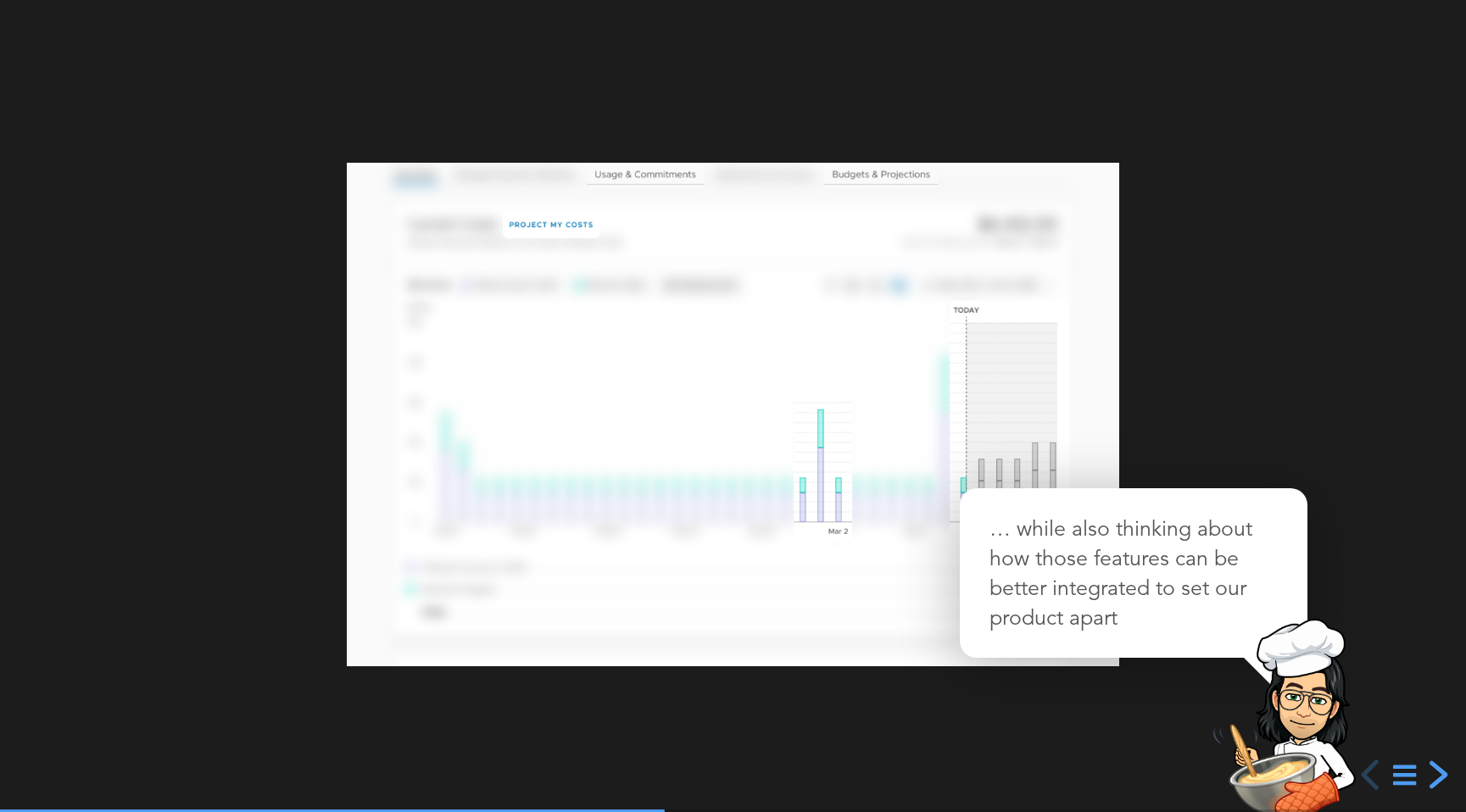
click at [1438, 768] on div "next slide" at bounding box center [1436, 774] width 31 height 31
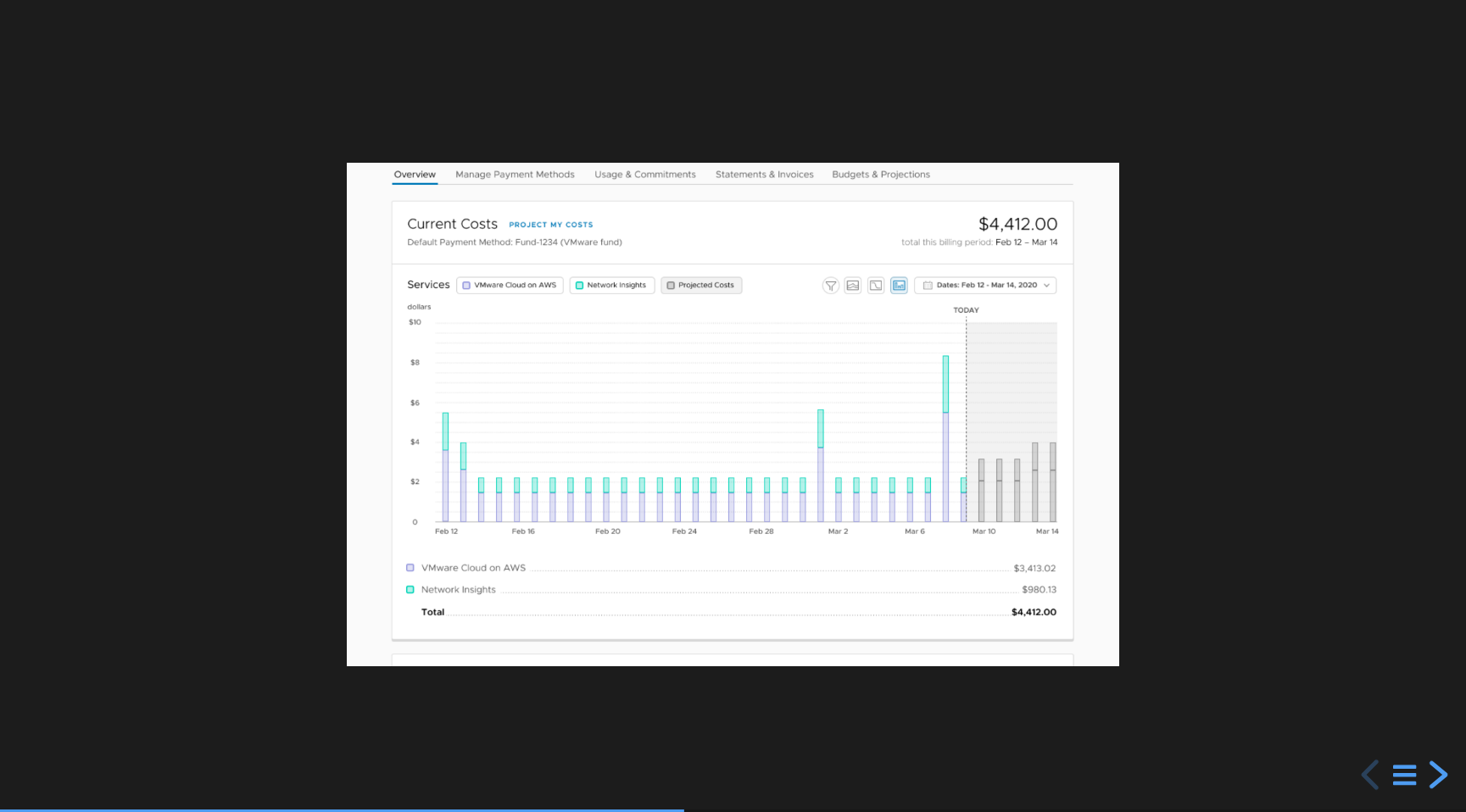
click at [1438, 768] on div "next slide" at bounding box center [1436, 774] width 31 height 31
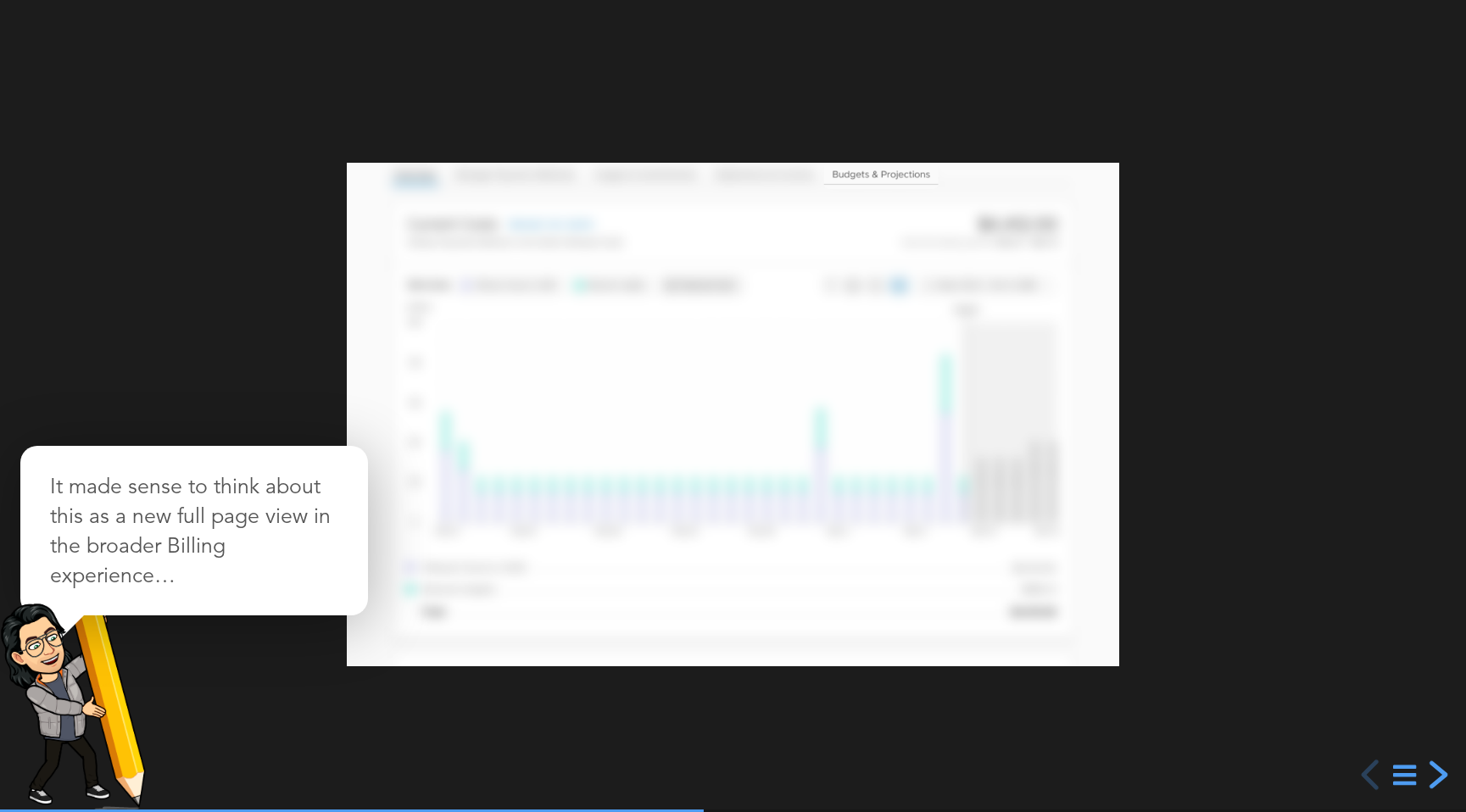
click at [1438, 768] on div "next slide" at bounding box center [1436, 774] width 31 height 31
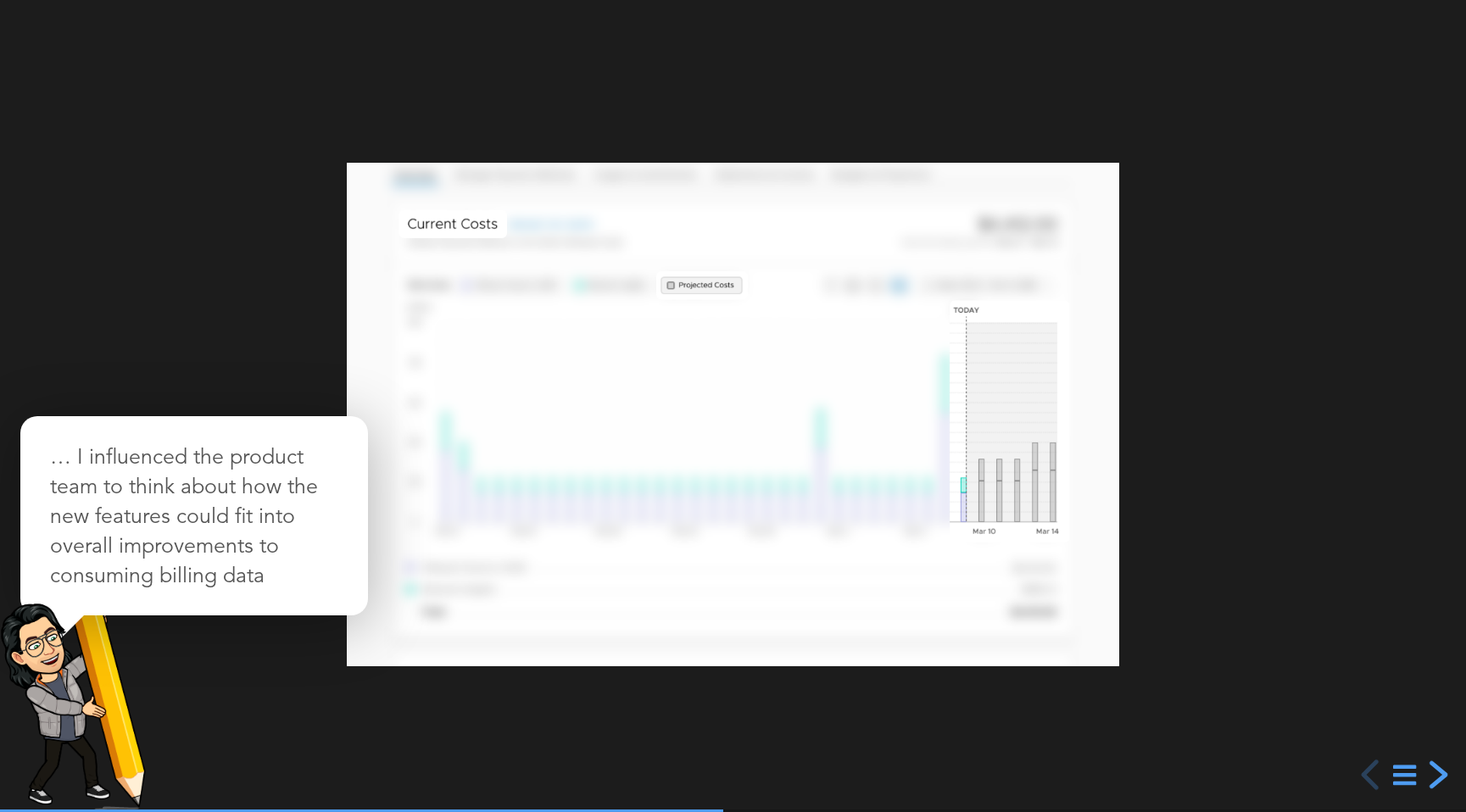
click at [1438, 768] on div "next slide" at bounding box center [1436, 774] width 31 height 31
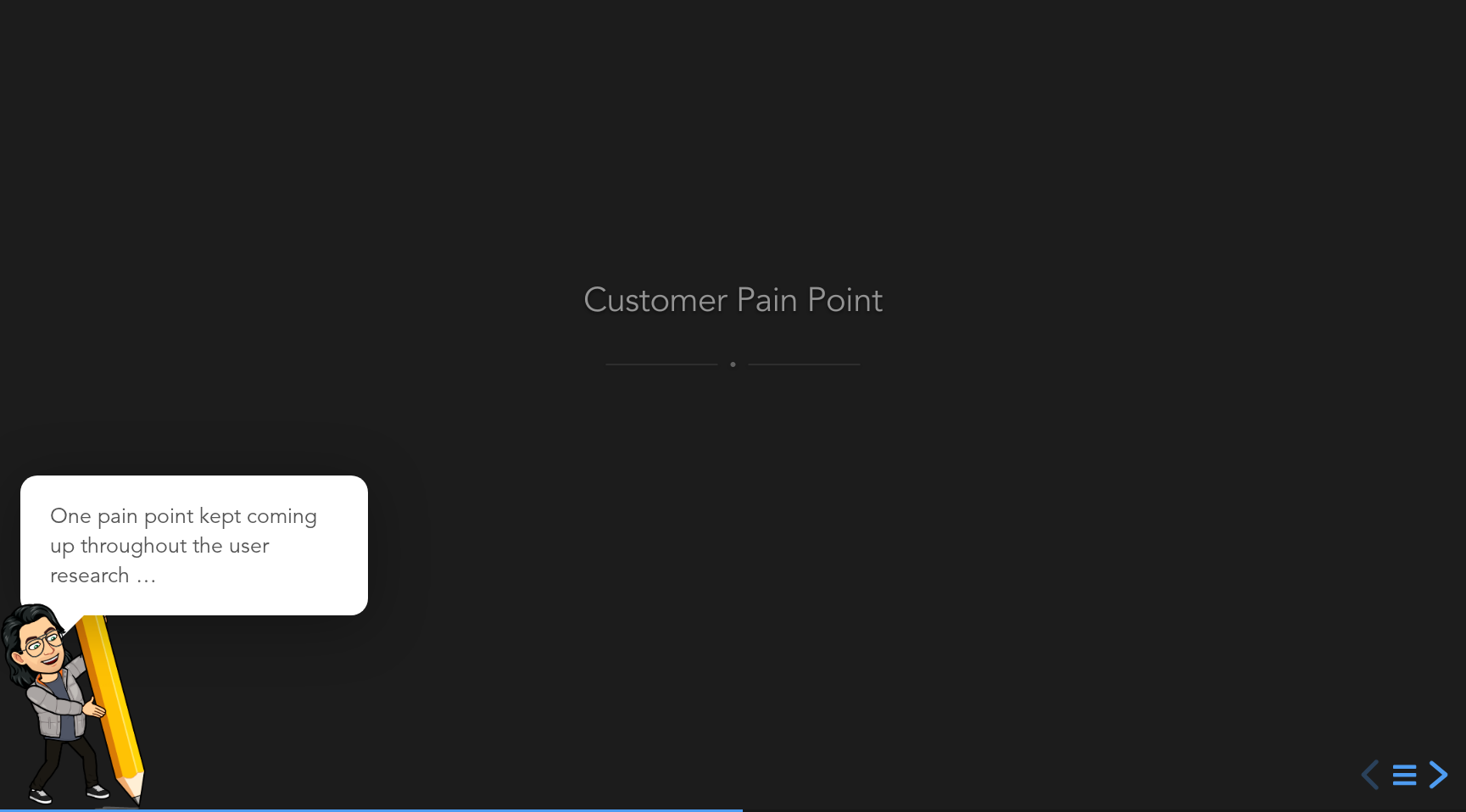
click at [1438, 768] on div "next slide" at bounding box center [1436, 774] width 31 height 31
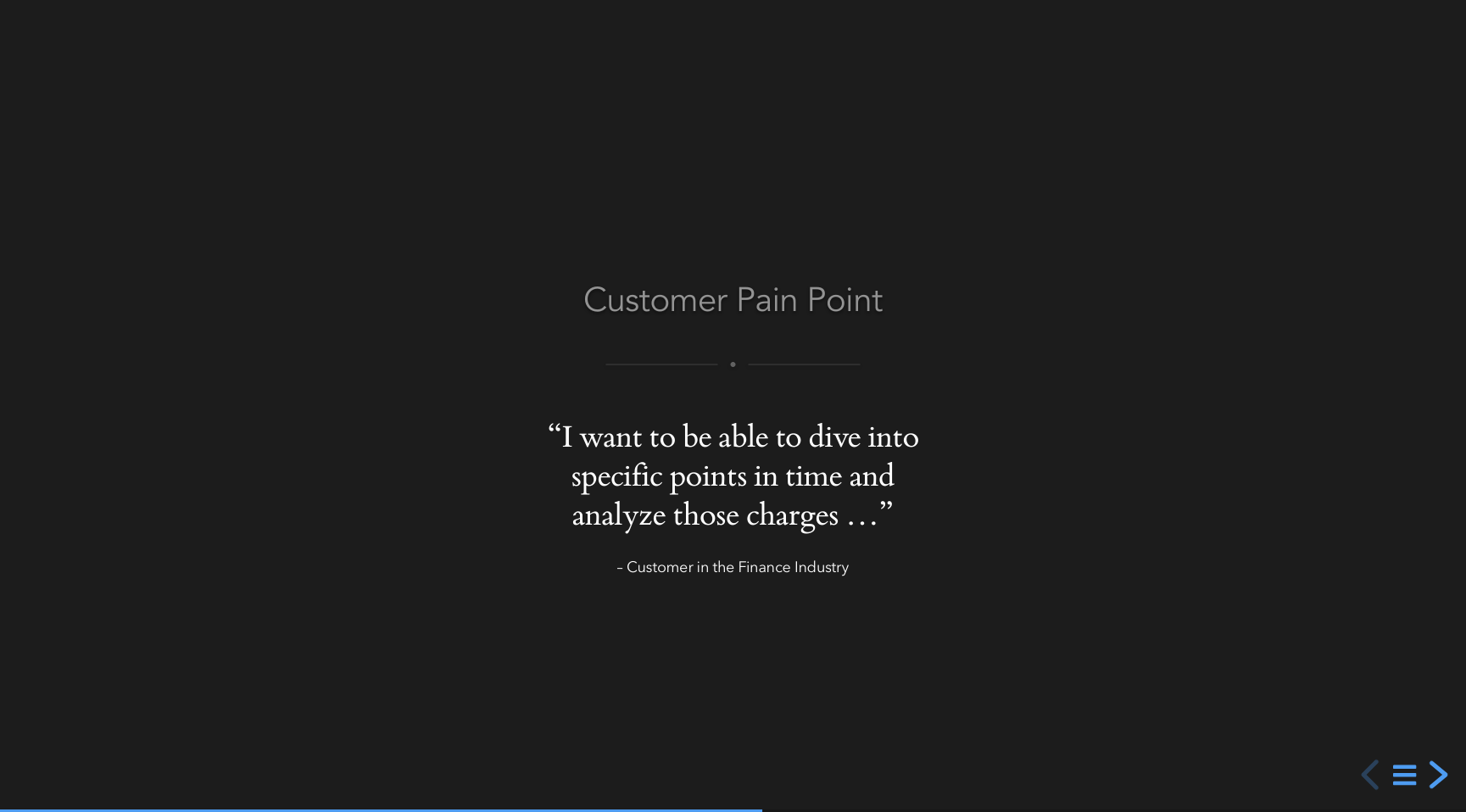
click at [1438, 768] on div "next slide" at bounding box center [1436, 774] width 31 height 31
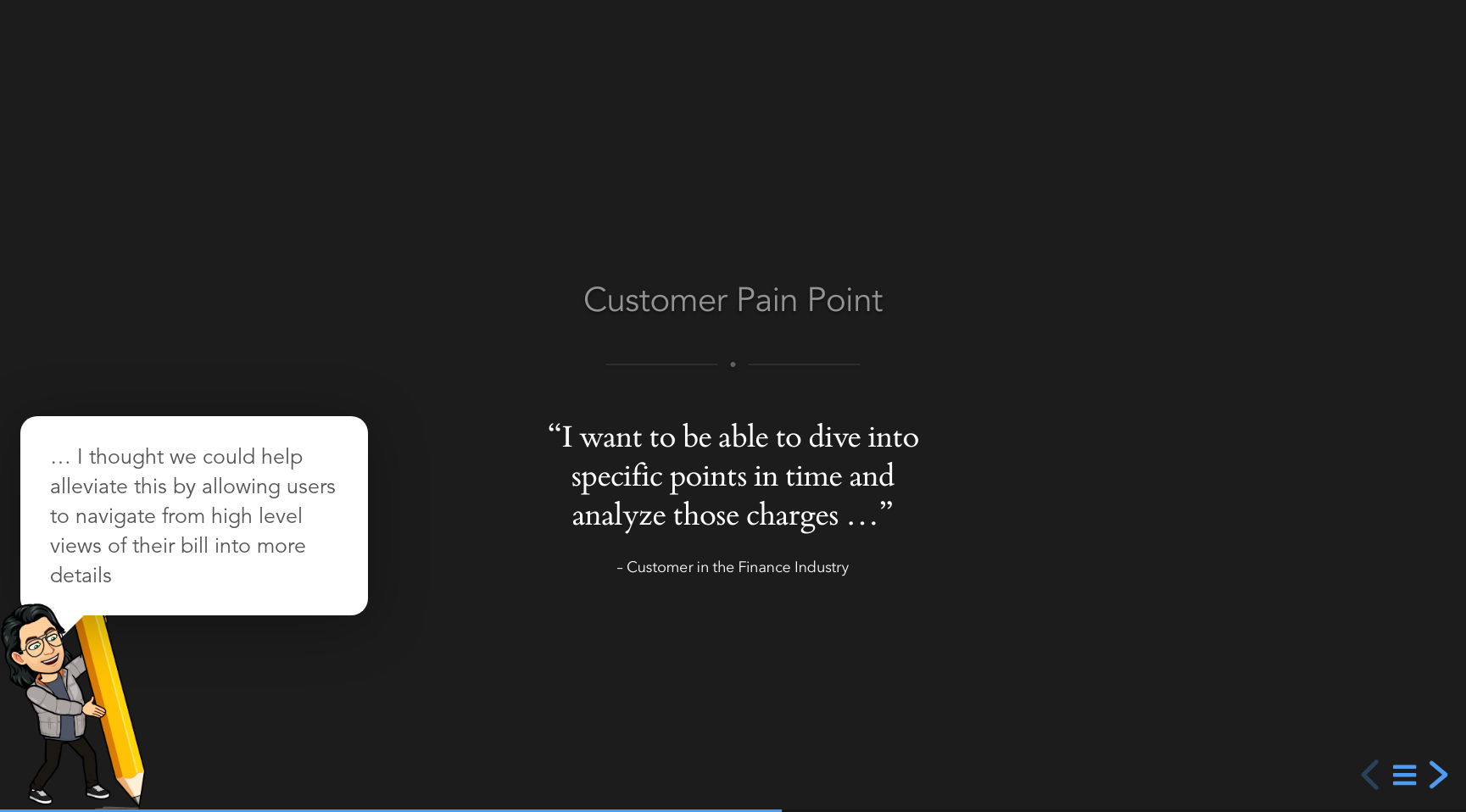
click at [1438, 768] on div "next slide" at bounding box center [1436, 774] width 31 height 31
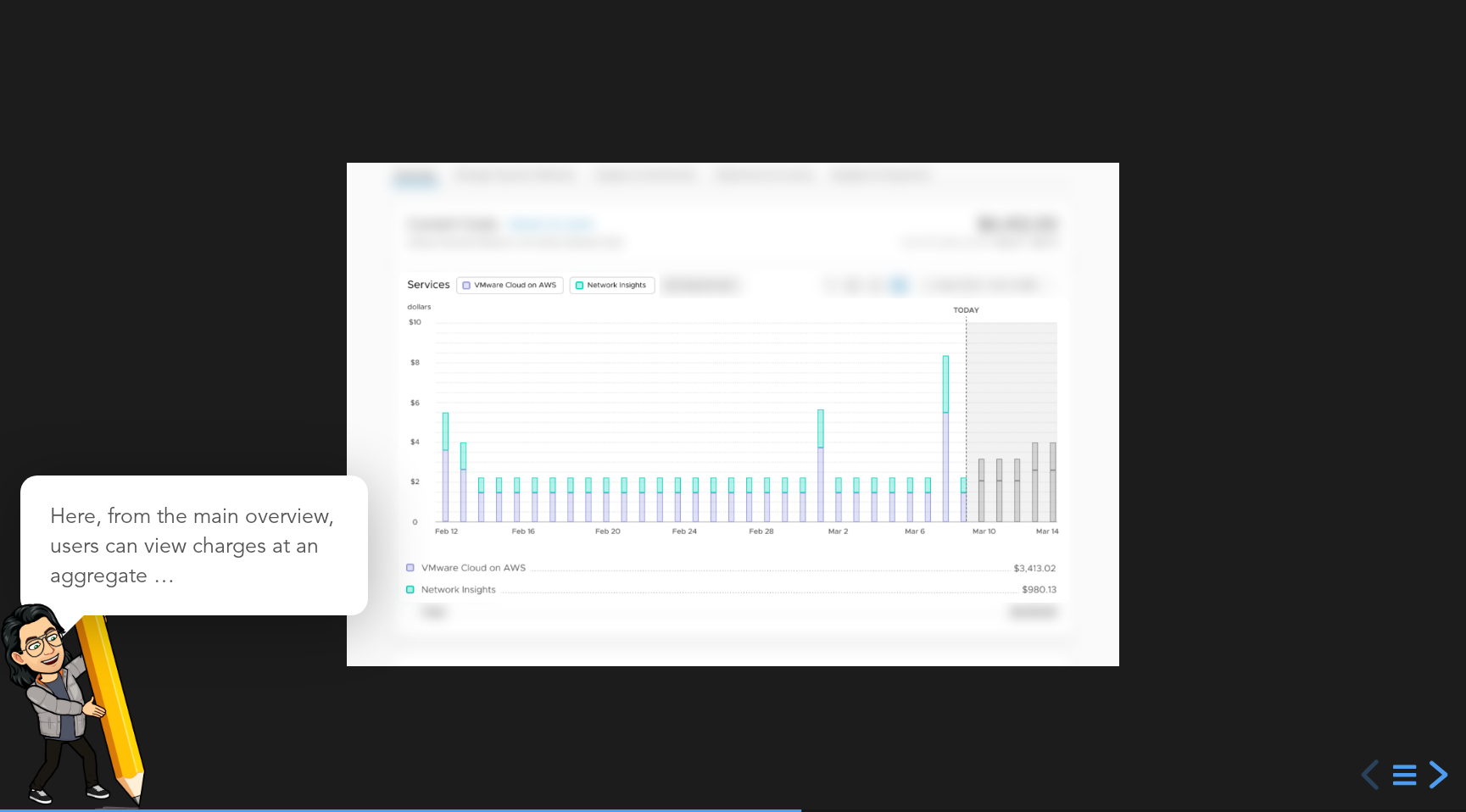
click at [1438, 768] on div "next slide" at bounding box center [1436, 774] width 31 height 31
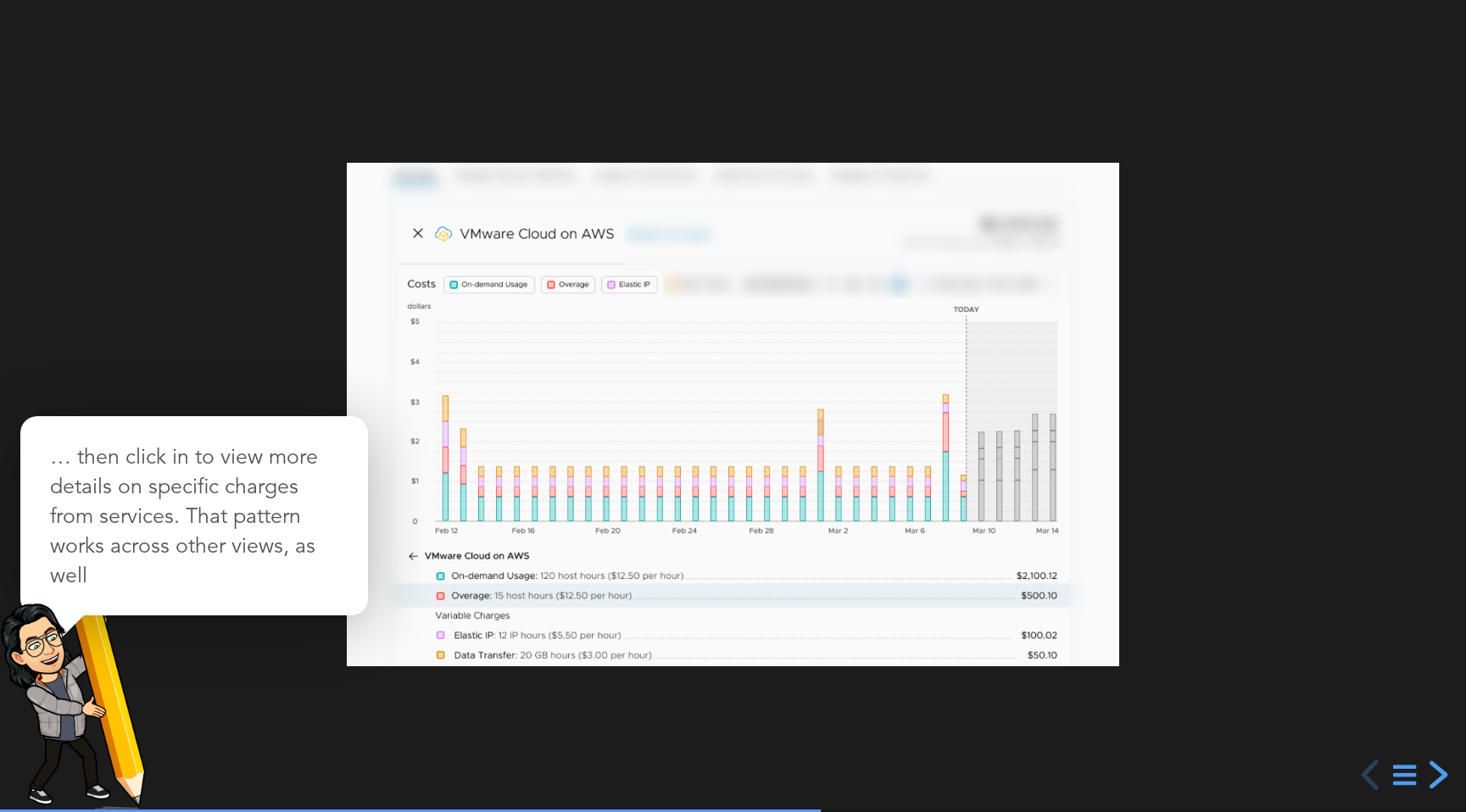
click at [1438, 768] on div "next slide" at bounding box center [1436, 774] width 31 height 31
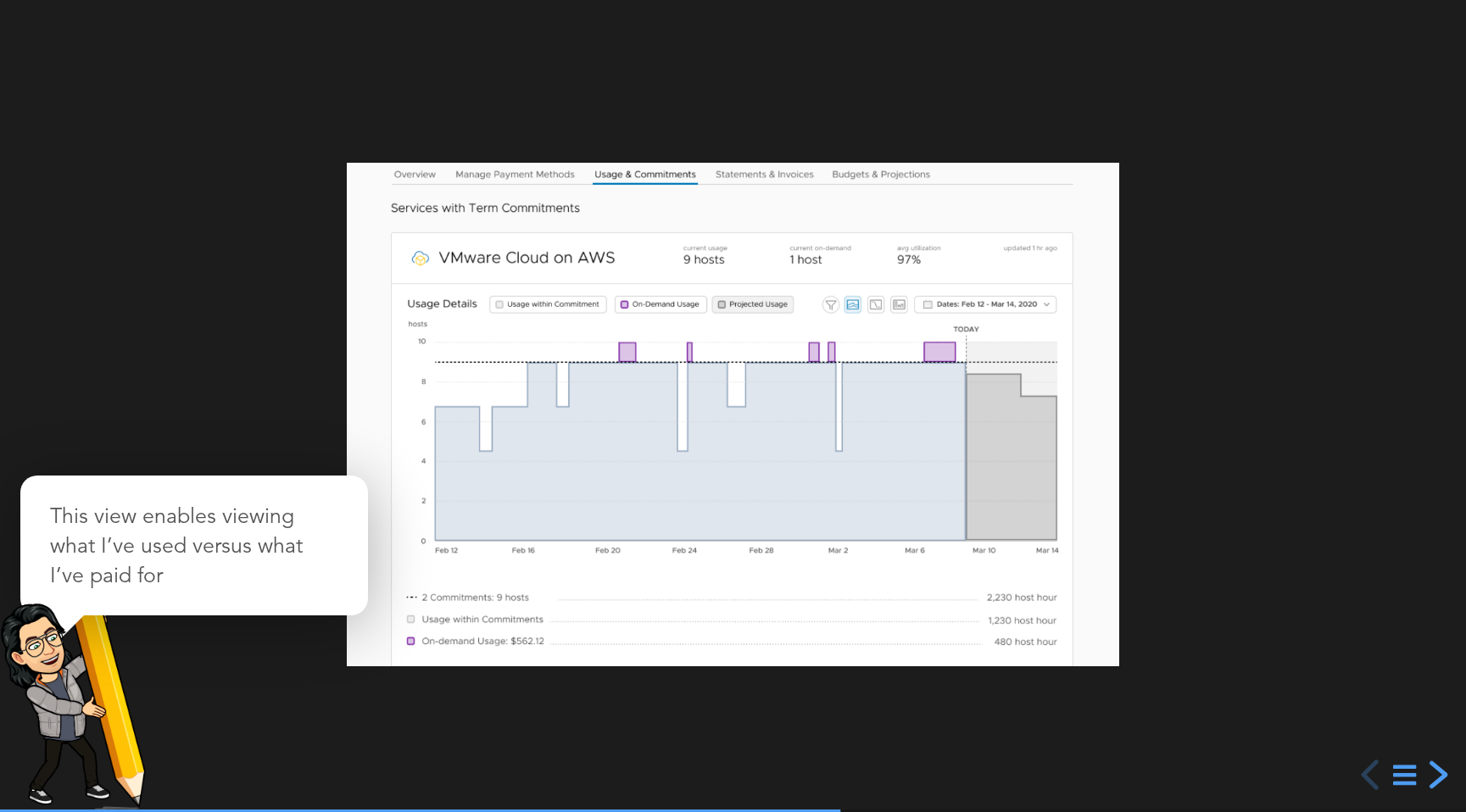
click at [1438, 768] on div "next slide" at bounding box center [1436, 774] width 31 height 31
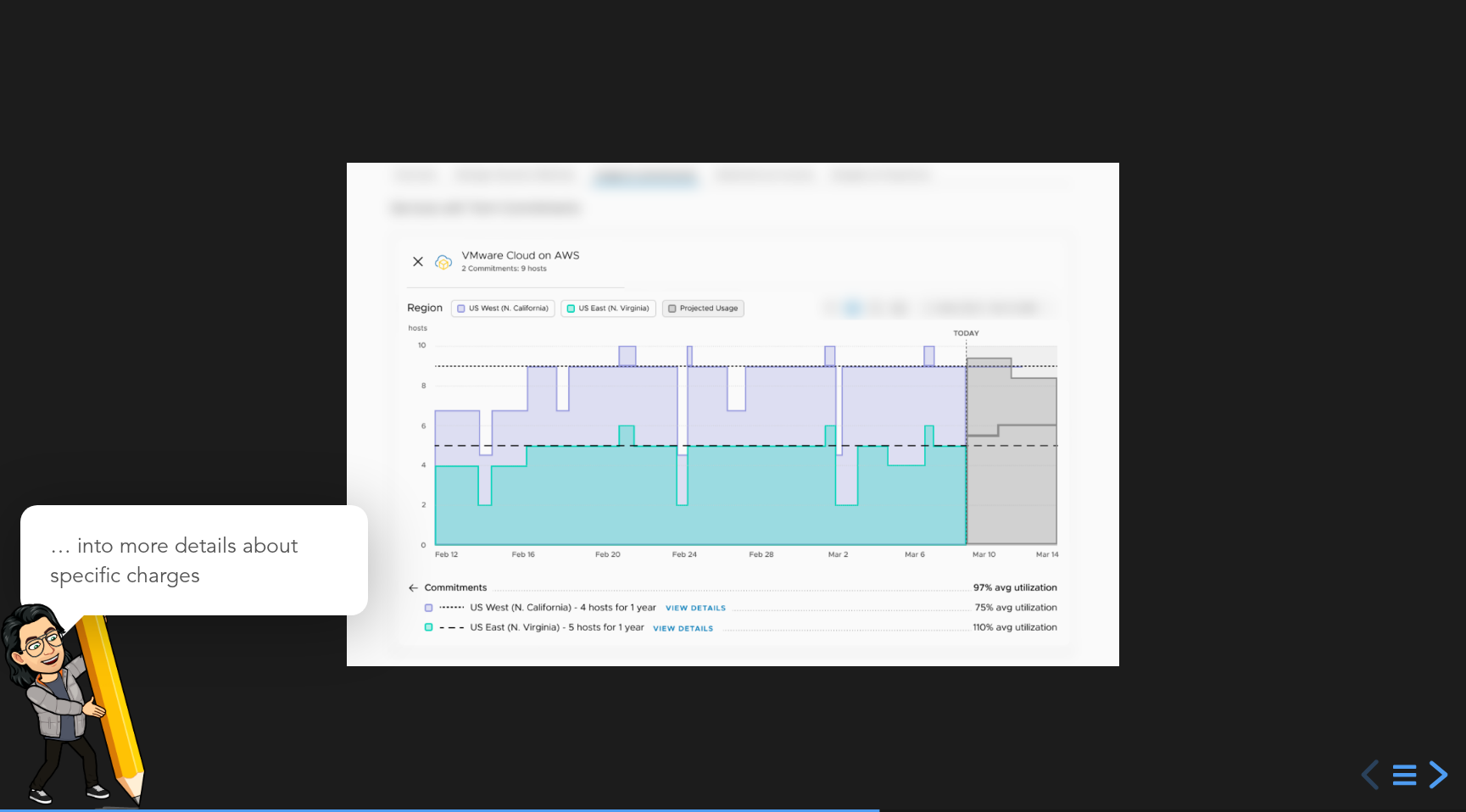
click at [1438, 768] on div "next slide" at bounding box center [1436, 774] width 31 height 31
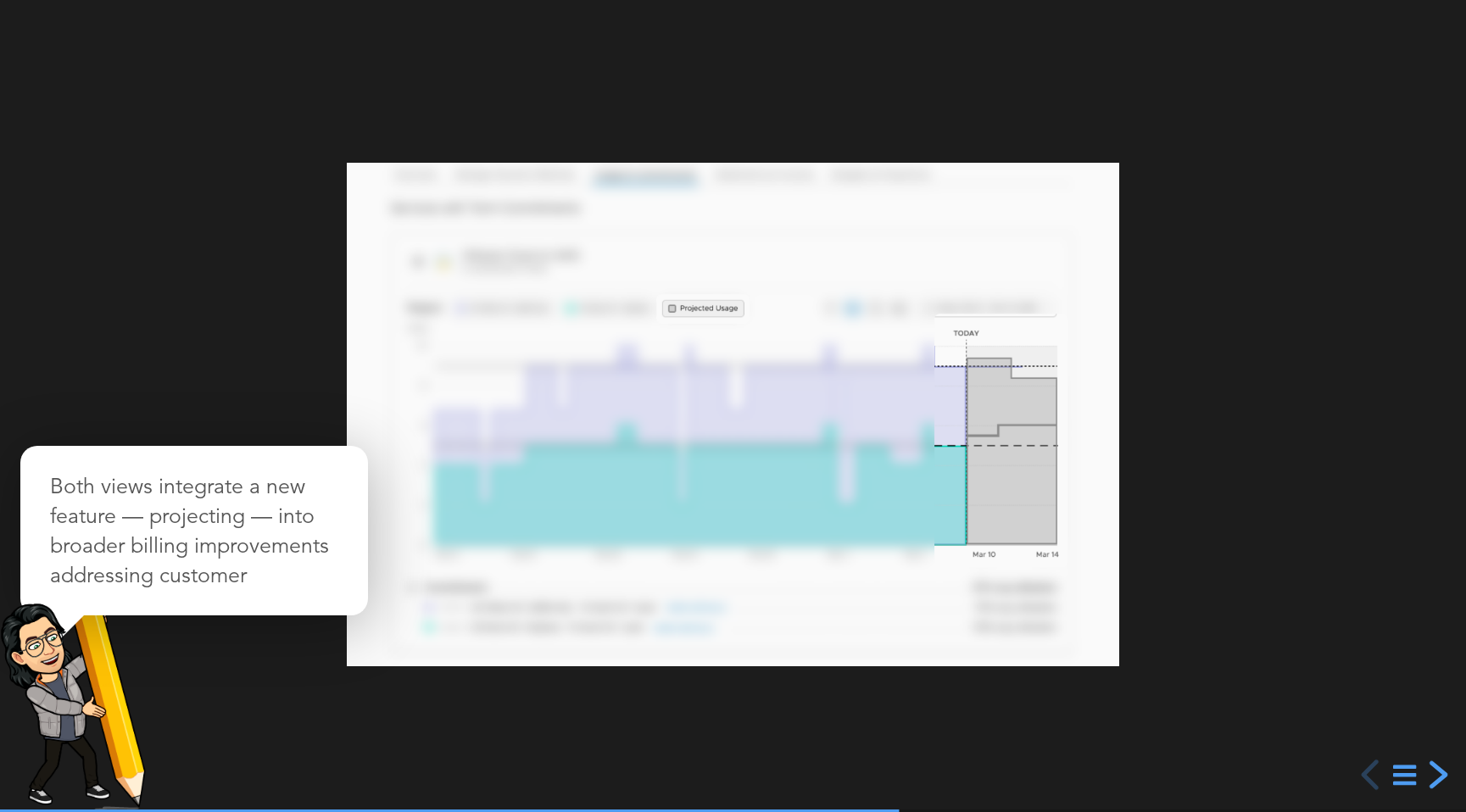
click at [1438, 768] on div "next slide" at bounding box center [1436, 774] width 31 height 31
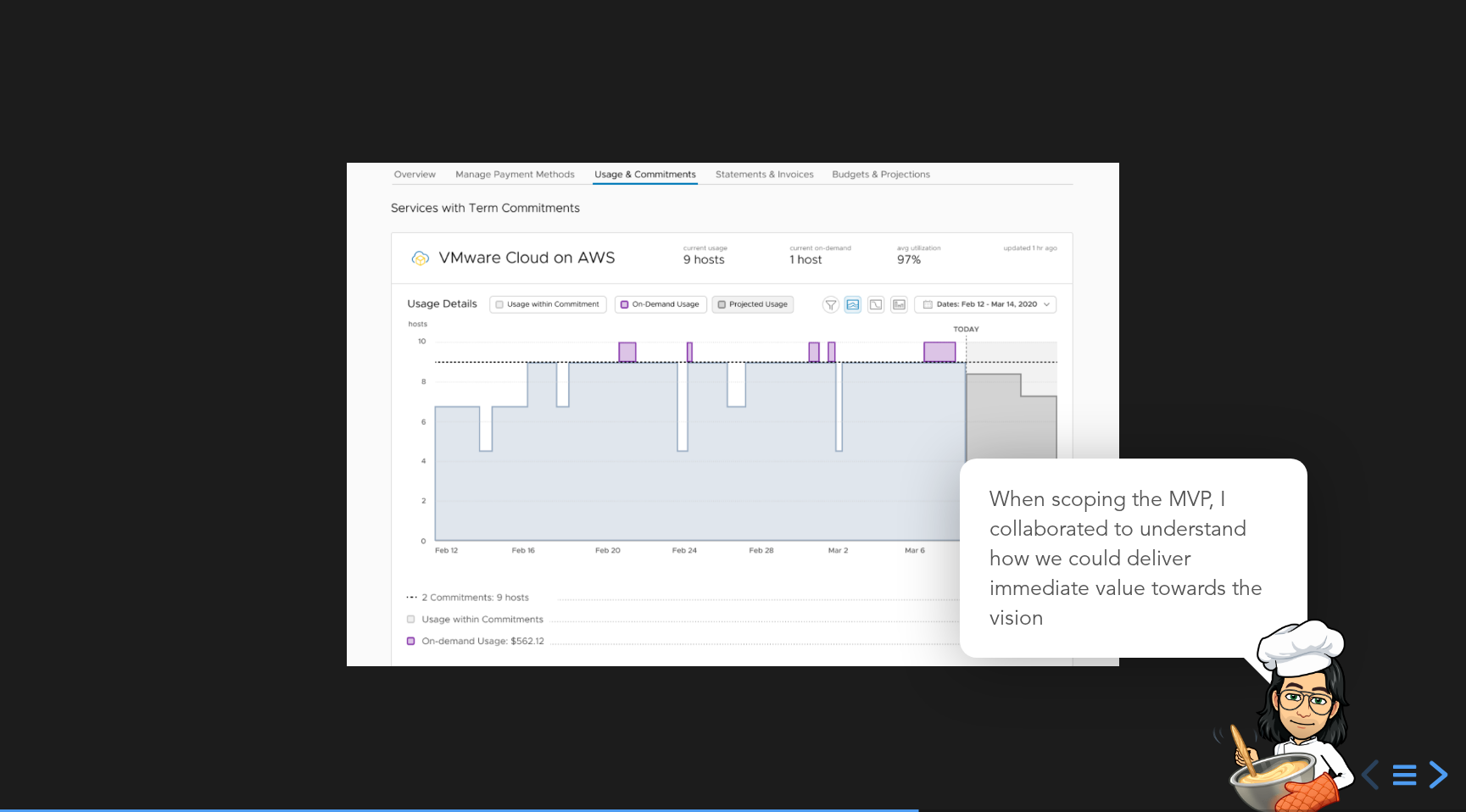
click at [1438, 768] on div "next slide" at bounding box center [1436, 774] width 31 height 31
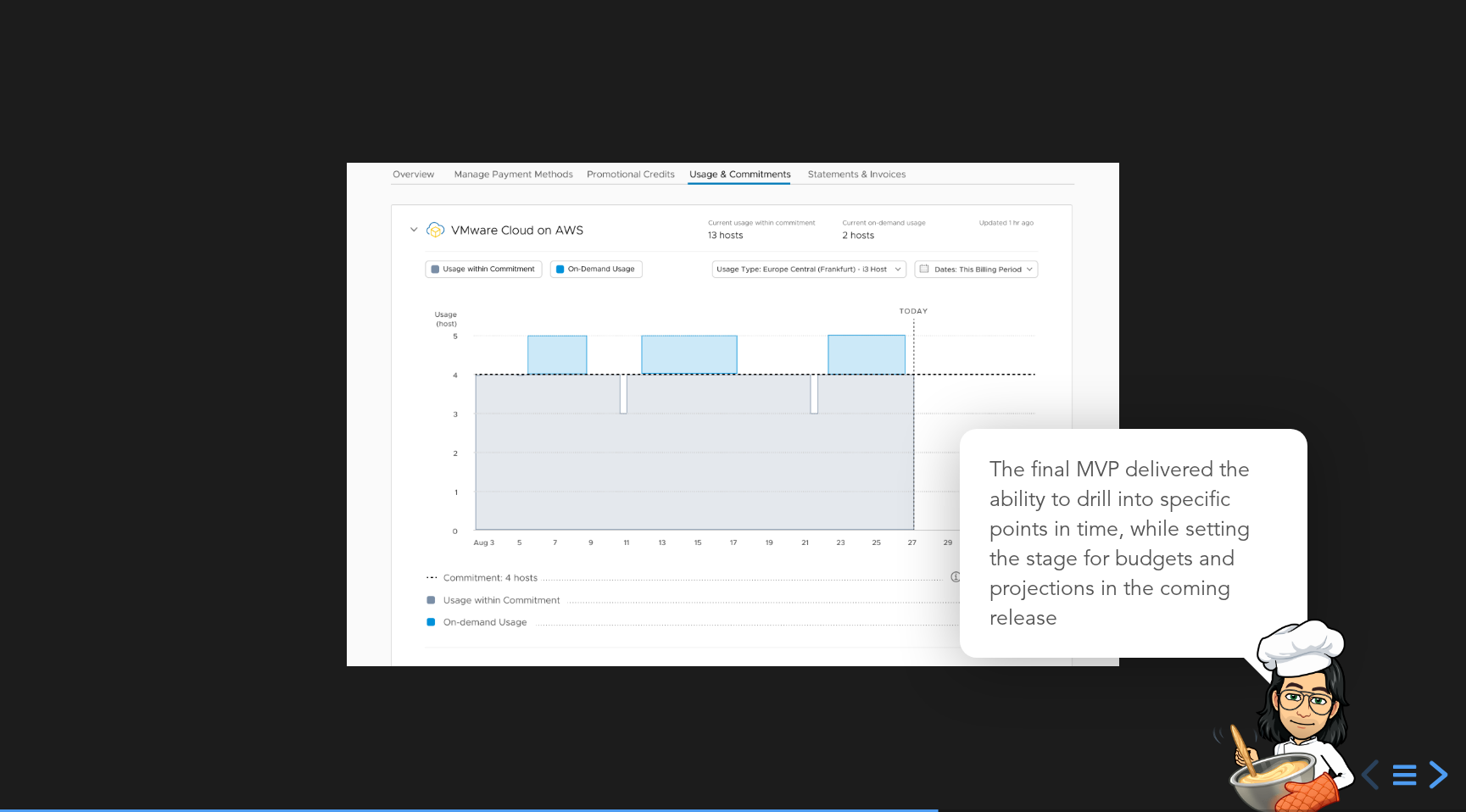
click at [1438, 768] on div "next slide" at bounding box center [1436, 774] width 31 height 31
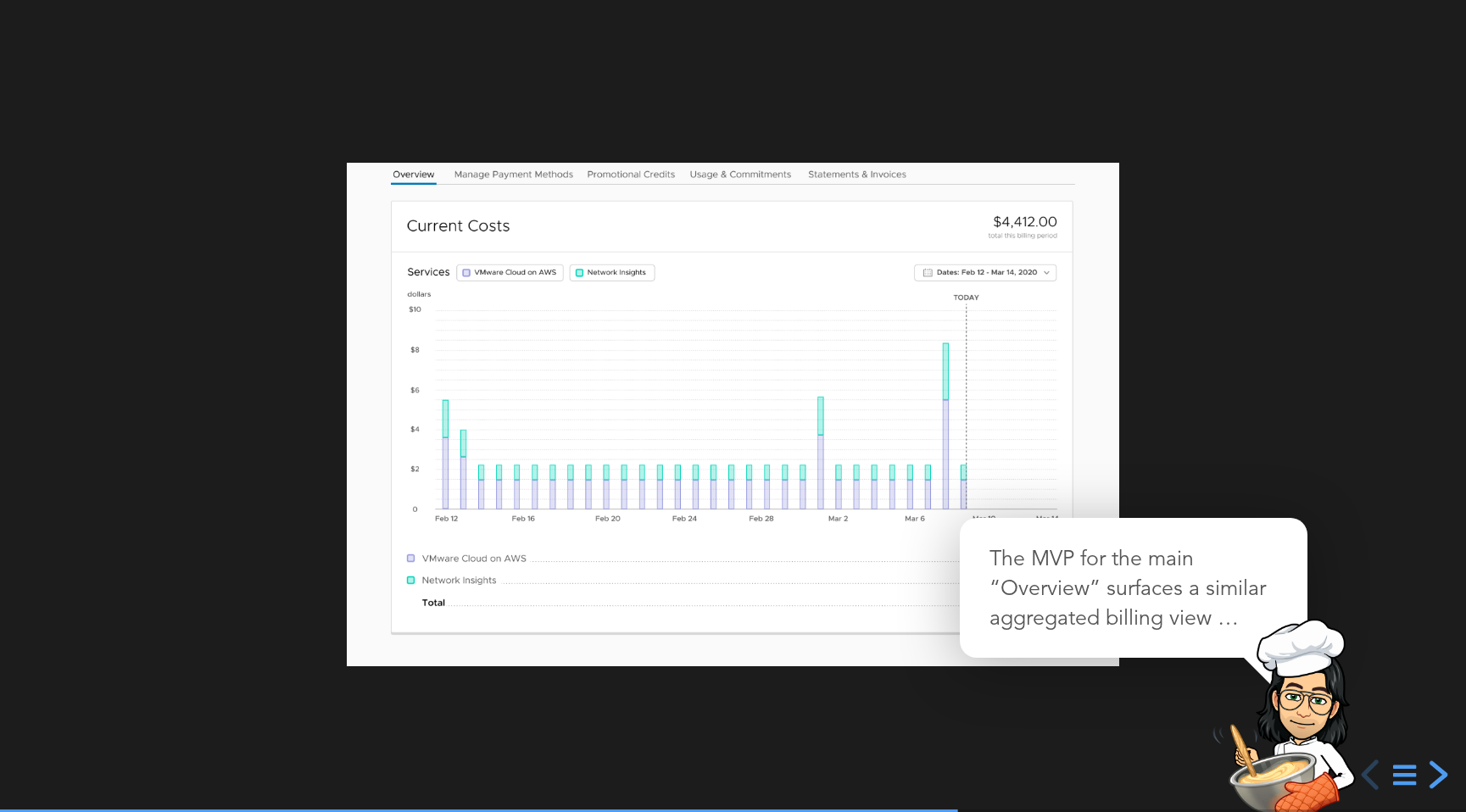
click at [1438, 768] on div "next slide" at bounding box center [1436, 774] width 31 height 31
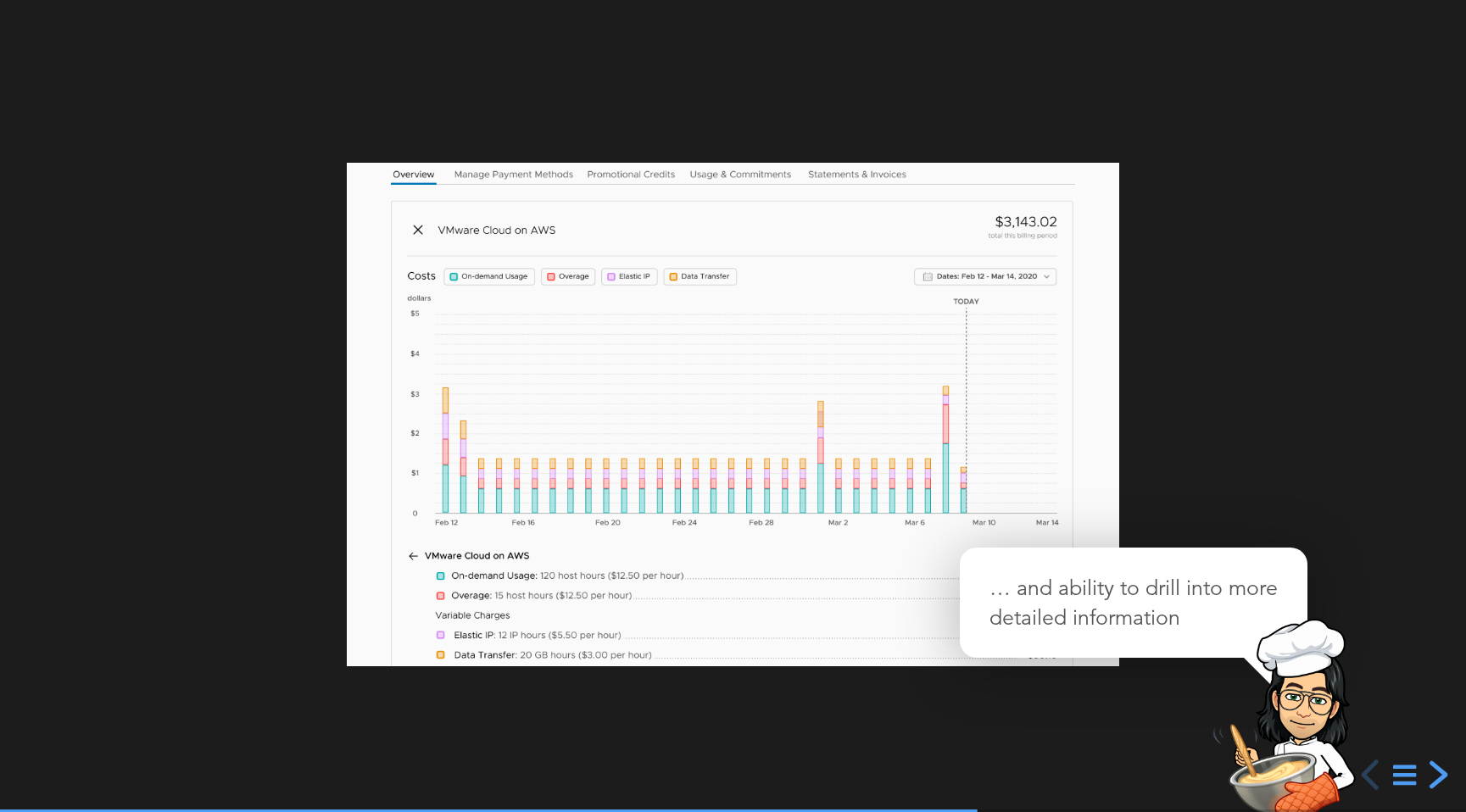
click at [1438, 768] on div "next slide" at bounding box center [1436, 774] width 31 height 31
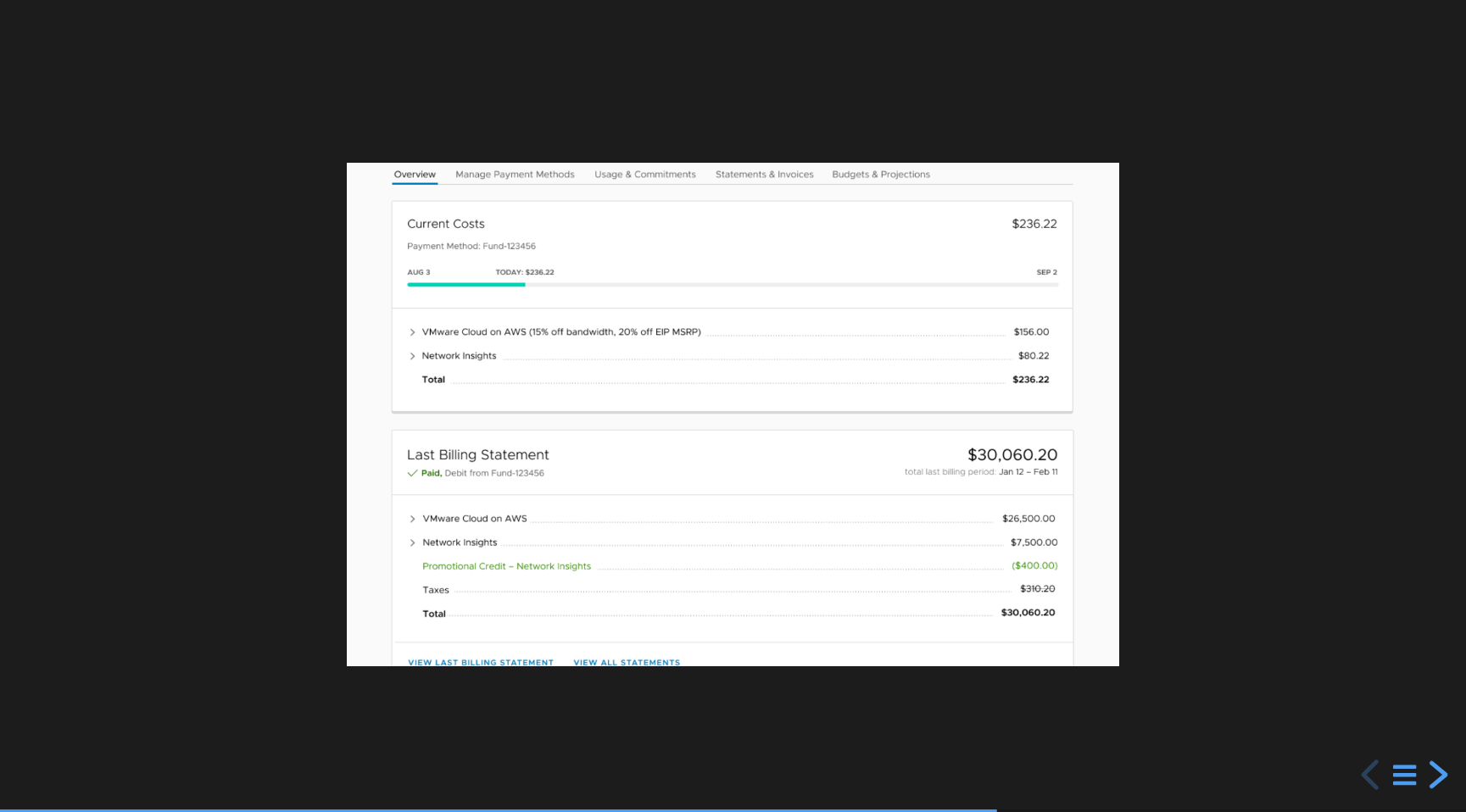
click at [1438, 768] on div "next slide" at bounding box center [1436, 774] width 31 height 31
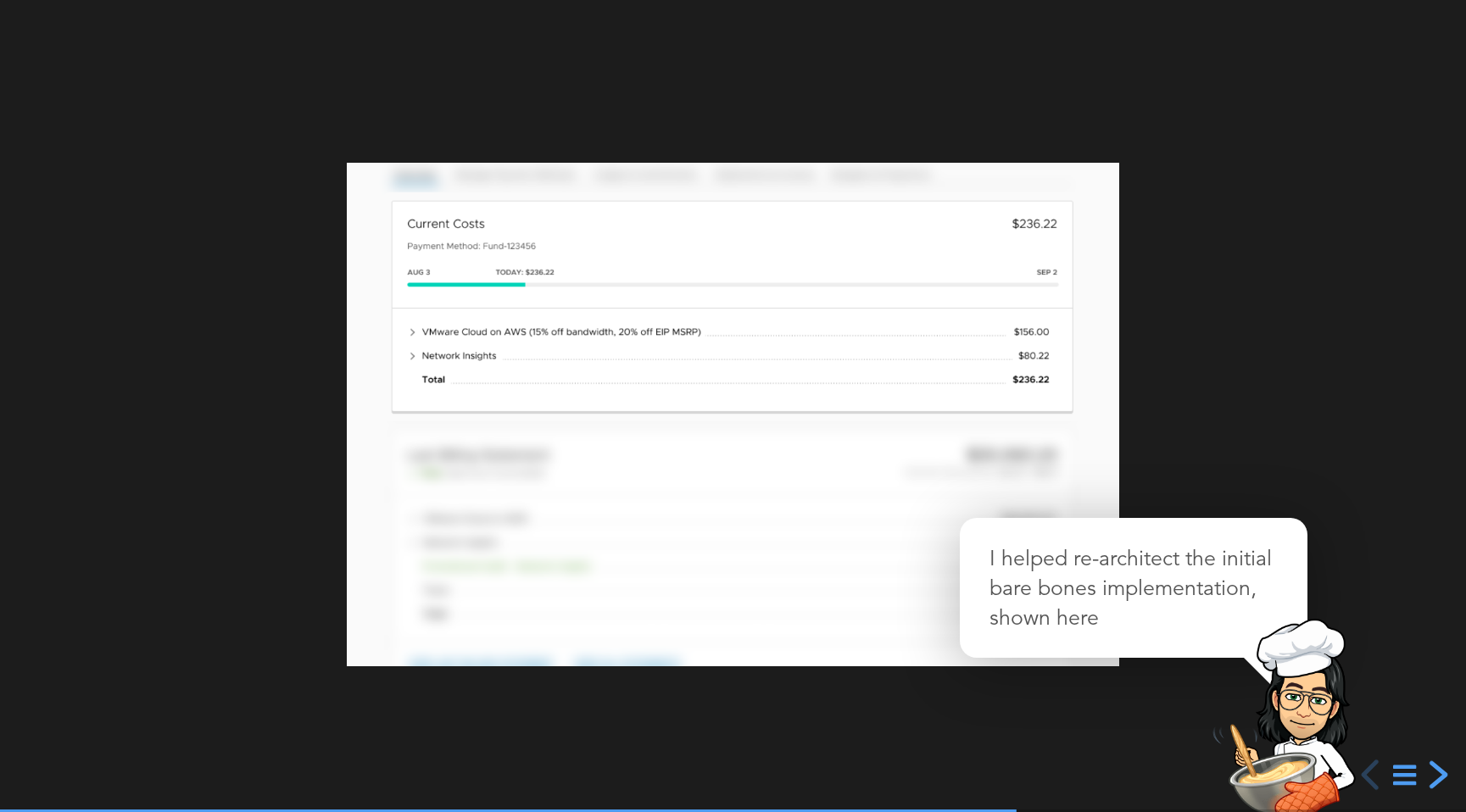
click at [1438, 768] on div "next slide" at bounding box center [1436, 774] width 31 height 31
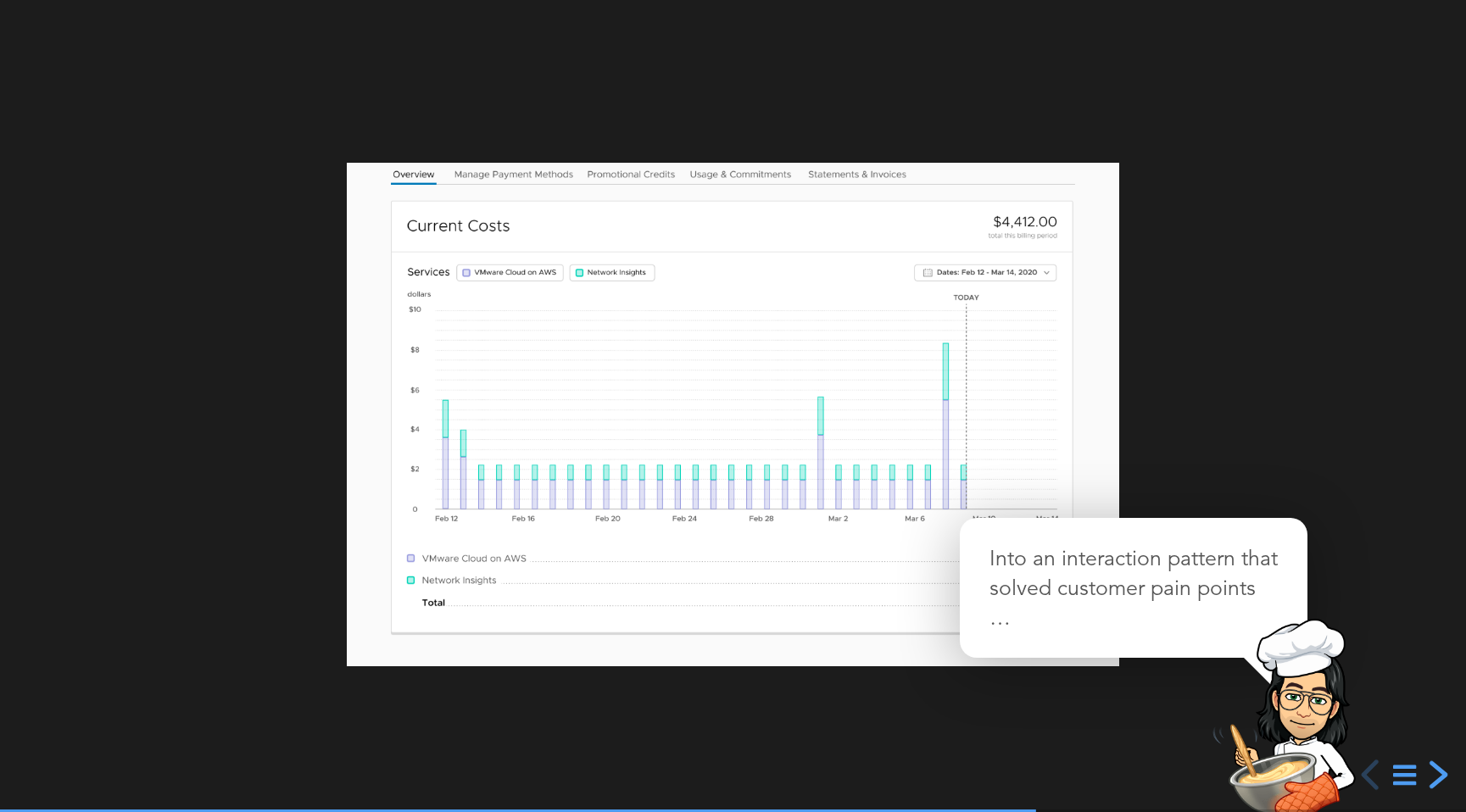
click at [1438, 768] on div "next slide" at bounding box center [1436, 774] width 31 height 31
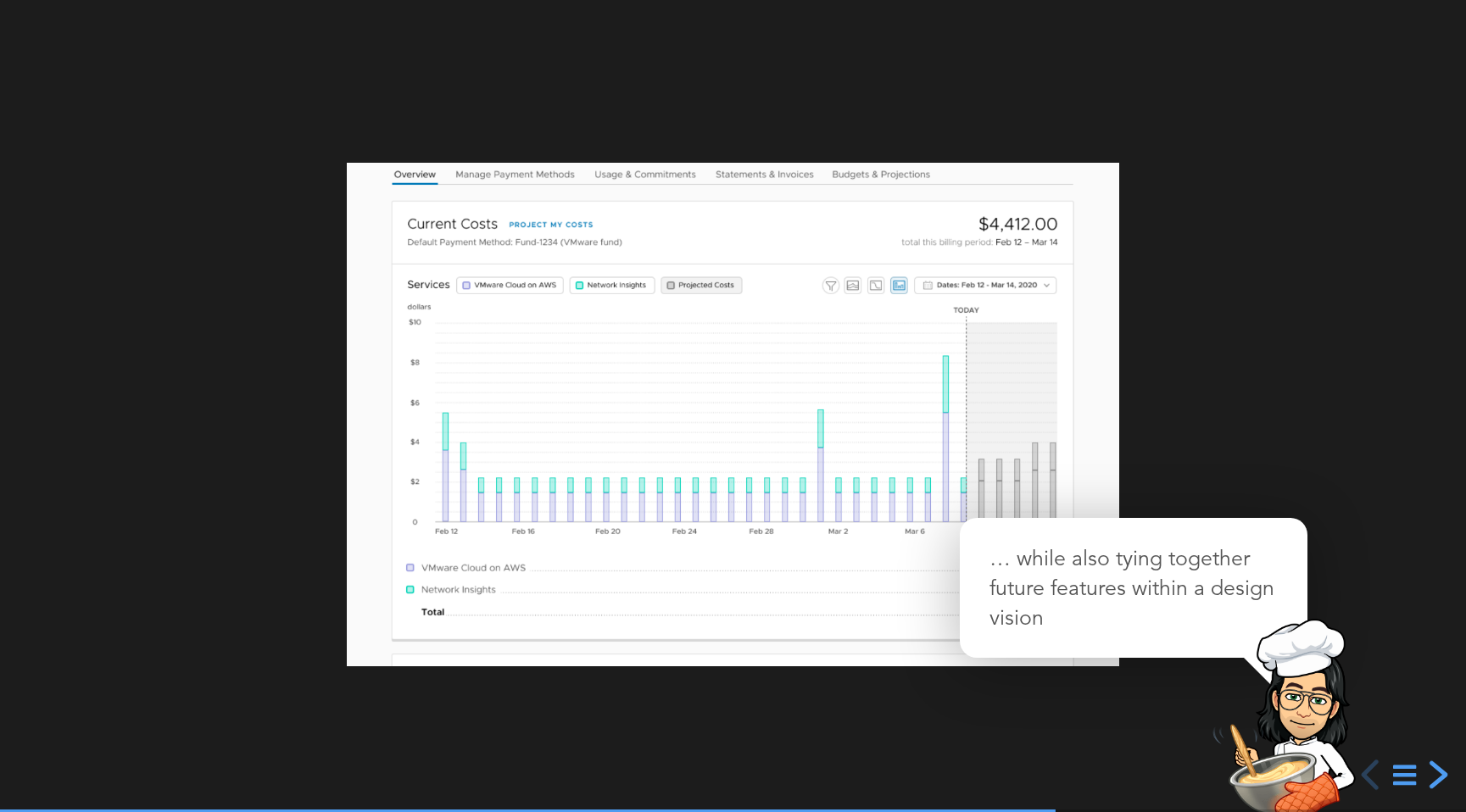
click at [1438, 768] on div "next slide" at bounding box center [1436, 774] width 31 height 31
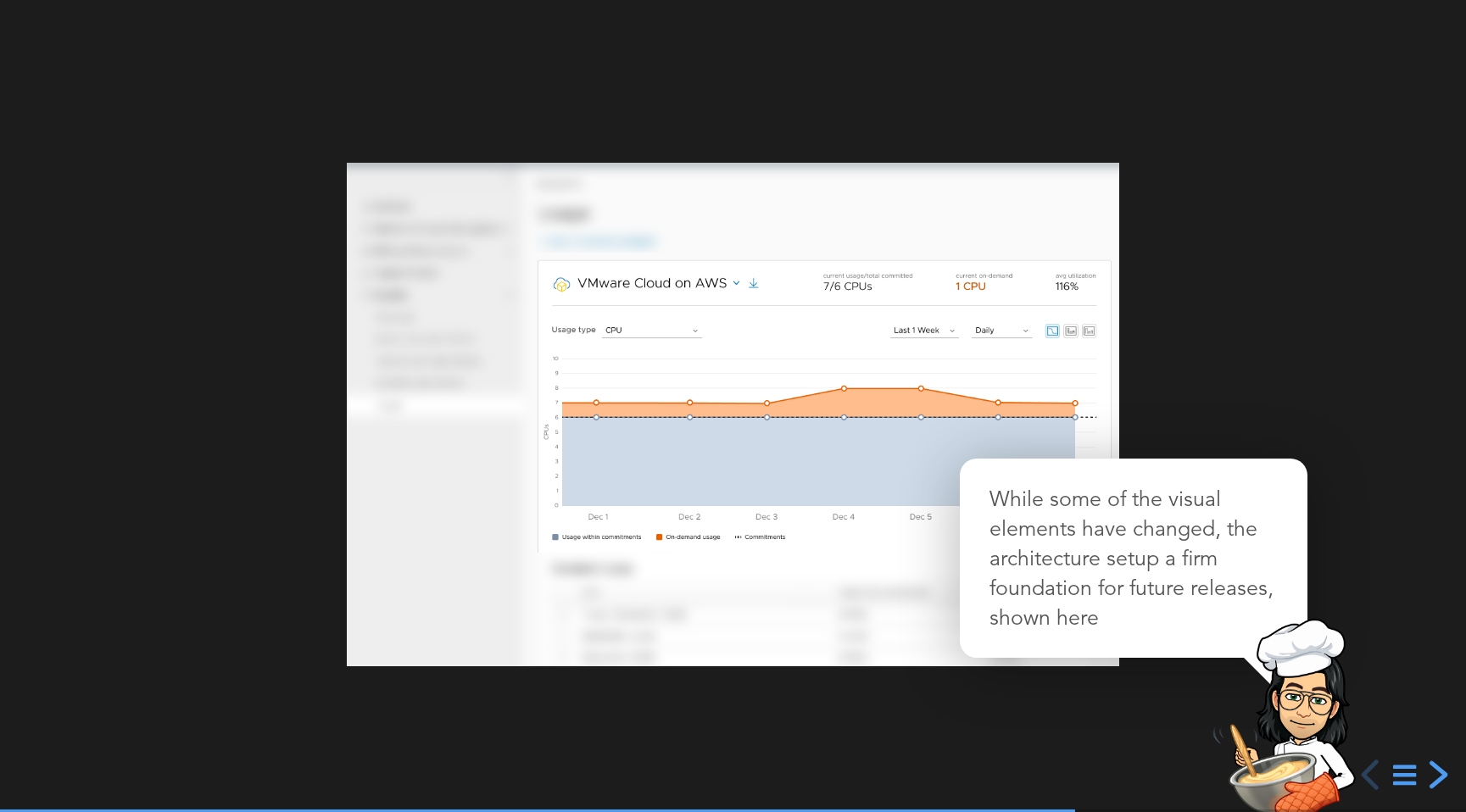
click at [1438, 768] on div "next slide" at bounding box center [1436, 774] width 31 height 31
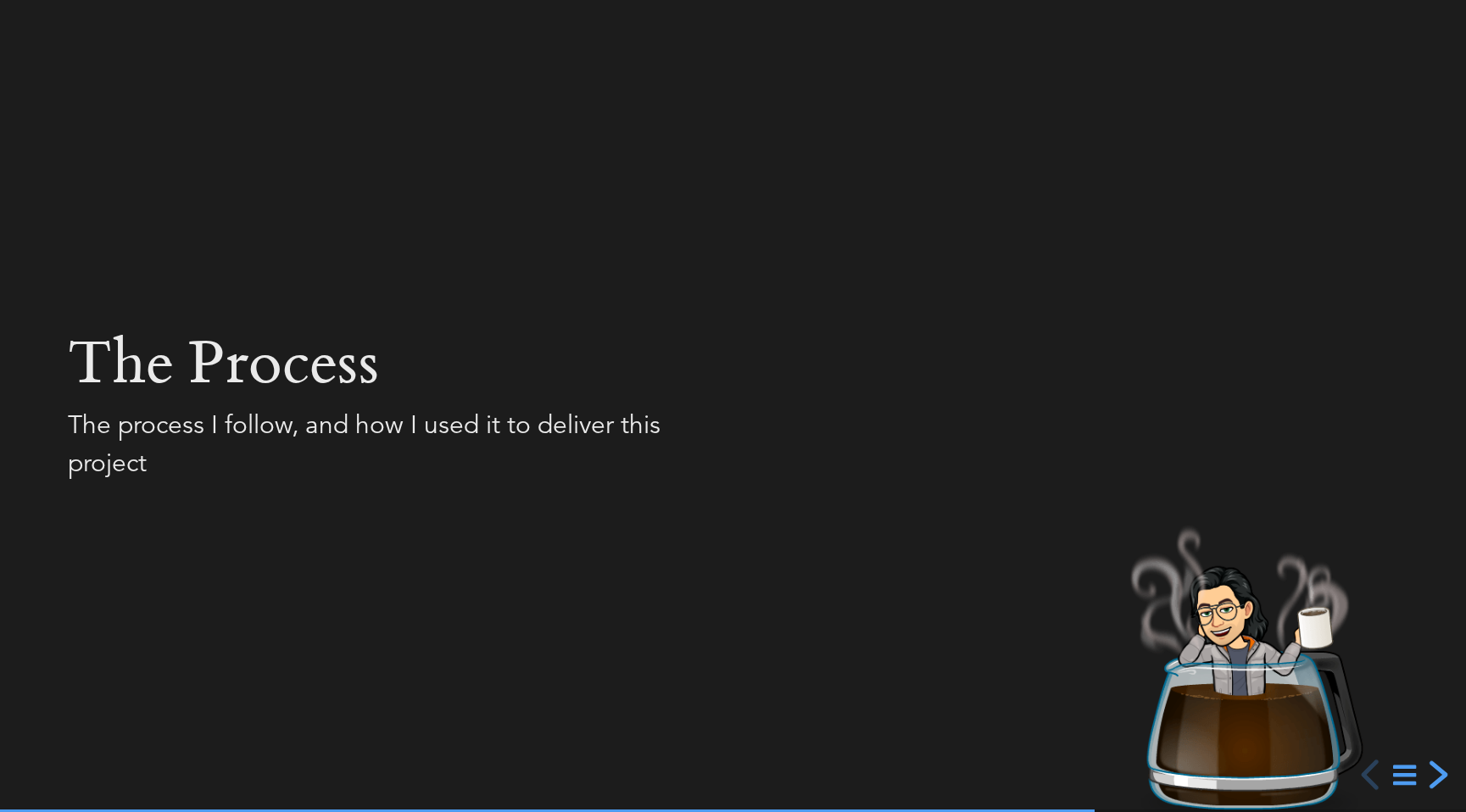
click at [1438, 768] on div "next slide" at bounding box center [1436, 774] width 31 height 31
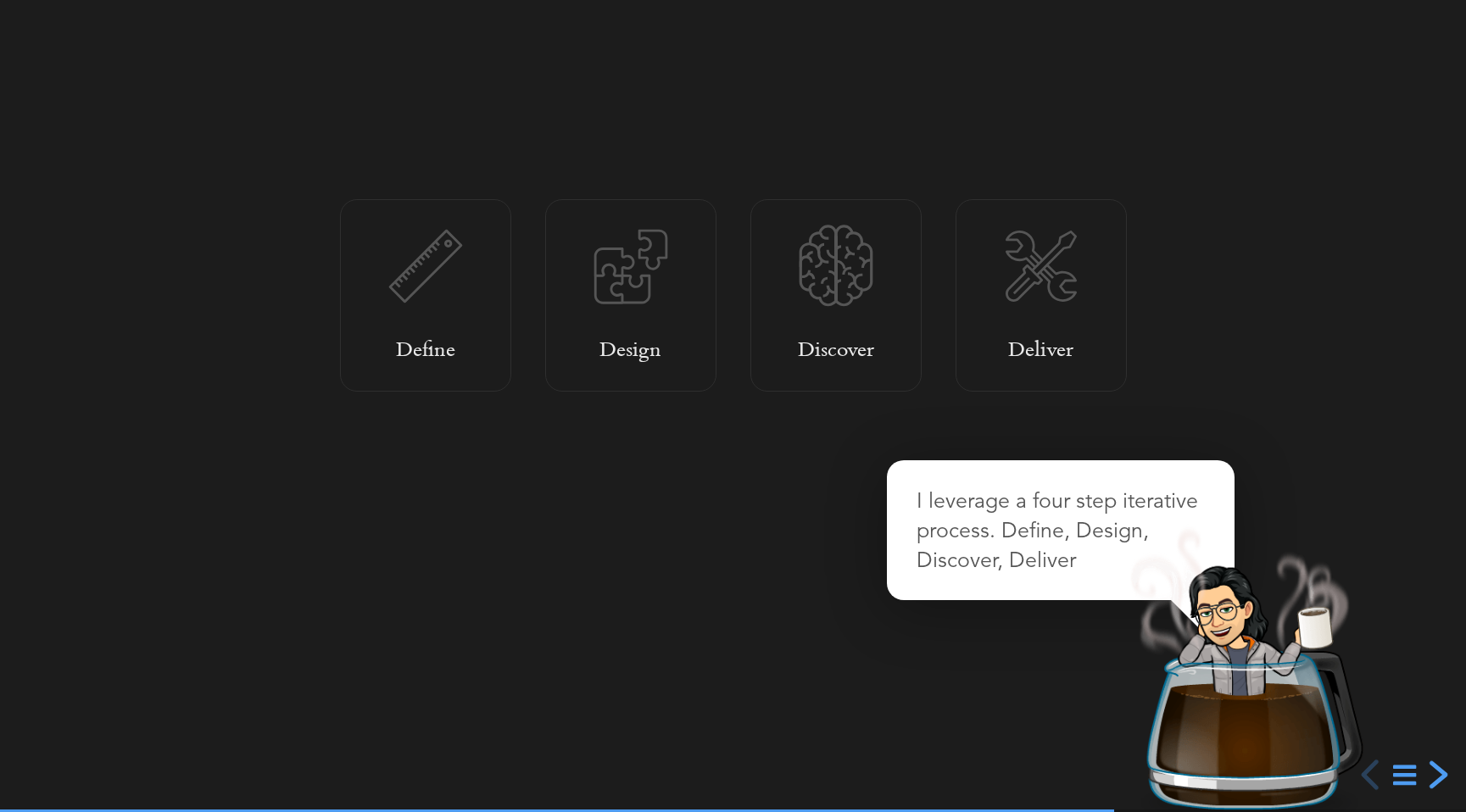
click at [1439, 768] on div "next slide" at bounding box center [1436, 774] width 31 height 31
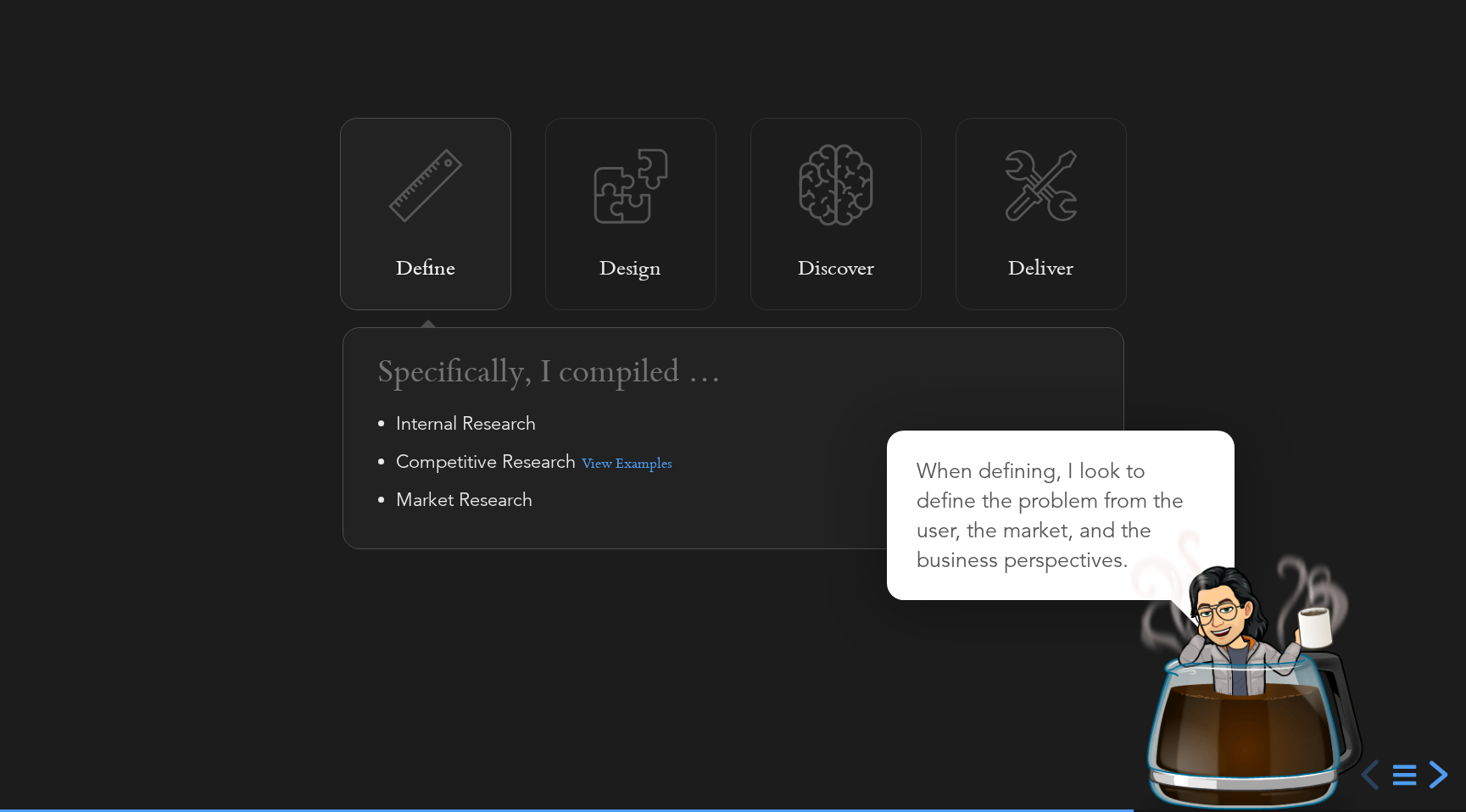
click at [1439, 768] on div "next slide" at bounding box center [1436, 774] width 31 height 31
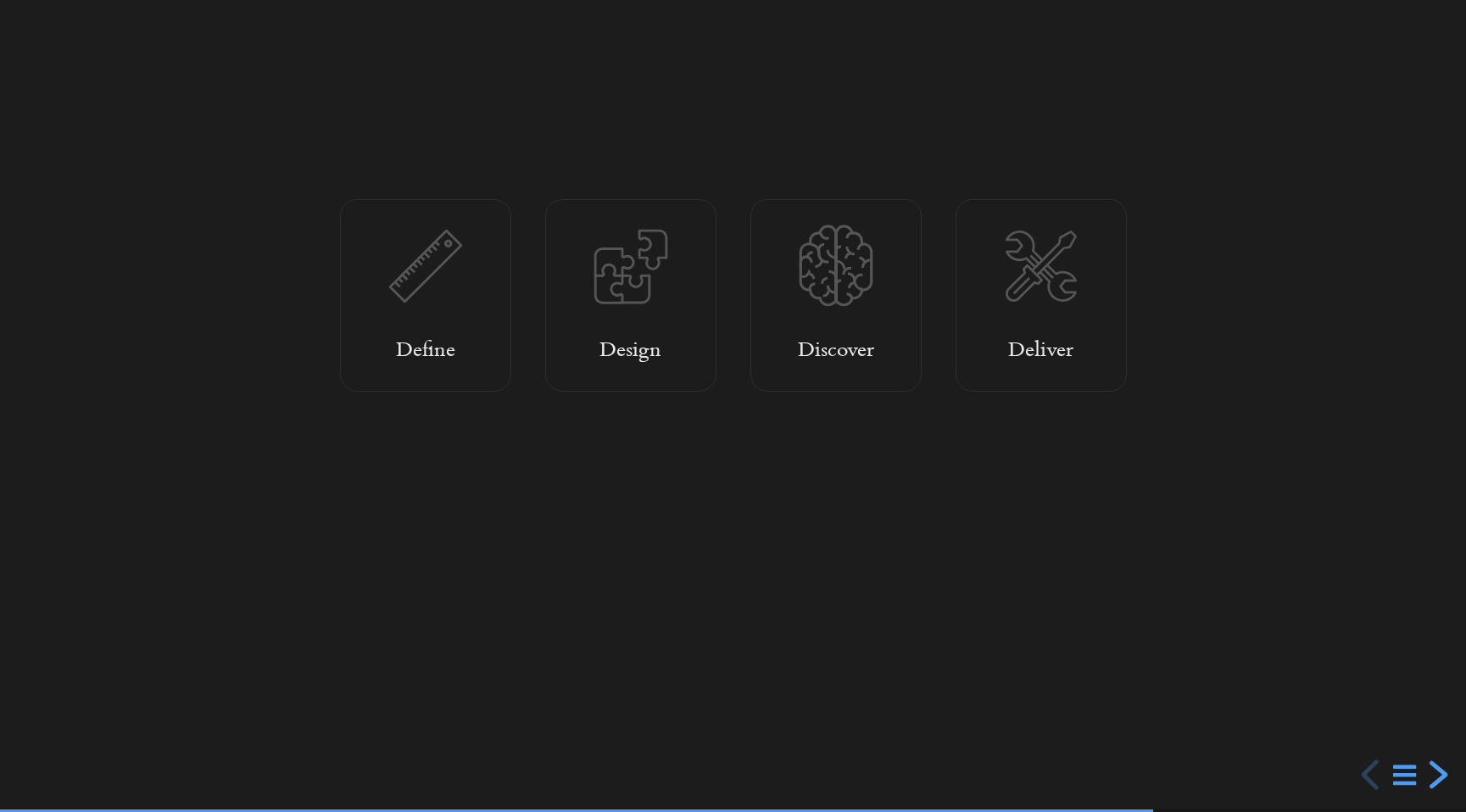
click at [1439, 768] on div "next slide" at bounding box center [1436, 774] width 31 height 31
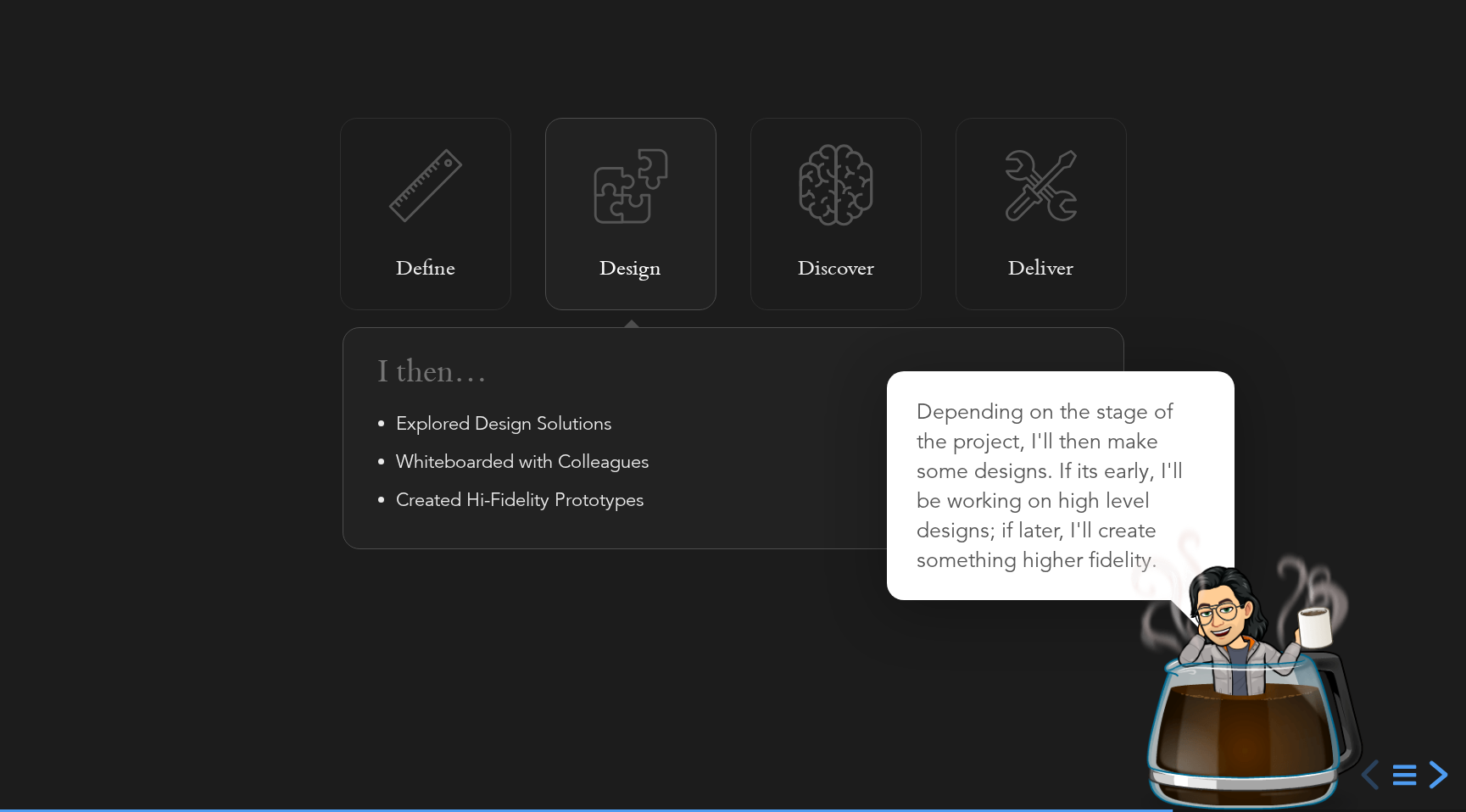
click at [1439, 768] on div "next slide" at bounding box center [1436, 774] width 31 height 31
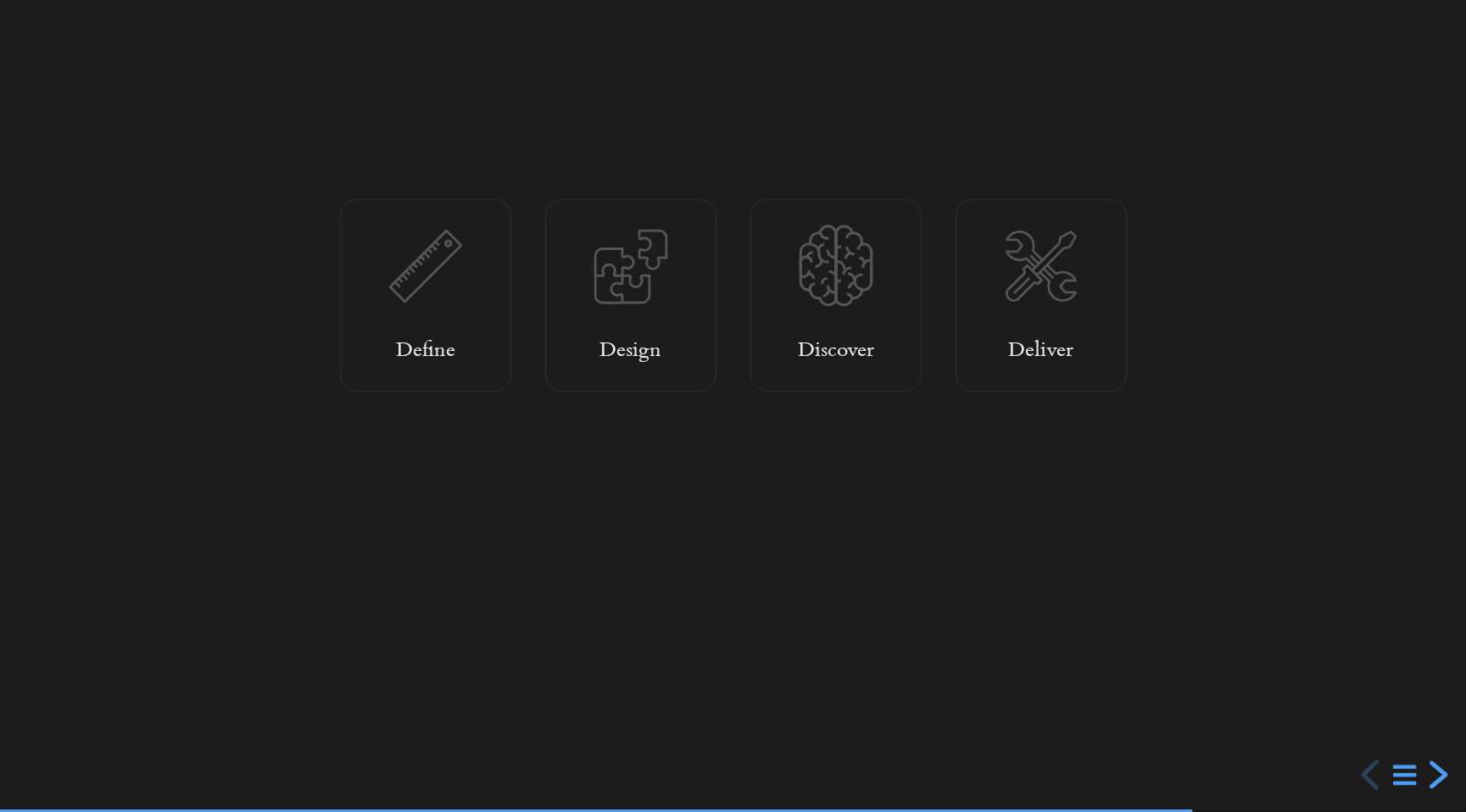
click at [1439, 768] on div "next slide" at bounding box center [1436, 774] width 31 height 31
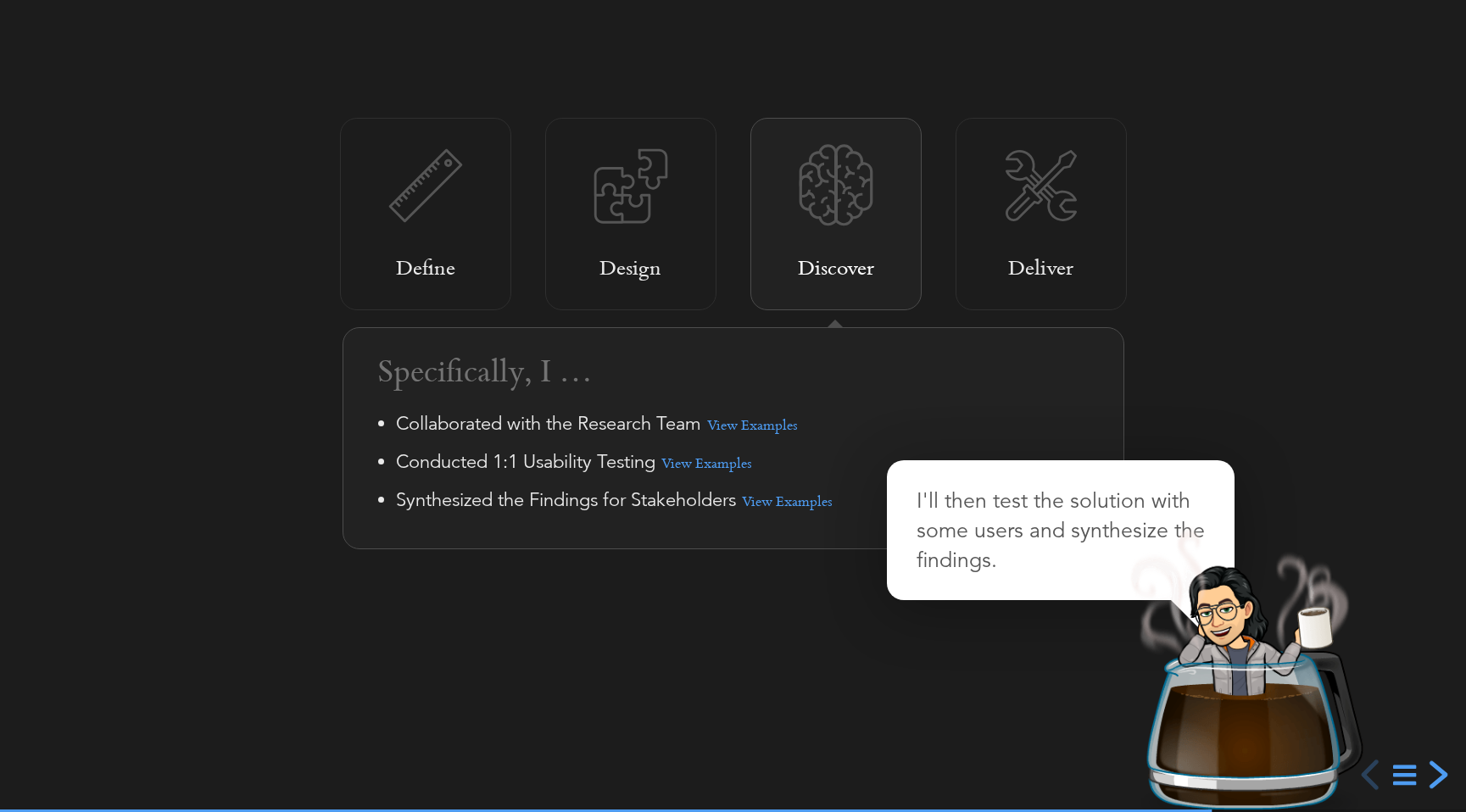
click at [1439, 768] on div "next slide" at bounding box center [1436, 774] width 31 height 31
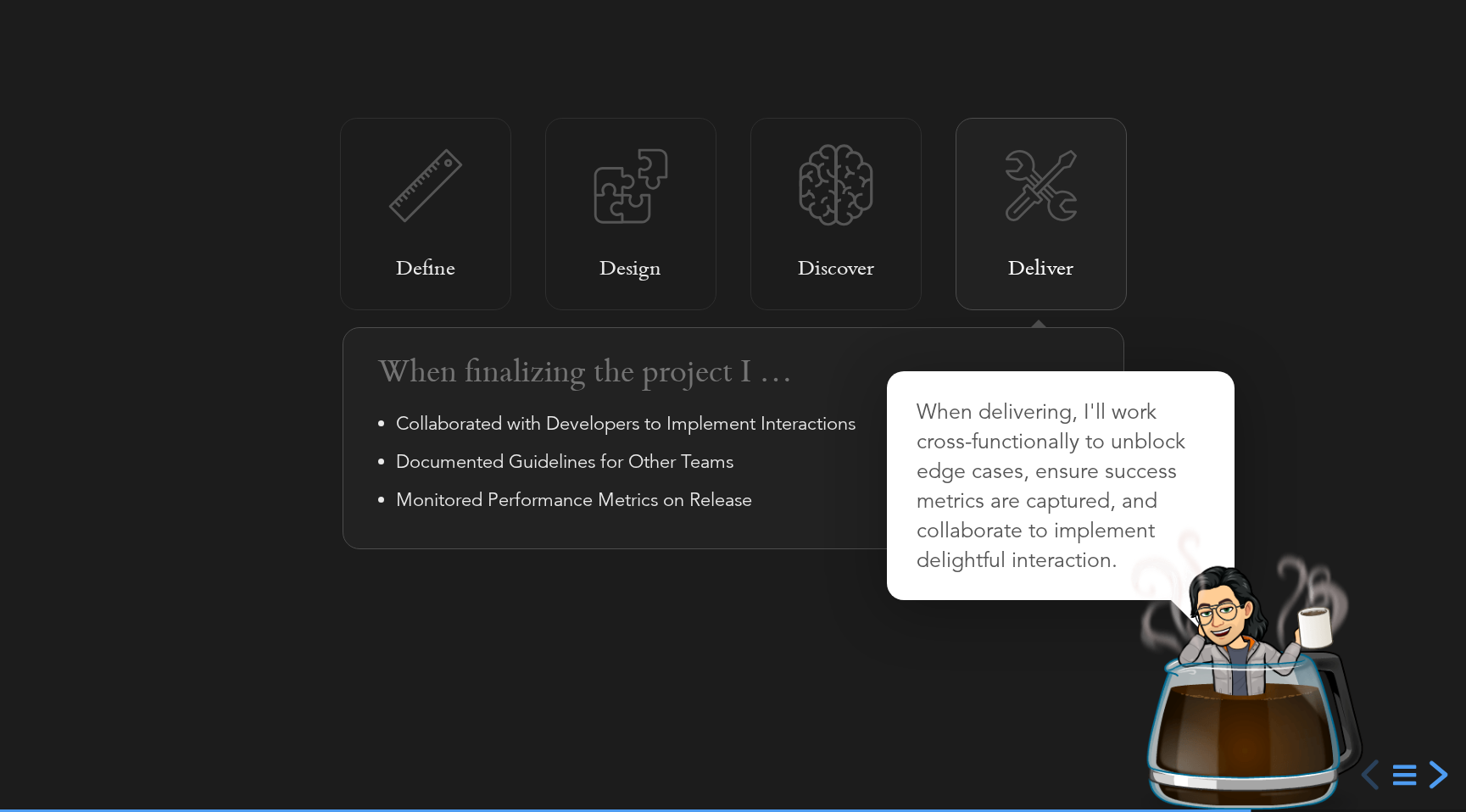
click at [1439, 768] on div "next slide" at bounding box center [1436, 774] width 31 height 31
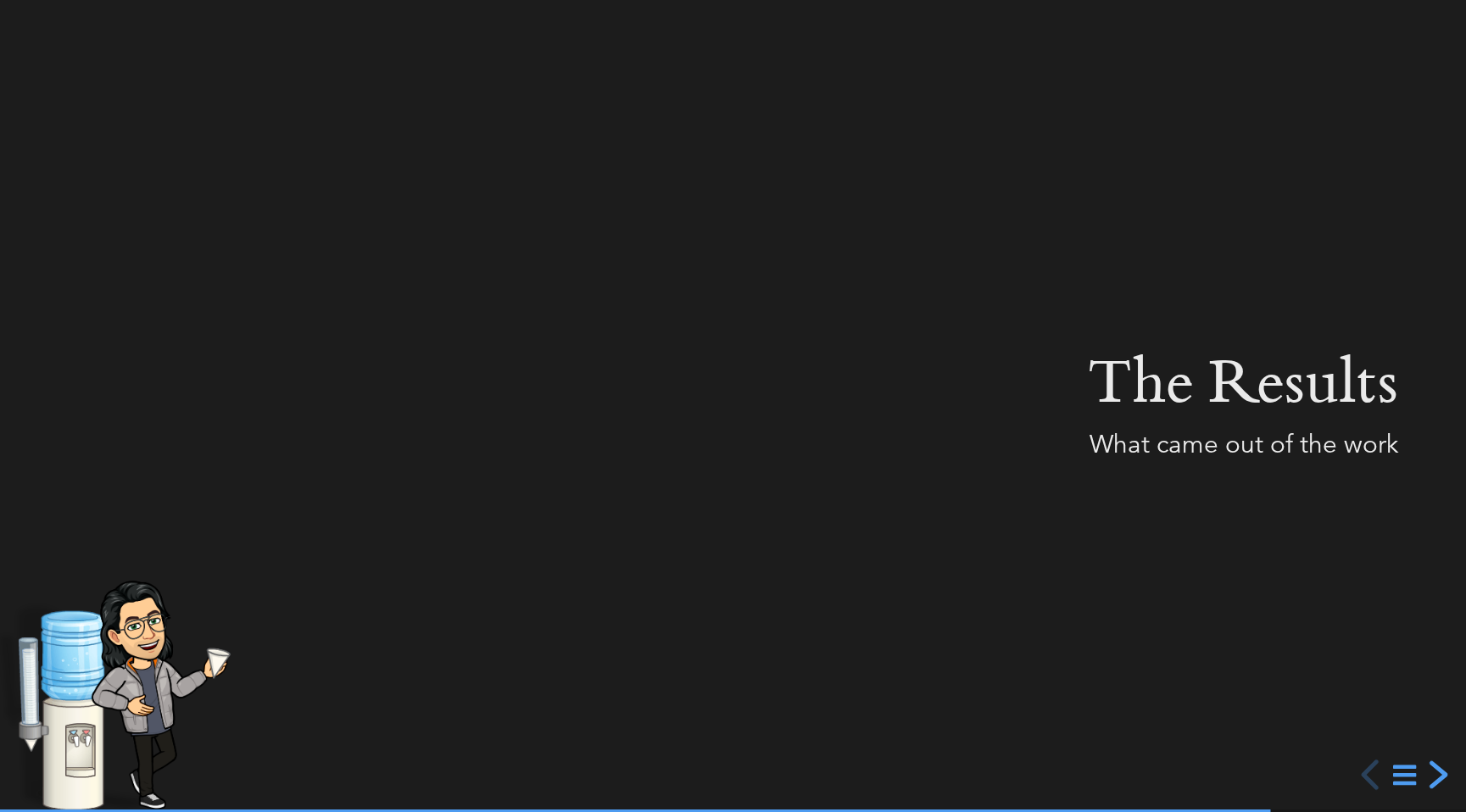
click at [1439, 768] on div "next slide" at bounding box center [1436, 774] width 31 height 31
